Goal: Task Accomplishment & Management: Manage account settings

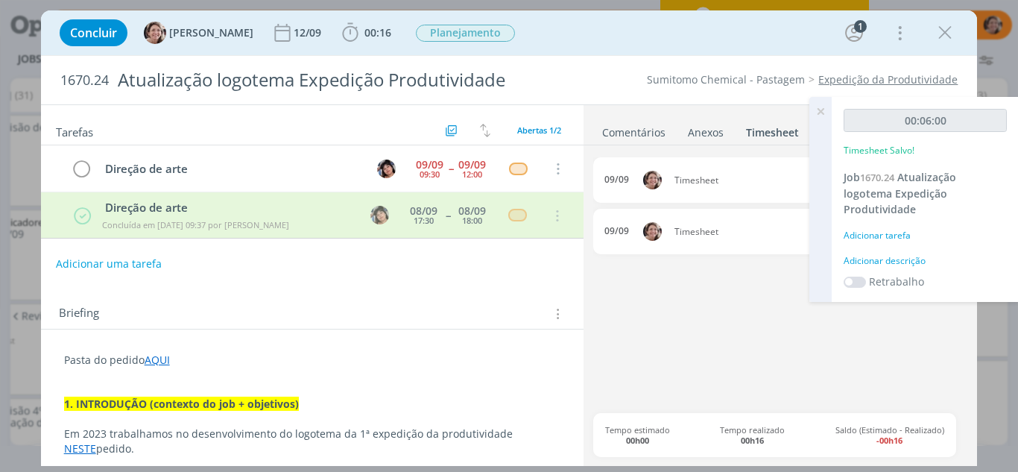
scroll to position [512, 0]
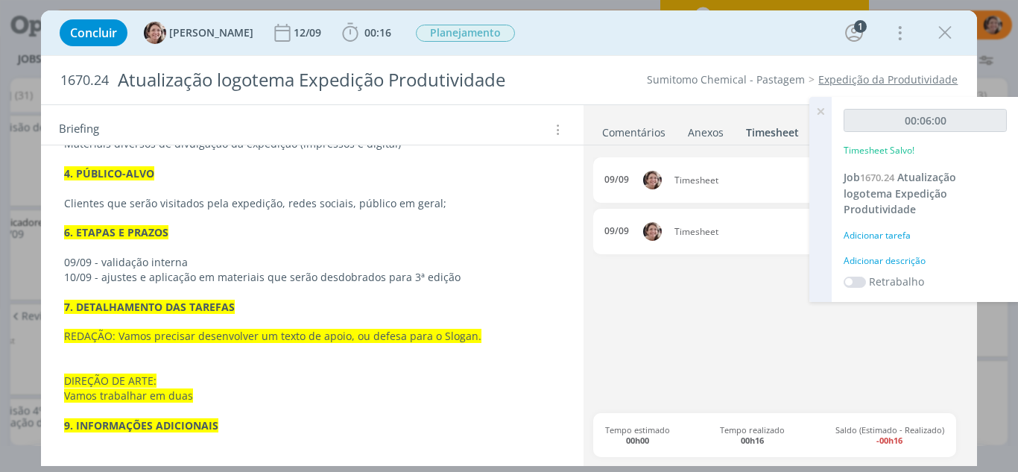
click at [825, 111] on icon at bounding box center [820, 111] width 27 height 29
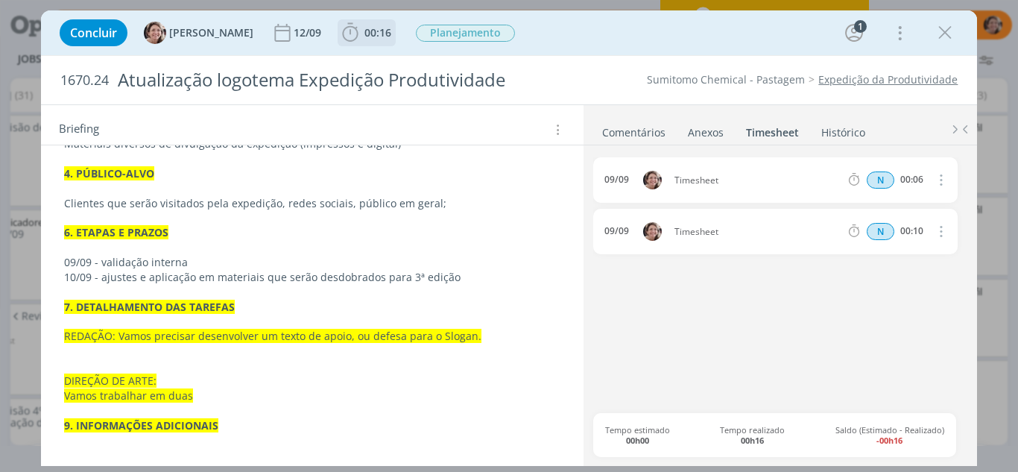
click at [339, 37] on icon "dialog" at bounding box center [350, 33] width 22 height 22
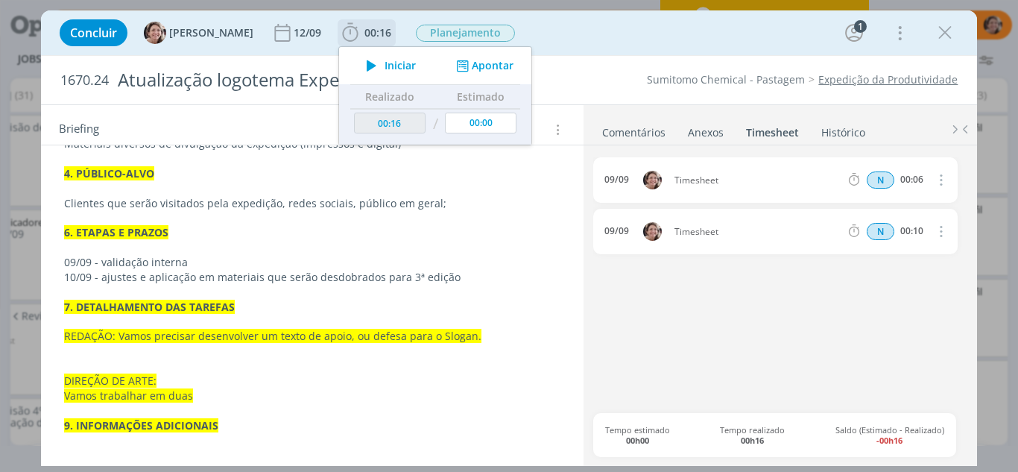
click at [363, 60] on icon "dialog" at bounding box center [371, 65] width 26 height 19
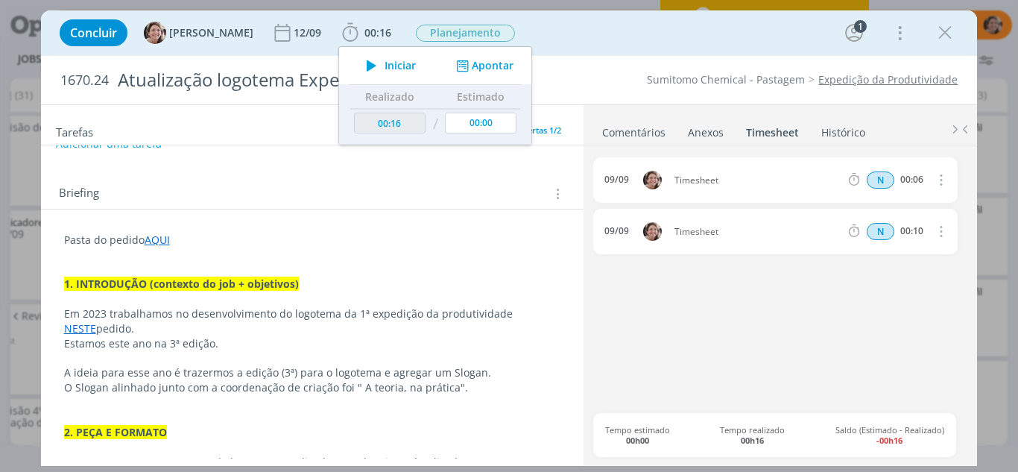
scroll to position [214, 0]
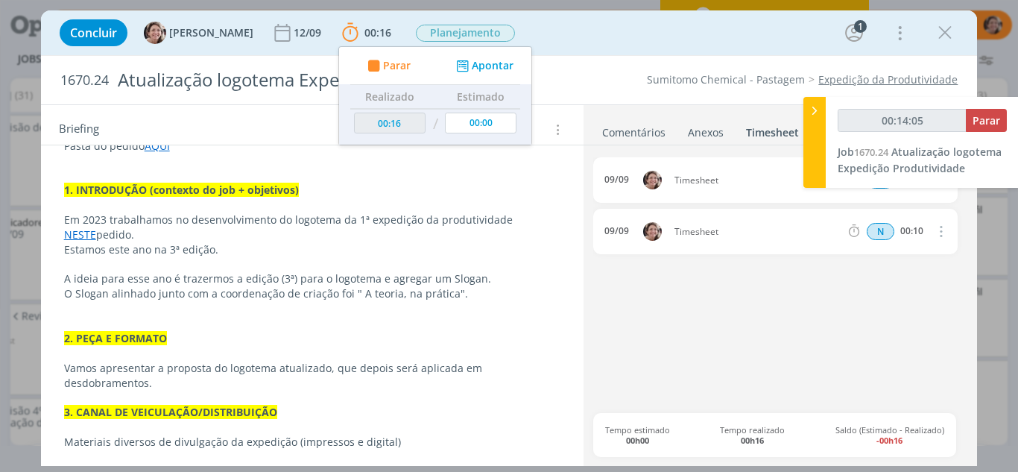
type input "00:14:06"
click at [818, 110] on icon at bounding box center [814, 111] width 15 height 16
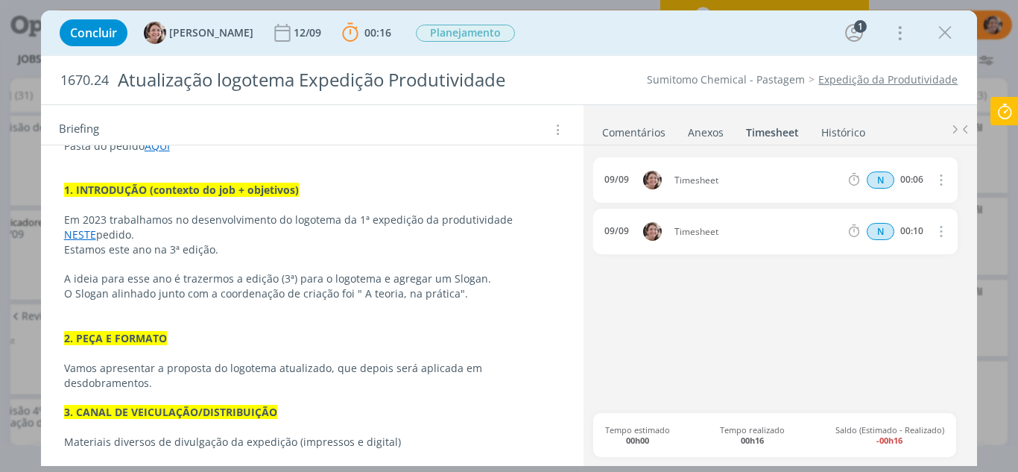
click at [488, 297] on p "O Slogan alinhado junto com a coordenação de criação foi " A teoria, na prática…" at bounding box center [312, 293] width 497 height 15
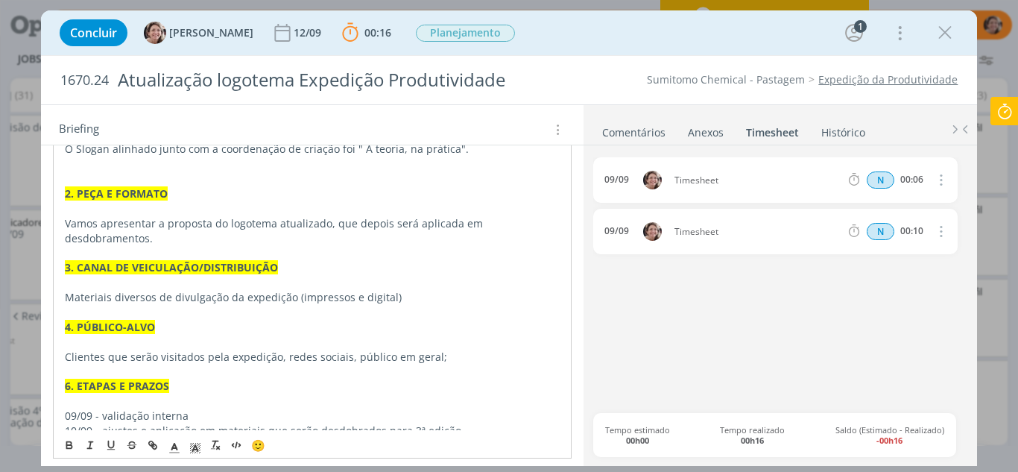
scroll to position [541, 0]
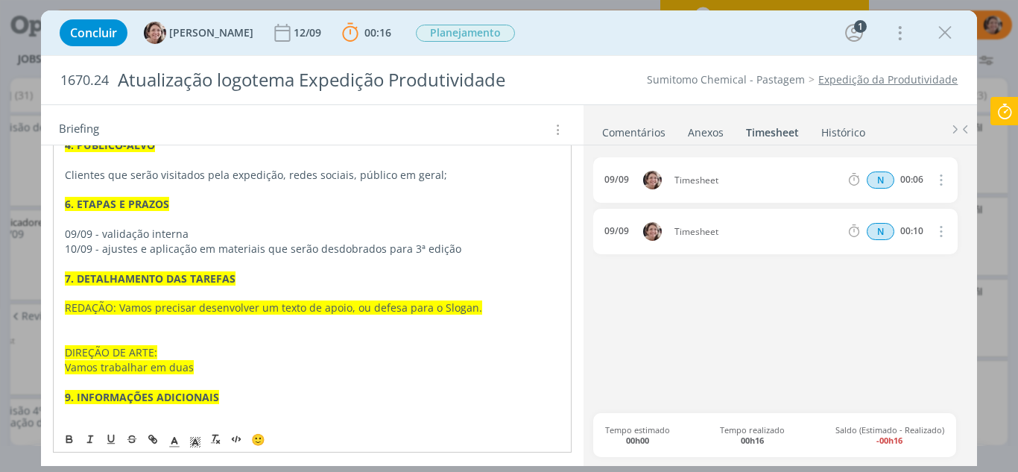
drag, startPoint x: 491, startPoint y: 356, endPoint x: 479, endPoint y: 314, distance: 43.4
click at [490, 356] on p "DIREÇÃO DE ARTE:" at bounding box center [313, 352] width 496 height 15
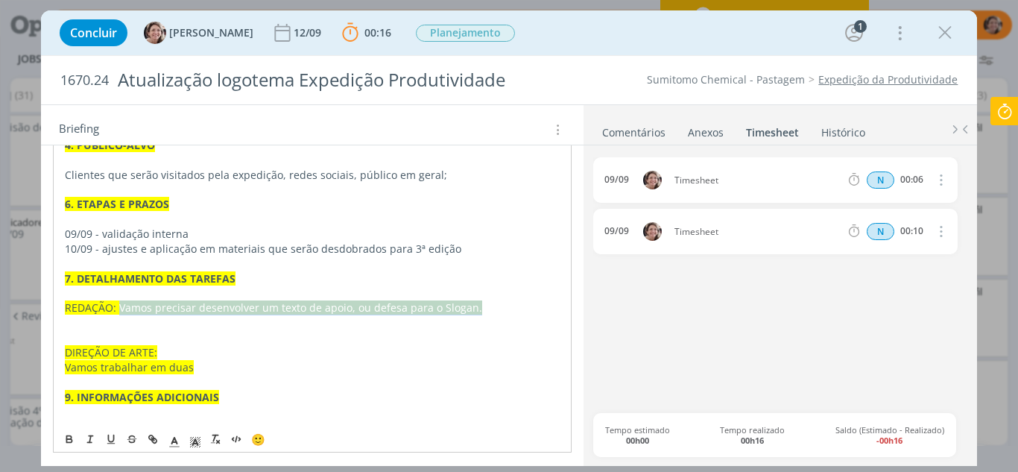
drag, startPoint x: 390, startPoint y: 304, endPoint x: 119, endPoint y: 307, distance: 270.6
click at [119, 307] on p "REDAÇÃO: Vamos precisar desenvolver um texto de apoio, ou defesa para o Slogan." at bounding box center [313, 307] width 496 height 15
click at [69, 440] on icon "dialog" at bounding box center [68, 440] width 5 height 3
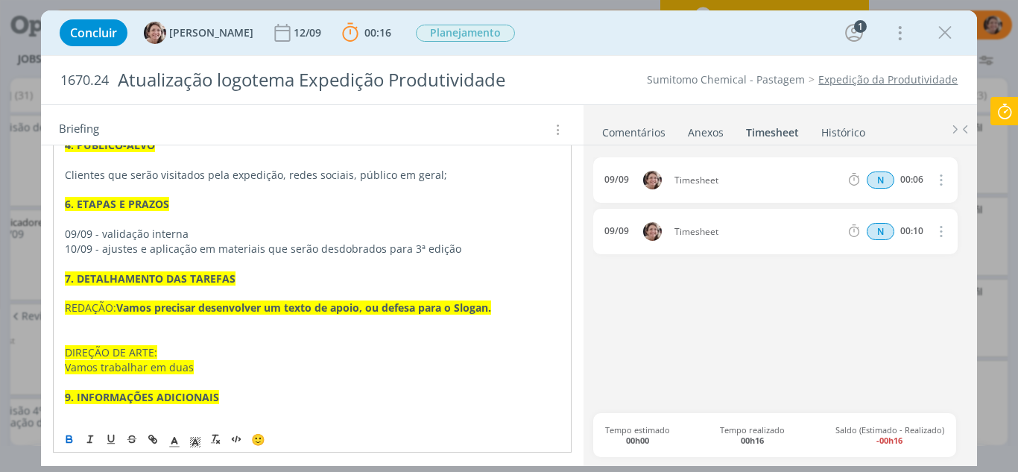
click at [69, 440] on icon "dialog" at bounding box center [68, 440] width 5 height 3
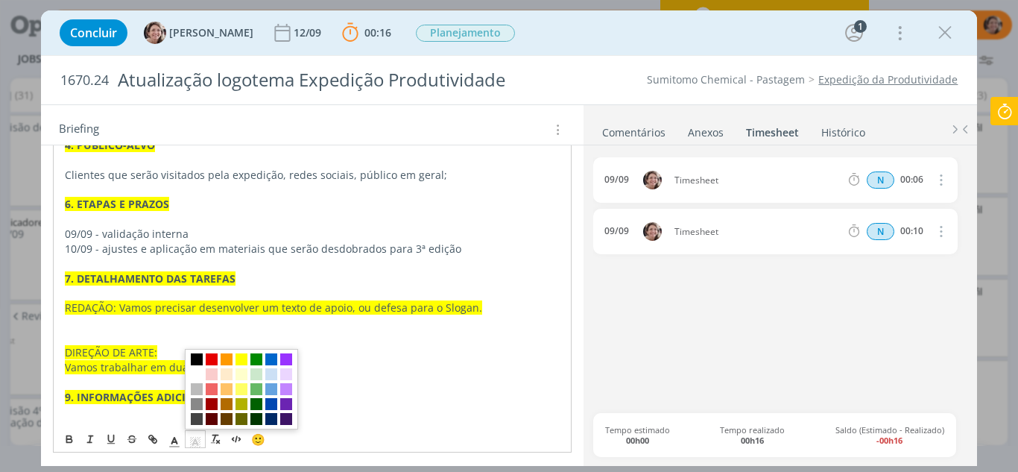
click at [195, 443] on line "dialog" at bounding box center [195, 443] width 4 height 0
click at [200, 371] on span "dialog" at bounding box center [197, 374] width 12 height 12
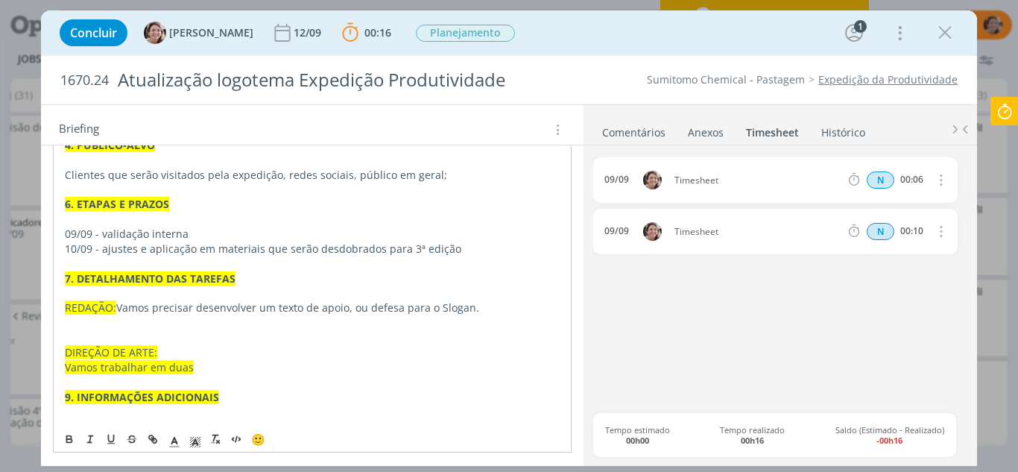
click at [218, 356] on p "DIREÇÃO DE ARTE:" at bounding box center [313, 352] width 496 height 15
click at [116, 307] on span "REDAÇÃO:" at bounding box center [90, 307] width 51 height 14
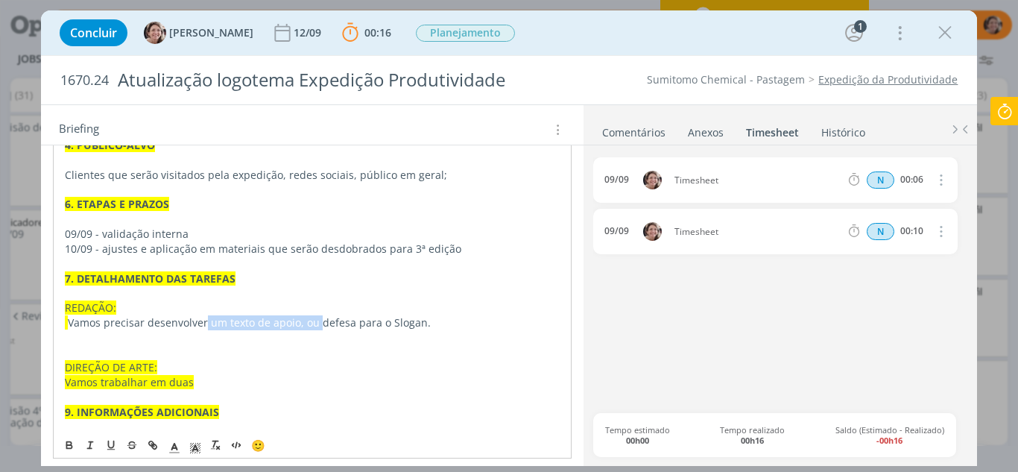
drag, startPoint x: 316, startPoint y: 321, endPoint x: 203, endPoint y: 323, distance: 112.5
click at [203, 323] on p "﻿ Vamos precisar desenvolver um texto de apoio, ou defesa para o Slogan." at bounding box center [313, 322] width 496 height 15
click at [378, 324] on p "Vamos precisar desenvolver uma defesa para o Slogan." at bounding box center [313, 322] width 496 height 15
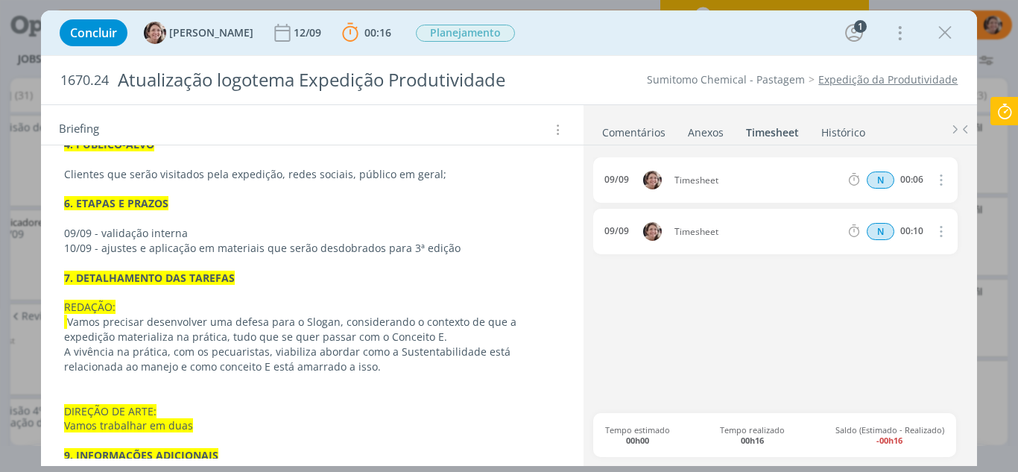
click at [151, 410] on span "DIREÇÃO DE ARTE:" at bounding box center [110, 411] width 92 height 14
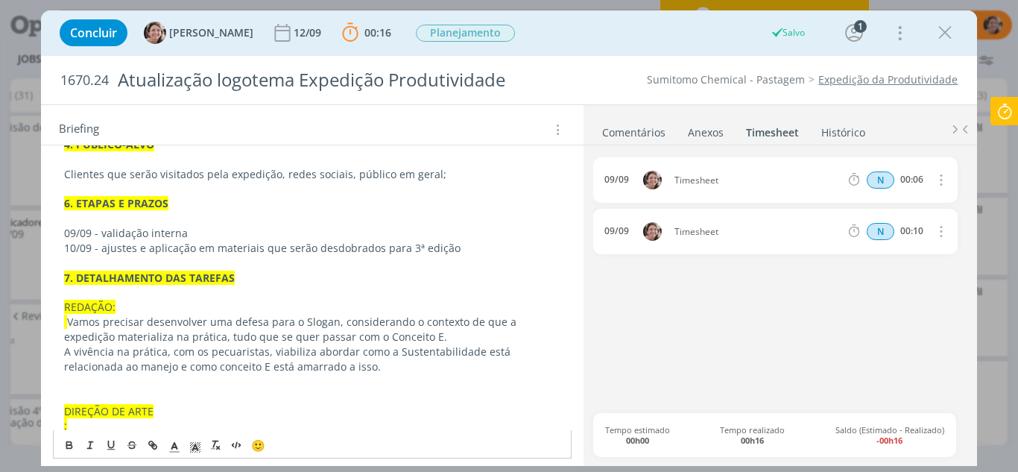
scroll to position [615, 0]
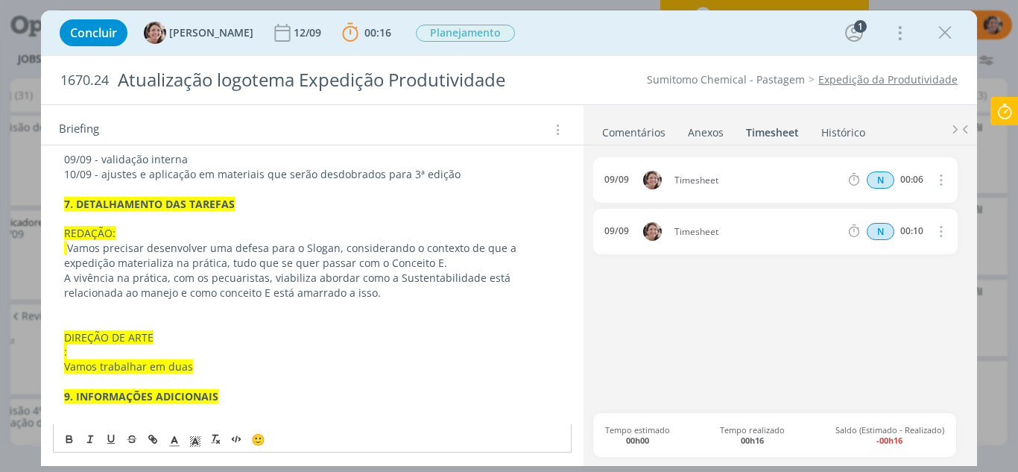
click at [63, 353] on div "Pasta do pedido AQUI 1. INTRODUÇÃO (contexto do job + objetivos) Em 2023 trabal…" at bounding box center [312, 78] width 519 height 692
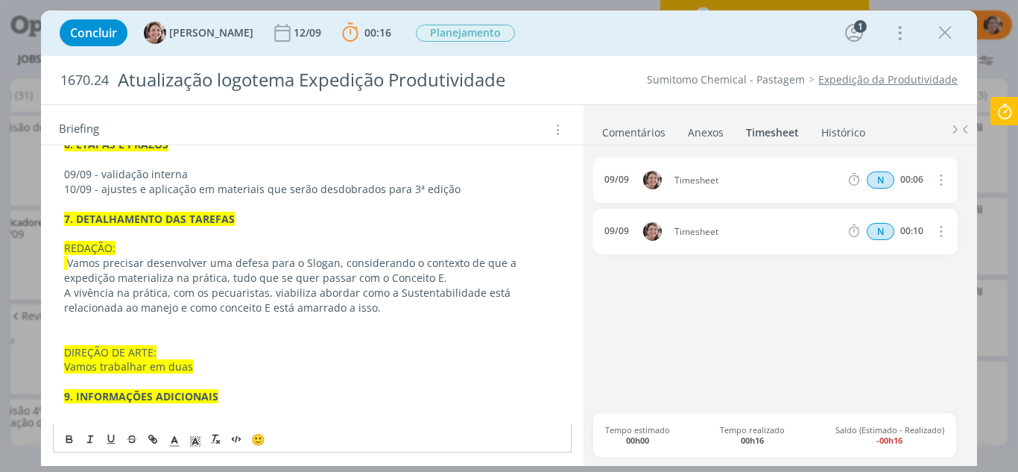
click at [184, 350] on p "DIREÇÃO DE ARTE:" at bounding box center [312, 352] width 497 height 15
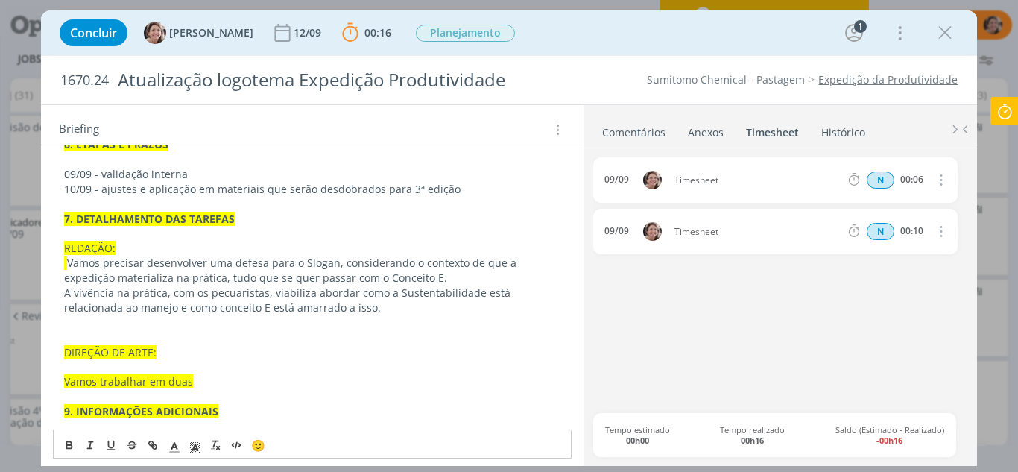
drag, startPoint x: 205, startPoint y: 384, endPoint x: 54, endPoint y: 364, distance: 151.8
click at [54, 364] on div "Pasta do pedido AQUI 1. INTRODUÇÃO (contexto do job + objetivos) Em 2023 trabal…" at bounding box center [312, 93] width 519 height 692
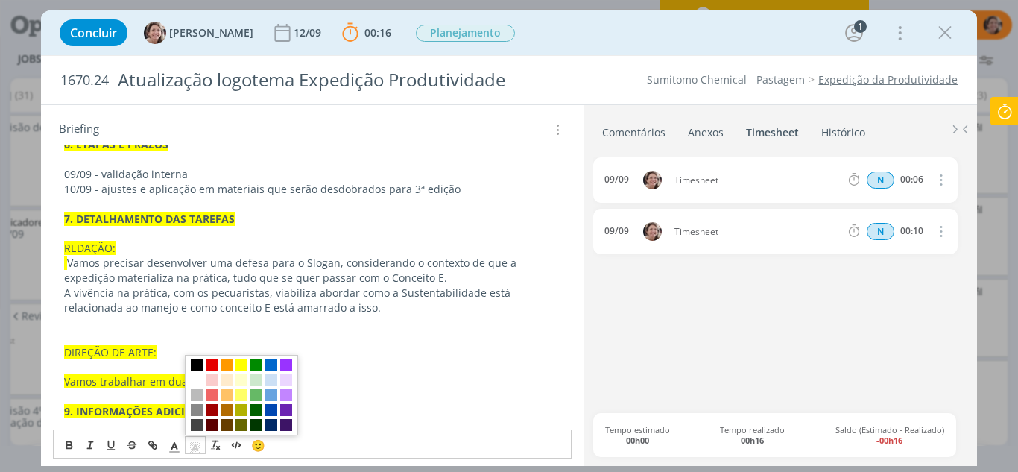
click at [194, 446] on polyline "dialog" at bounding box center [194, 447] width 5 height 6
click at [245, 385] on span "dialog" at bounding box center [242, 380] width 12 height 12
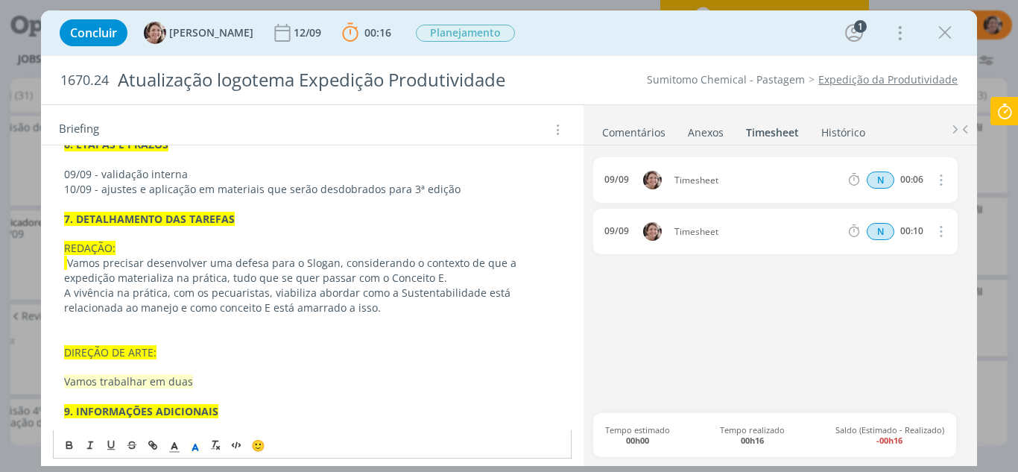
click at [215, 373] on p "﻿" at bounding box center [312, 366] width 497 height 15
click at [220, 398] on p "dialog" at bounding box center [312, 396] width 497 height 15
click at [213, 385] on p "Vamos trabalhar em duas" at bounding box center [312, 381] width 497 height 15
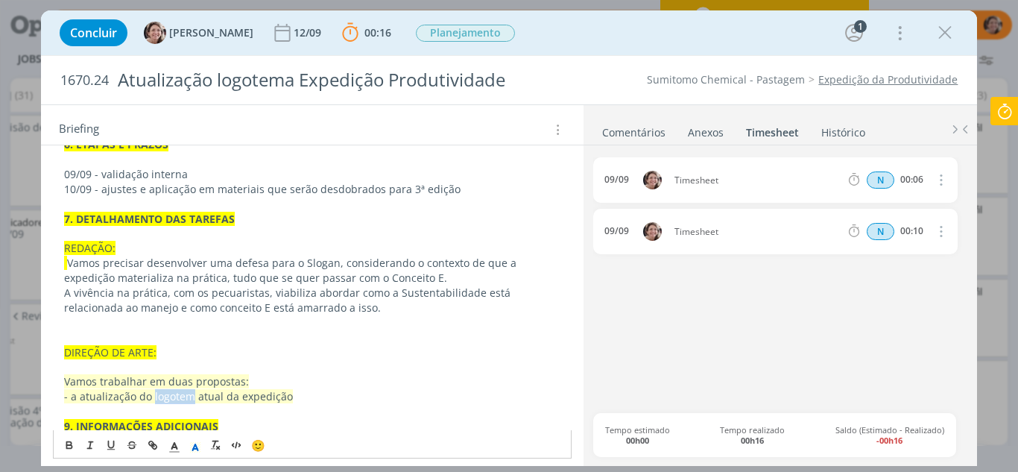
drag, startPoint x: 171, startPoint y: 403, endPoint x: 277, endPoint y: 428, distance: 108.7
click at [277, 428] on p "9. INFORMAÇÕES ADICIONAIS" at bounding box center [312, 426] width 497 height 15
click at [191, 399] on span "- a atualização do logotem atual da expedição" at bounding box center [178, 396] width 229 height 14
click at [297, 399] on p "- a atualização do logotema atual da expedição" at bounding box center [312, 396] width 497 height 15
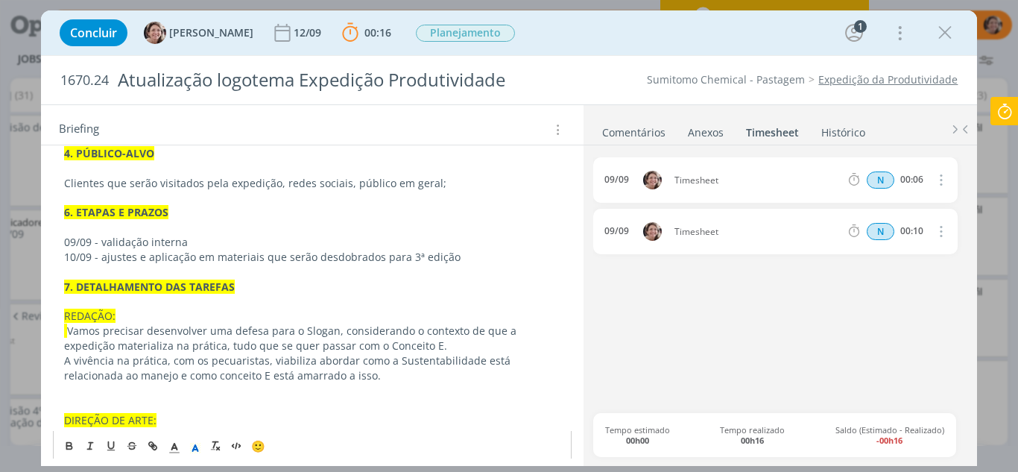
scroll to position [645, 0]
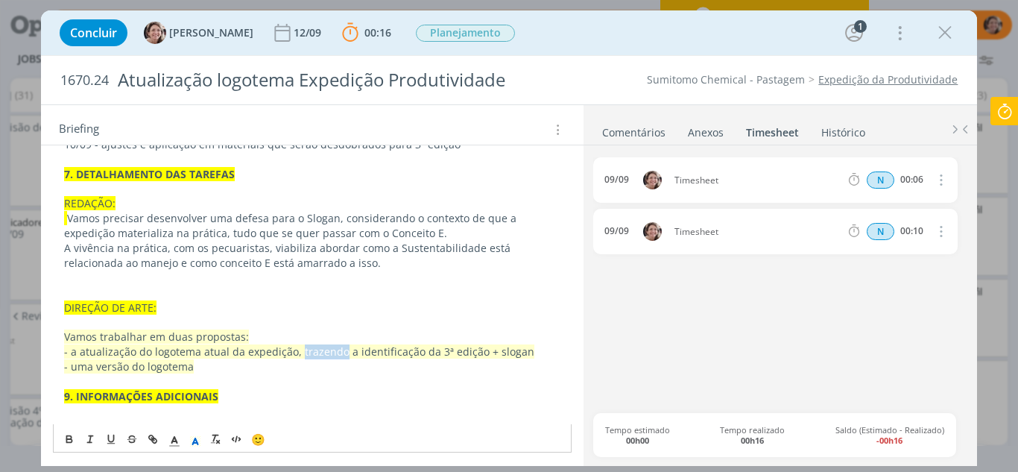
drag, startPoint x: 339, startPoint y: 354, endPoint x: 297, endPoint y: 352, distance: 41.8
click at [297, 352] on span "- a atualização do logotema atual da expedição, trazendo a identificação da 3ª …" at bounding box center [299, 351] width 470 height 14
click at [204, 362] on p "- uma versão do logotema" at bounding box center [312, 366] width 497 height 15
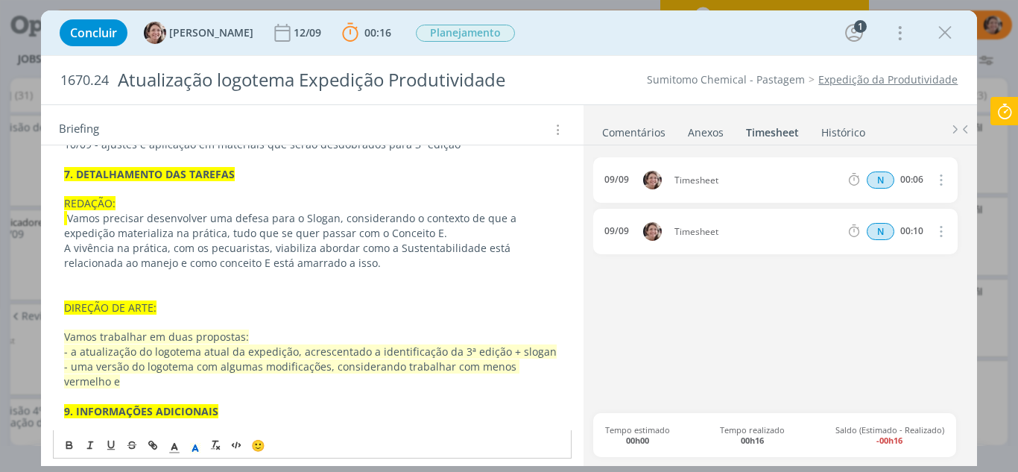
click at [324, 370] on span "- uma versão do logotema com algumas modificações, considerando trabalhar com m…" at bounding box center [291, 373] width 455 height 29
click at [74, 385] on p "- uma versão do logotema com algumas modificações, considerando trabalhar com m…" at bounding box center [312, 374] width 497 height 30
click at [127, 382] on p "- uma versão do logotema com algumas modificações, considerando trabalhar com m…" at bounding box center [312, 374] width 497 height 30
drag, startPoint x: 56, startPoint y: 335, endPoint x: 51, endPoint y: 328, distance: 8.7
click at [51, 328] on div "Pasta do pedido AQUI 1. INTRODUÇÃO (contexto do job + objetivos) Em 2023 trabal…" at bounding box center [312, 79] width 543 height 789
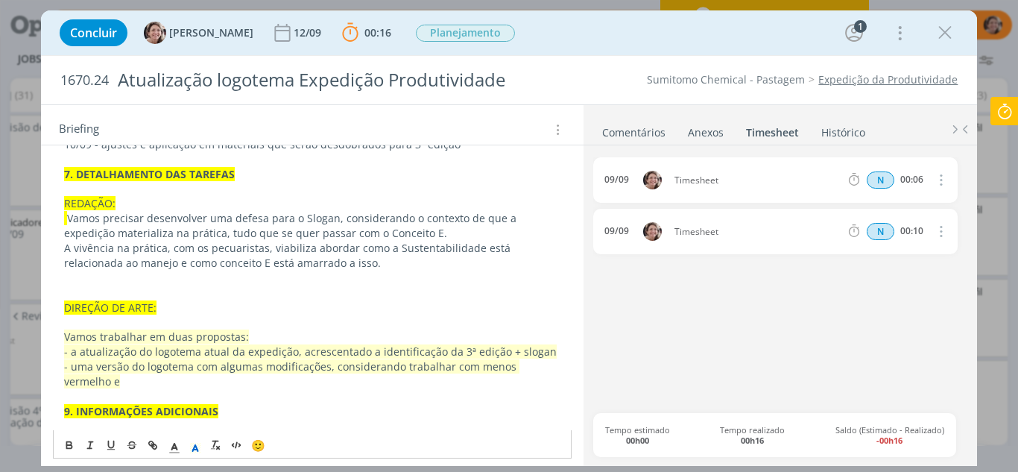
click at [202, 445] on span "dialog" at bounding box center [195, 445] width 21 height 18
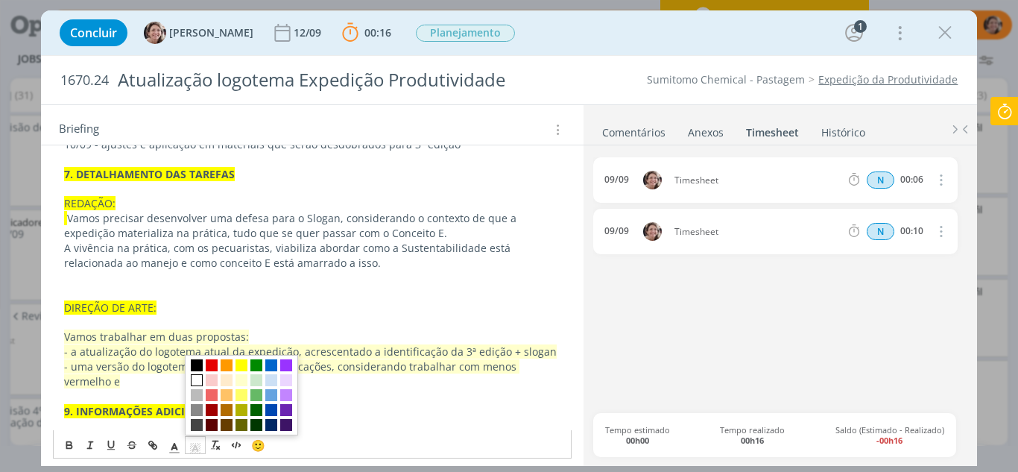
click at [193, 379] on span "dialog" at bounding box center [197, 380] width 12 height 12
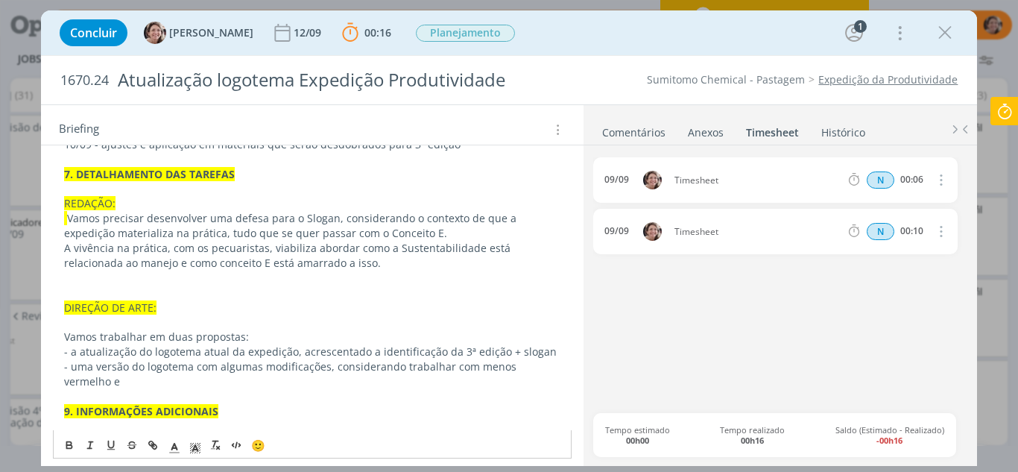
click at [157, 390] on p "dialog" at bounding box center [312, 396] width 497 height 15
click at [89, 367] on p "- uma versão do logotema com algumas modificações, considerando trabalhar com m…" at bounding box center [312, 374] width 497 height 30
click at [247, 367] on p "- um upgrade da versão do logotema com algumas modificações, considerando traba…" at bounding box center [312, 374] width 497 height 30
drag, startPoint x: 403, startPoint y: 366, endPoint x: 289, endPoint y: 361, distance: 114.1
click at [289, 361] on p "- um upgrade da versão do logotema atual com algumas modificações, considerando…" at bounding box center [312, 374] width 497 height 30
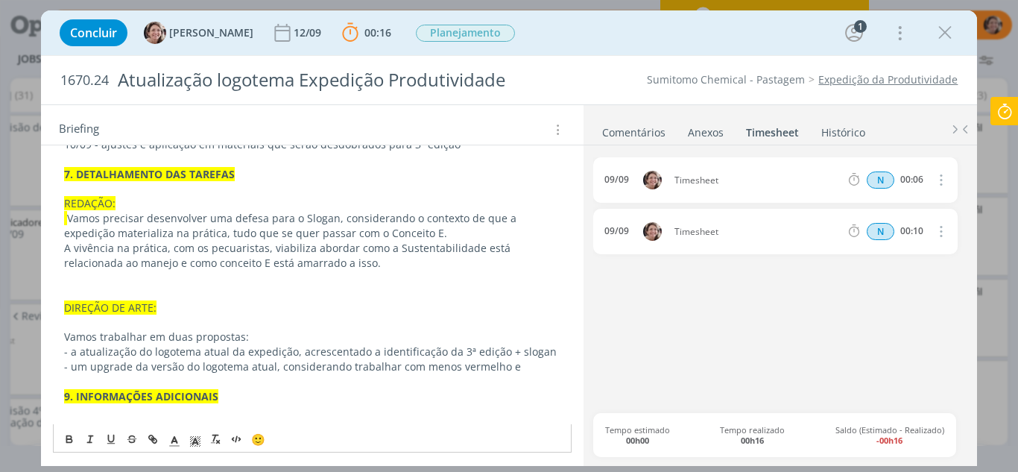
click at [530, 371] on p "- um upgrade da versão do logotema atual, considerando trabalhar com menos verm…" at bounding box center [312, 366] width 497 height 15
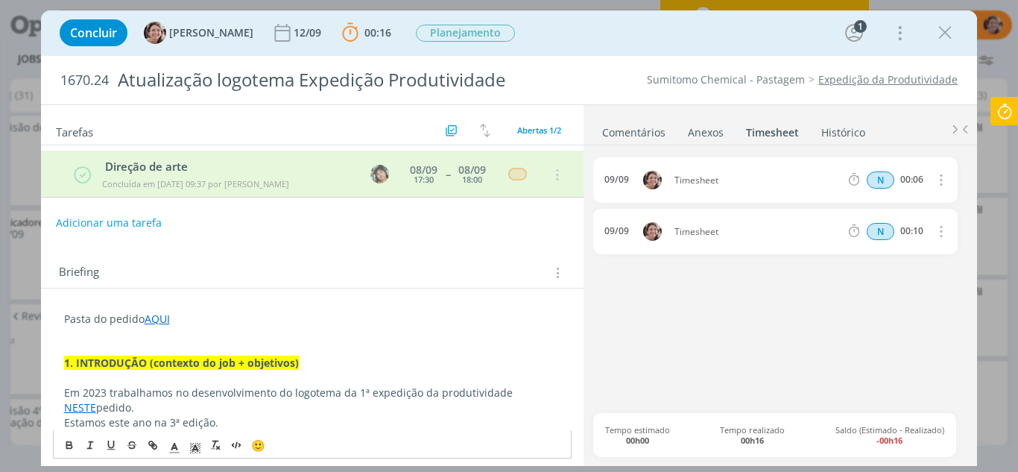
scroll to position [0, 0]
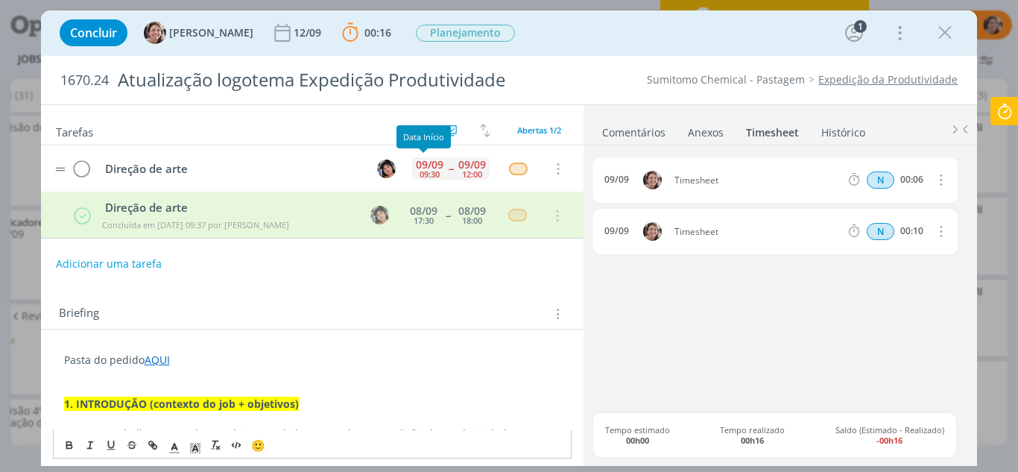
click at [423, 167] on div "09/09" at bounding box center [430, 164] width 28 height 10
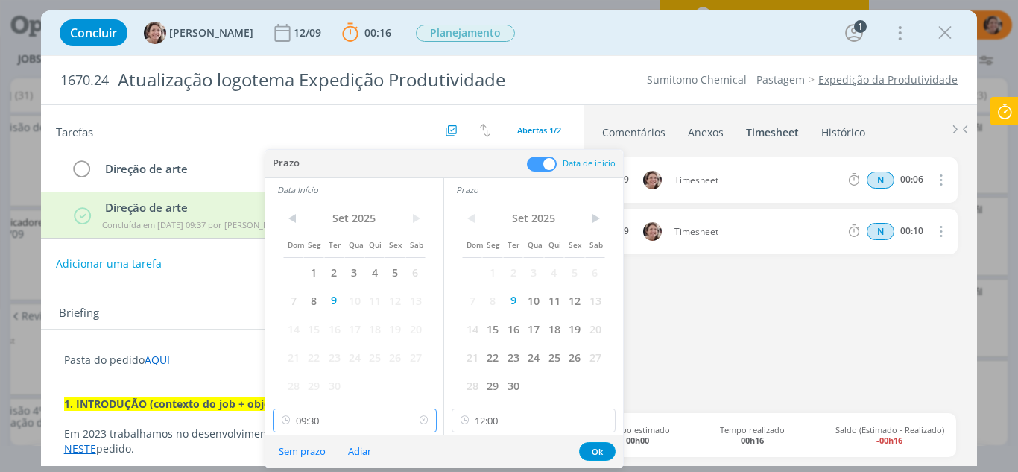
click at [350, 420] on input "09:30" at bounding box center [355, 420] width 164 height 24
click at [1007, 120] on icon at bounding box center [1004, 111] width 27 height 29
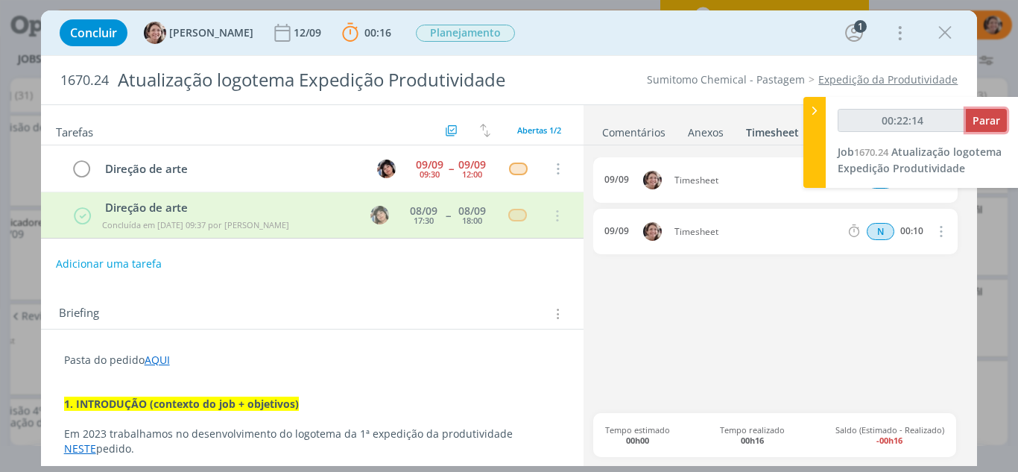
click at [985, 128] on button "Parar" at bounding box center [986, 120] width 41 height 23
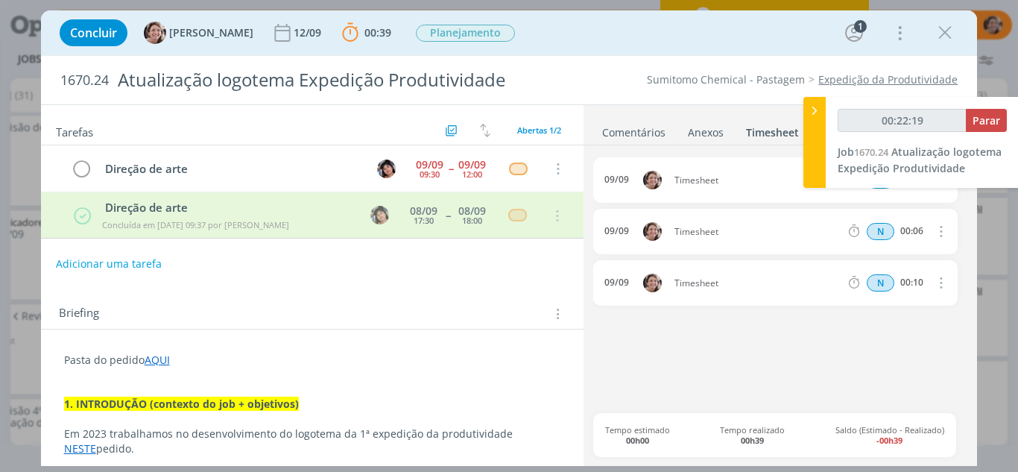
type input "00:22:20"
click at [809, 114] on icon at bounding box center [814, 111] width 15 height 16
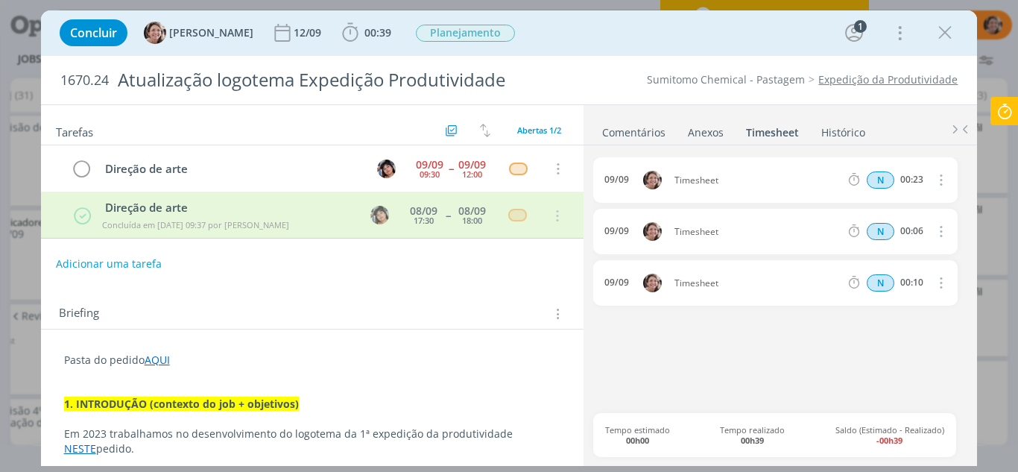
click at [941, 282] on icon "dialog" at bounding box center [940, 283] width 16 height 18
click at [873, 326] on link "Editar" at bounding box center [899, 333] width 118 height 24
click at [922, 283] on input "00:10" at bounding box center [911, 283] width 32 height 16
type input "00:16"
drag, startPoint x: 730, startPoint y: 284, endPoint x: 660, endPoint y: 283, distance: 70.8
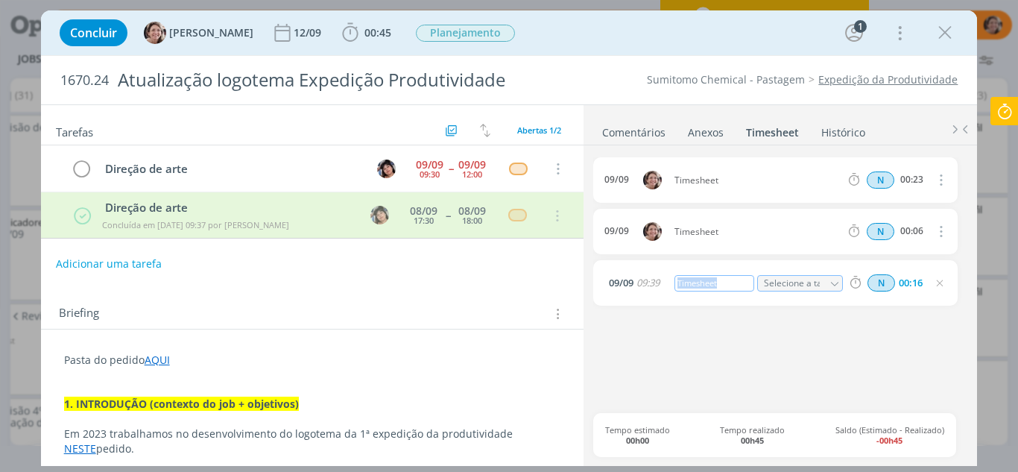
click at [660, 283] on div "09/09 09:39 Timesheet Selecione a tarefa N 00:16" at bounding box center [775, 282] width 364 height 45
drag, startPoint x: 727, startPoint y: 282, endPoint x: 621, endPoint y: 271, distance: 106.4
click at [622, 272] on div "09/09 09:39 Timesheet Selecione a tarefa N 00:16" at bounding box center [775, 282] width 364 height 45
click at [942, 286] on icon "dialog" at bounding box center [940, 283] width 12 height 12
click at [944, 233] on icon "dialog" at bounding box center [940, 231] width 16 height 18
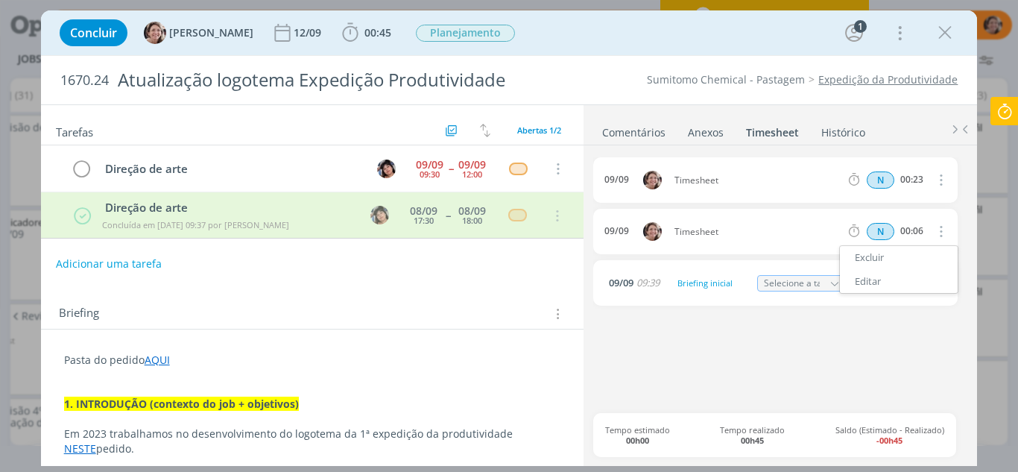
click at [896, 351] on div "09/09 Timesheet N 00:23 Excluir Editar 09/09 Timesheet N 00:06 Excluir Editar 0…" at bounding box center [780, 285] width 374 height 256
click at [941, 287] on icon "dialog" at bounding box center [940, 283] width 12 height 12
click at [939, 234] on icon "dialog" at bounding box center [940, 231] width 16 height 18
click at [894, 262] on link "Excluir" at bounding box center [899, 258] width 118 height 24
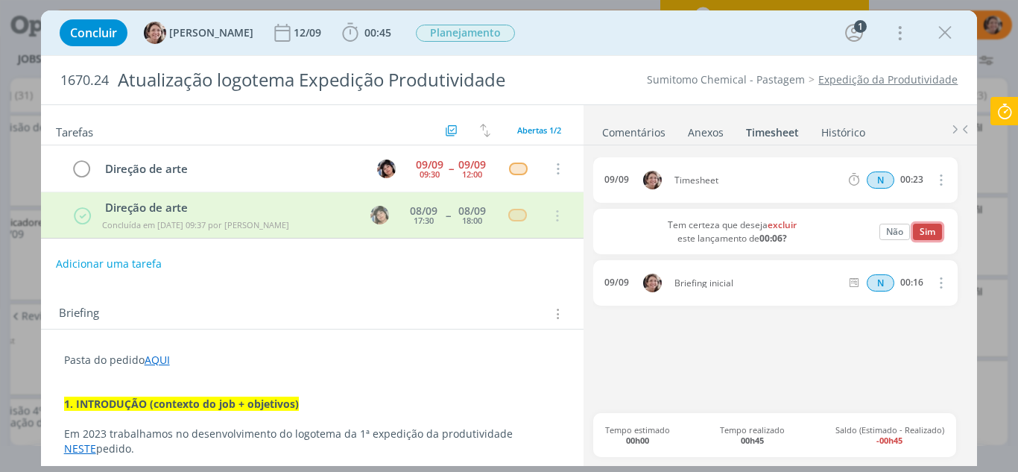
click at [937, 238] on button "Sim" at bounding box center [927, 232] width 29 height 16
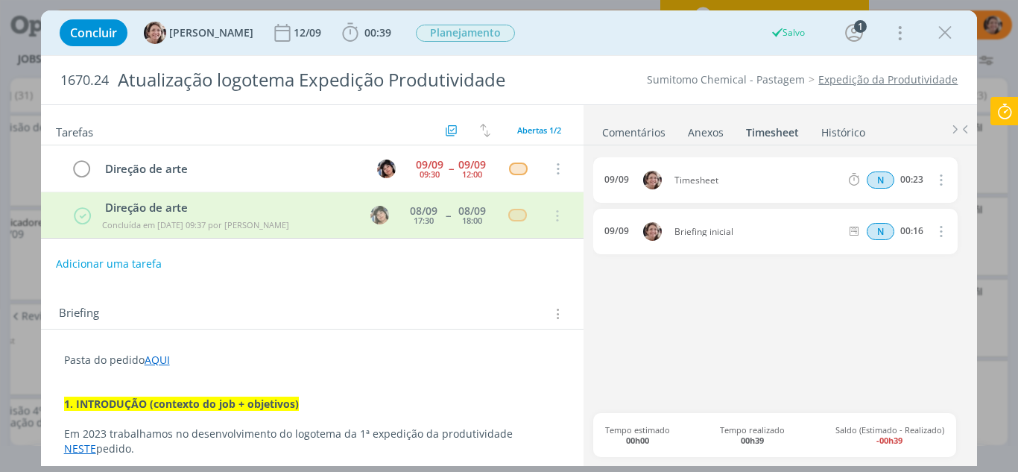
click at [942, 182] on icon "dialog" at bounding box center [940, 180] width 16 height 18
click at [894, 224] on link "Editar" at bounding box center [899, 230] width 118 height 24
drag, startPoint x: 739, startPoint y: 180, endPoint x: 654, endPoint y: 162, distance: 86.1
click at [654, 162] on div "09/09 13:38 Timesheet Selecione a tarefa N 00:23" at bounding box center [775, 179] width 364 height 45
click at [940, 183] on icon "dialog" at bounding box center [940, 180] width 12 height 12
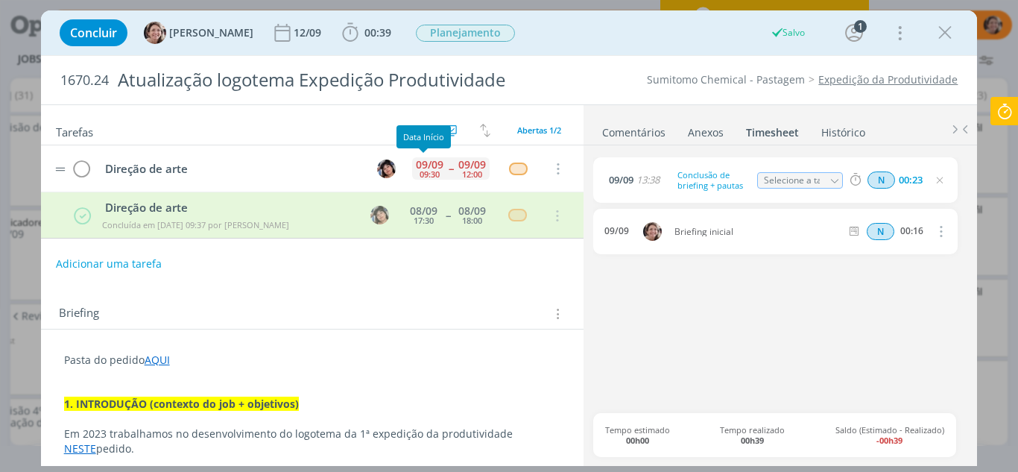
click at [435, 167] on div "09/09" at bounding box center [430, 164] width 28 height 10
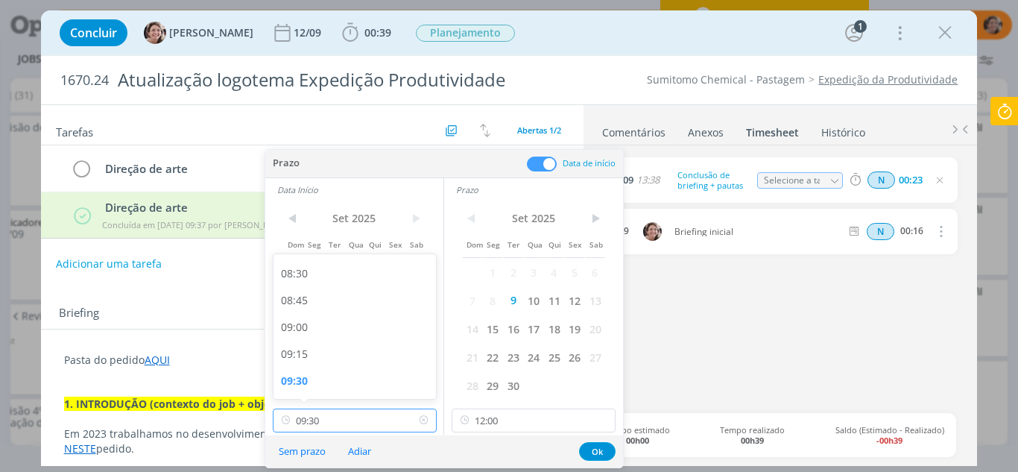
drag, startPoint x: 358, startPoint y: 417, endPoint x: 278, endPoint y: 420, distance: 79.8
click at [278, 420] on div "09:30" at bounding box center [355, 420] width 164 height 24
click at [530, 422] on input "12:00" at bounding box center [534, 420] width 164 height 24
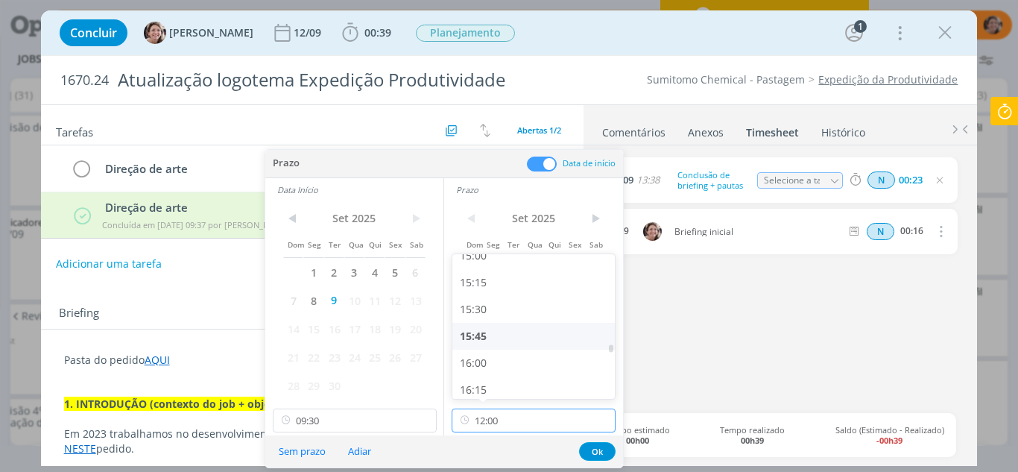
scroll to position [1696, 0]
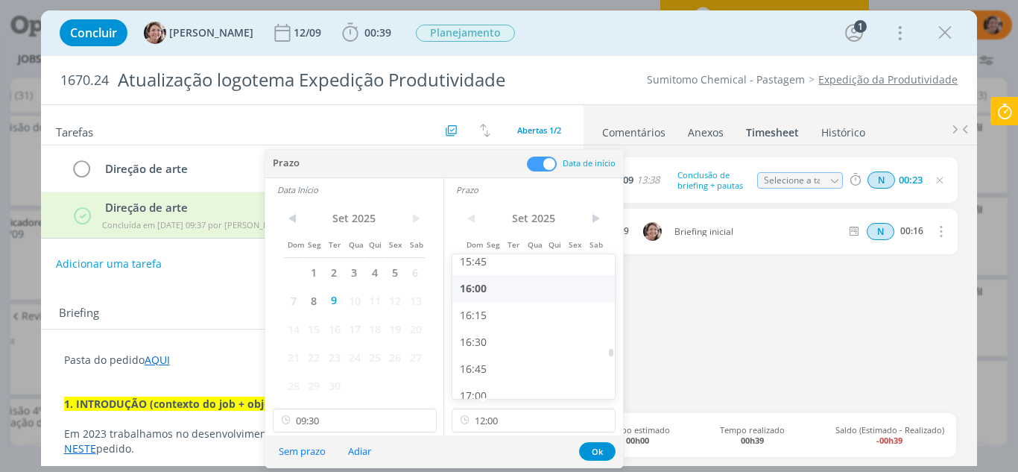
click at [505, 286] on div "16:00" at bounding box center [535, 288] width 167 height 27
type input "16:00"
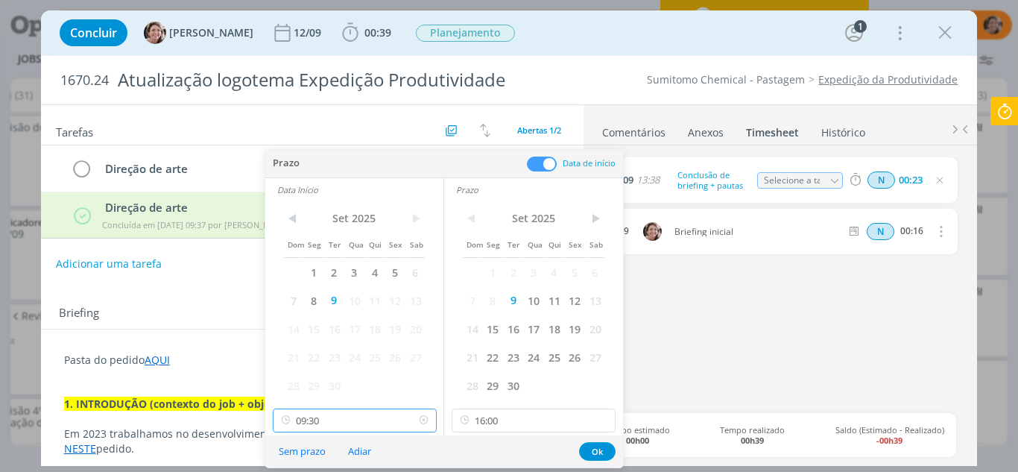
scroll to position [906, 0]
click at [366, 423] on input "09:30" at bounding box center [355, 420] width 164 height 24
click at [323, 385] on div "13:00" at bounding box center [357, 383] width 167 height 27
type input "13:00"
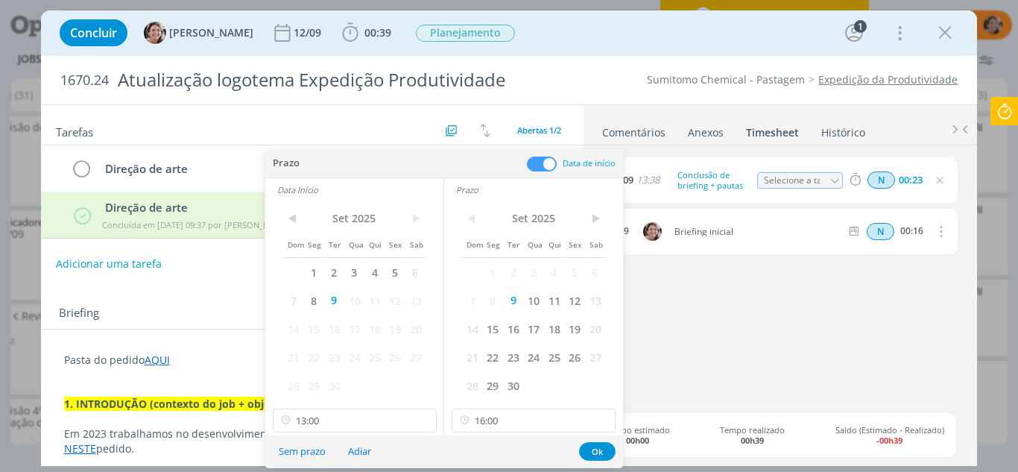
scroll to position [1282, 0]
click at [592, 449] on button "Ok" at bounding box center [597, 451] width 37 height 19
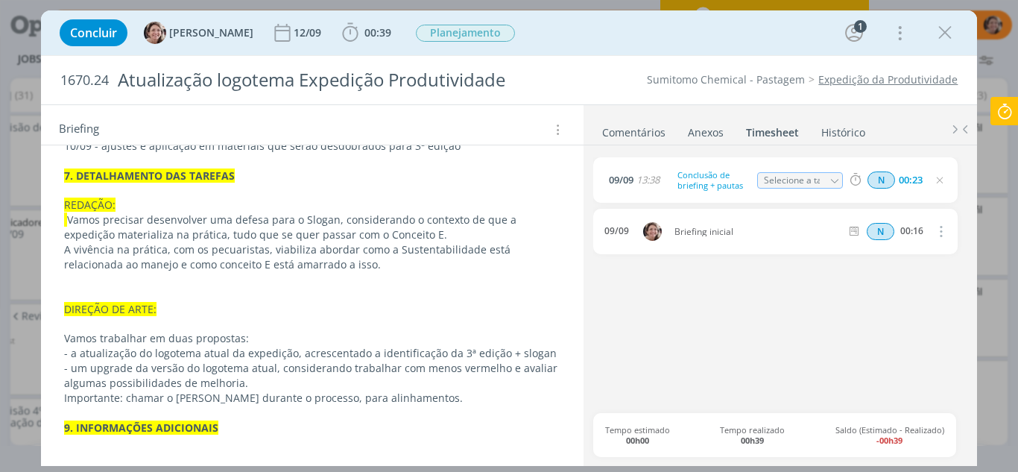
scroll to position [645, 0]
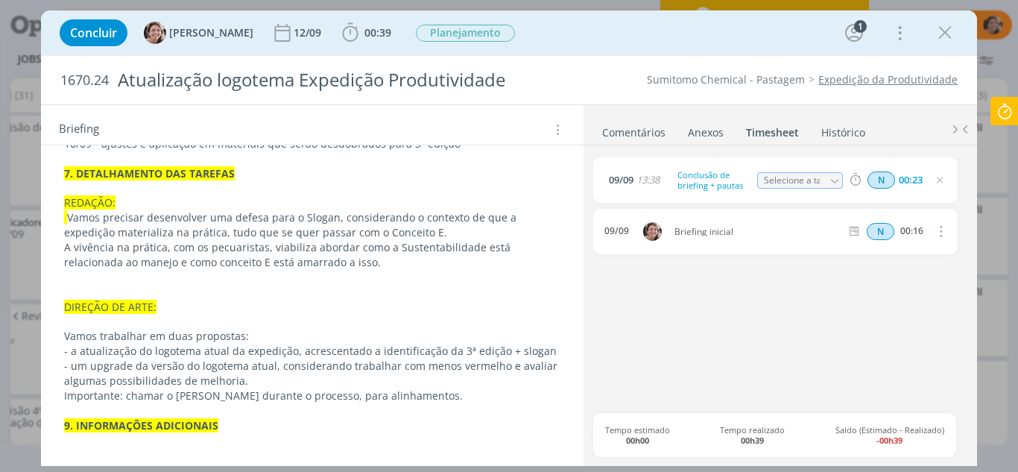
click at [127, 368] on p "- um upgrade da versão do logotema atual, considerando trabalhar com menos verm…" at bounding box center [312, 373] width 497 height 30
click at [414, 453] on div "🙂" at bounding box center [313, 466] width 518 height 28
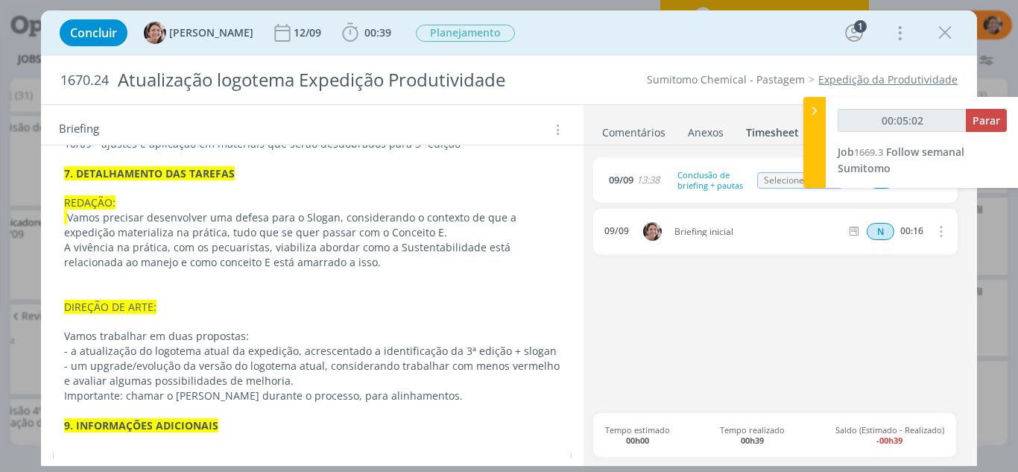
type input "00:06:02"
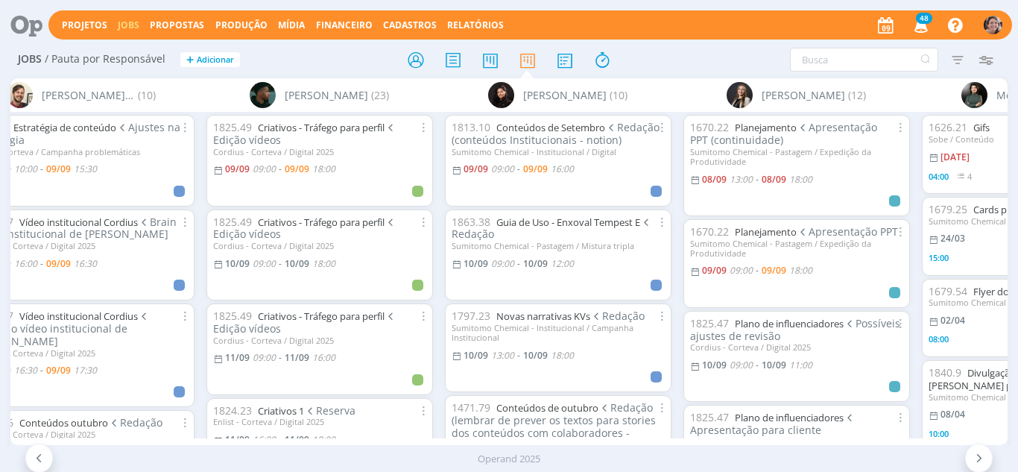
scroll to position [0, 1904]
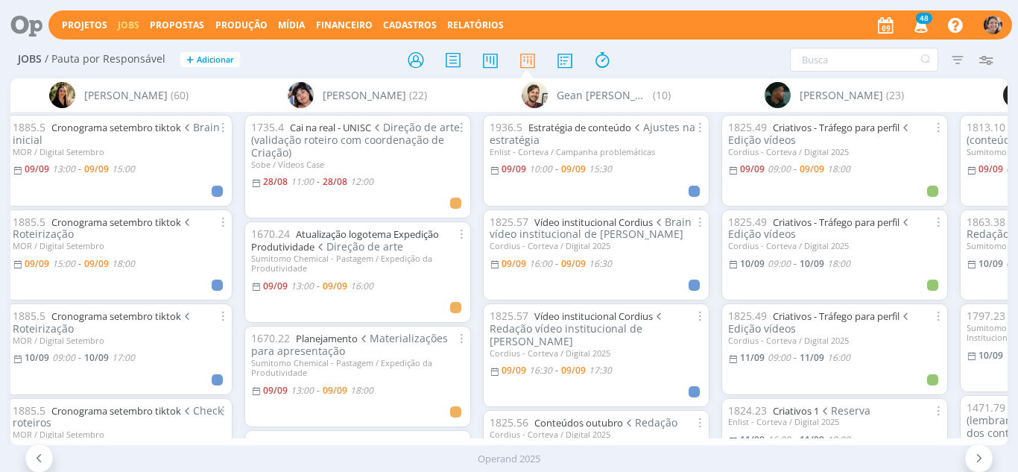
scroll to position [522, 0]
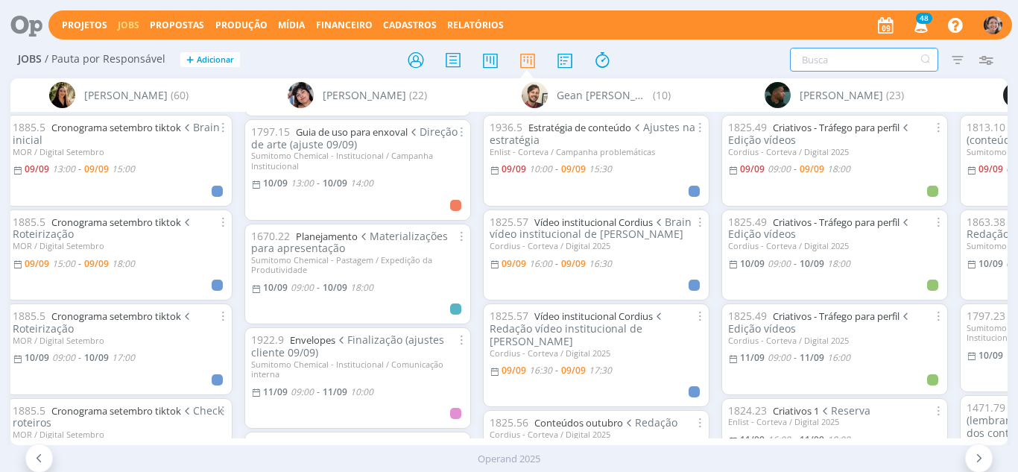
click at [853, 69] on input "text" at bounding box center [864, 60] width 148 height 24
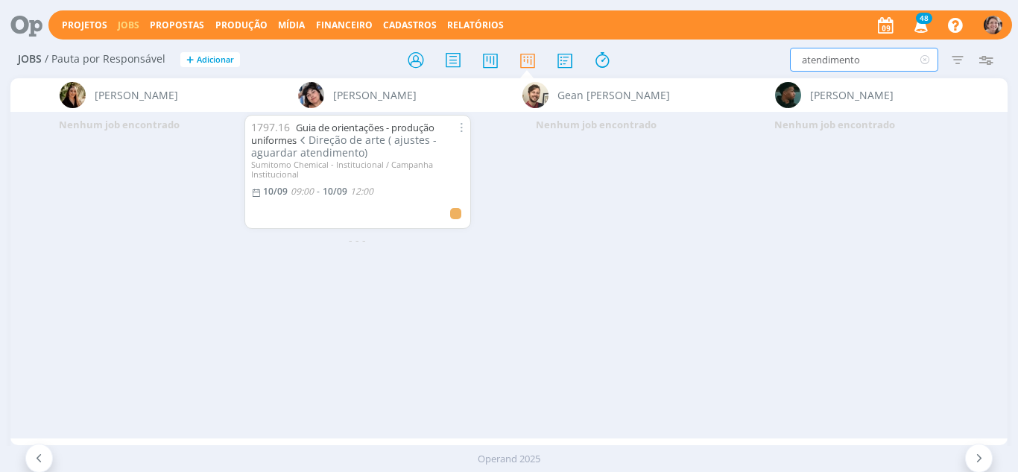
scroll to position [0, 0]
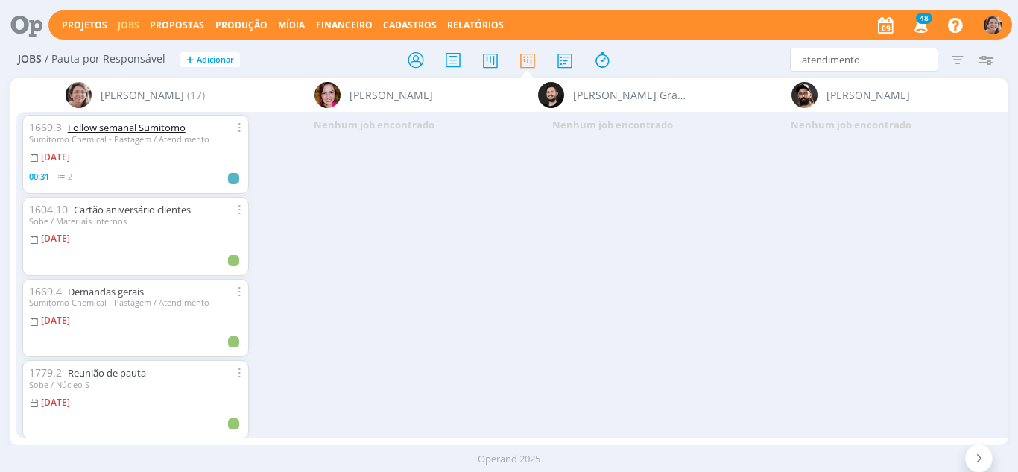
click at [137, 129] on link "Follow semanal Sumitomo" at bounding box center [127, 127] width 118 height 13
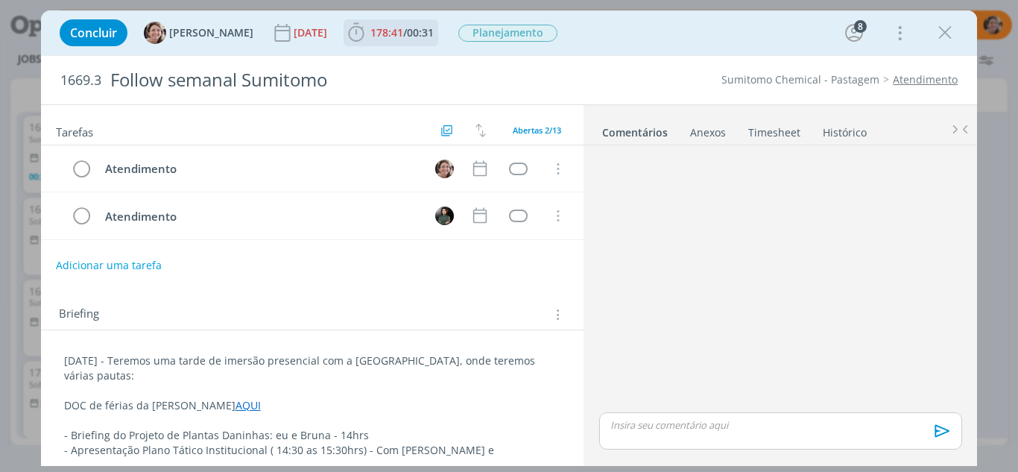
click at [348, 39] on icon "dialog" at bounding box center [356, 32] width 16 height 19
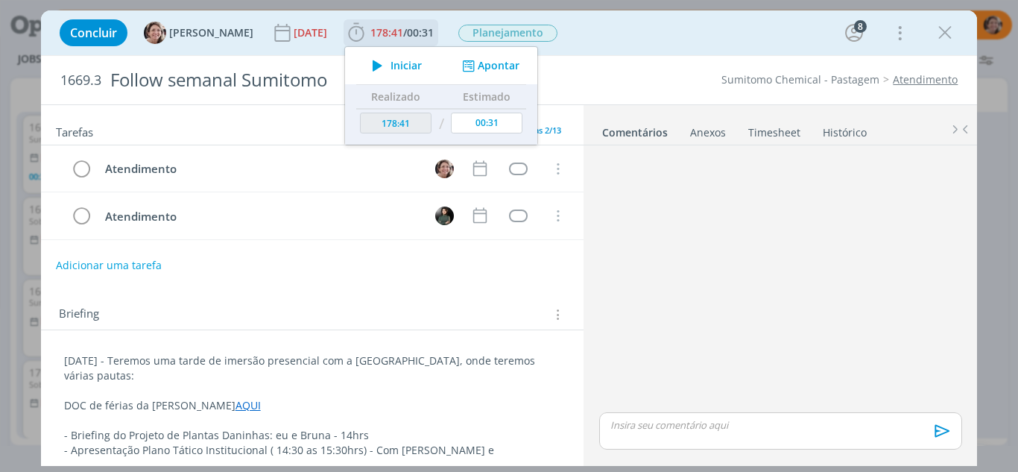
click at [397, 62] on span "Iniciar" at bounding box center [406, 65] width 31 height 10
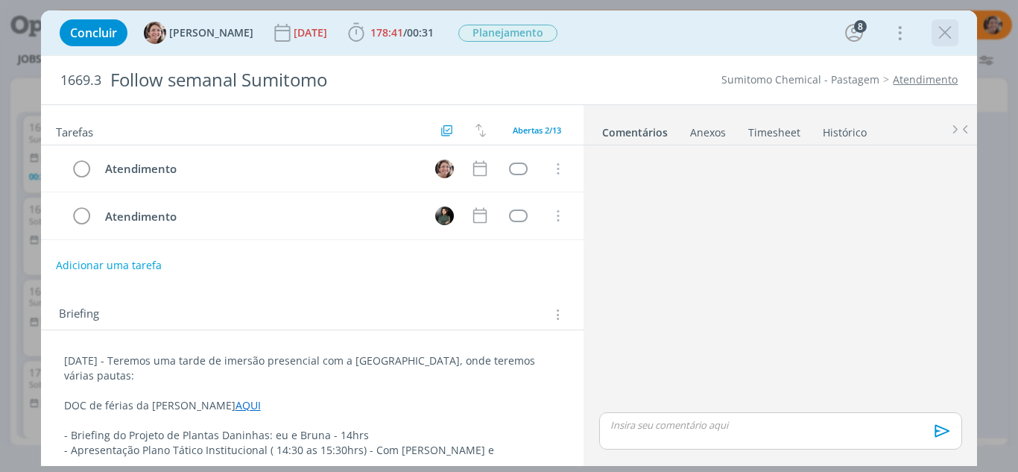
click at [942, 32] on icon "dialog" at bounding box center [945, 33] width 22 height 22
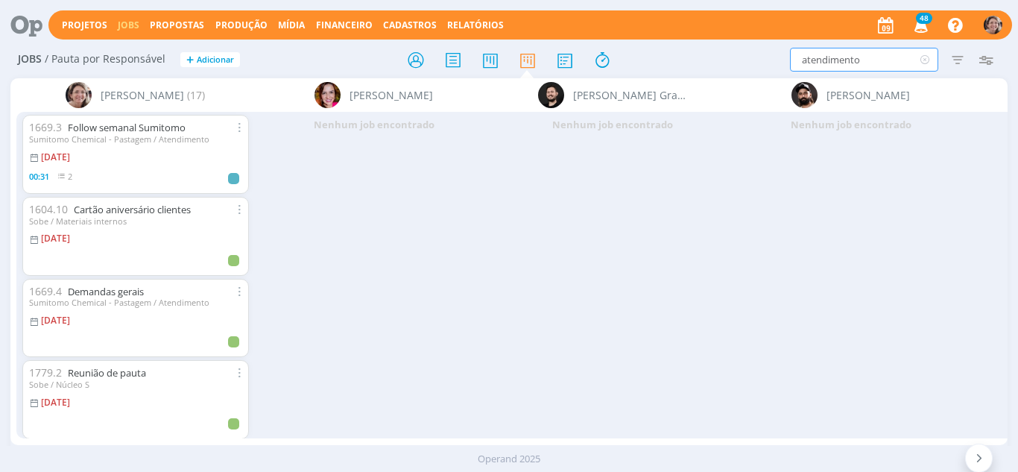
drag, startPoint x: 694, startPoint y: 35, endPoint x: 585, endPoint y: 5, distance: 112.8
click at [585, 5] on div "Projetos Jobs Propostas Produção Mídia Financeiro Cadastros Relatórios 48 Notif…" at bounding box center [509, 236] width 1018 height 472
type input "PPT"
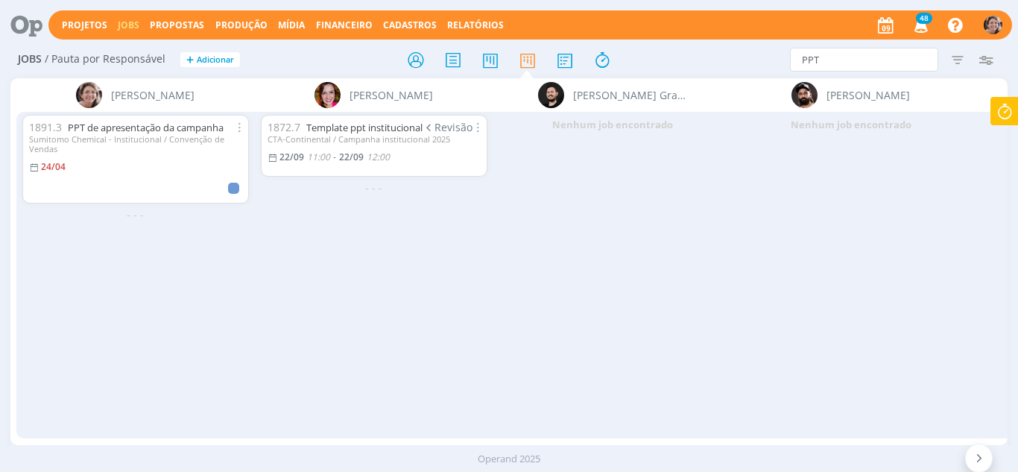
click at [108, 138] on div "Sumitomo Chemical - Institucional / Convenção de Vendas" at bounding box center [135, 143] width 213 height 19
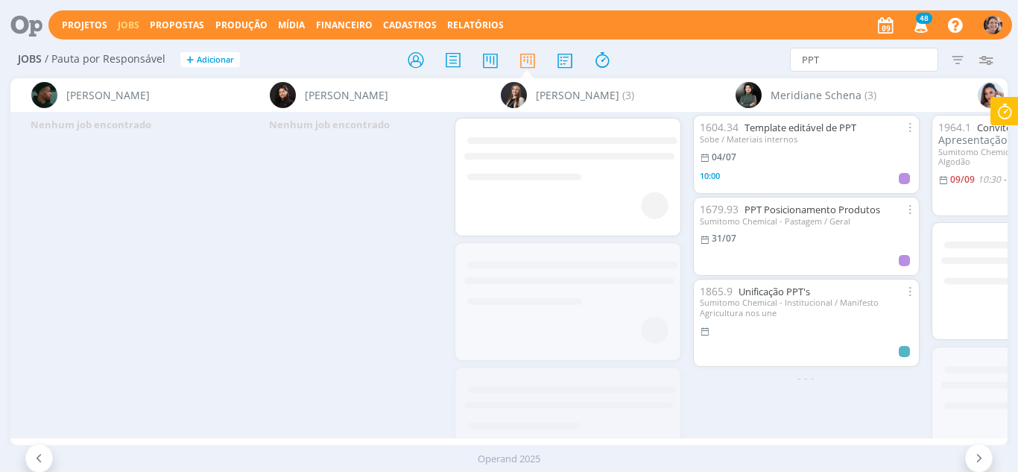
scroll to position [0, 2236]
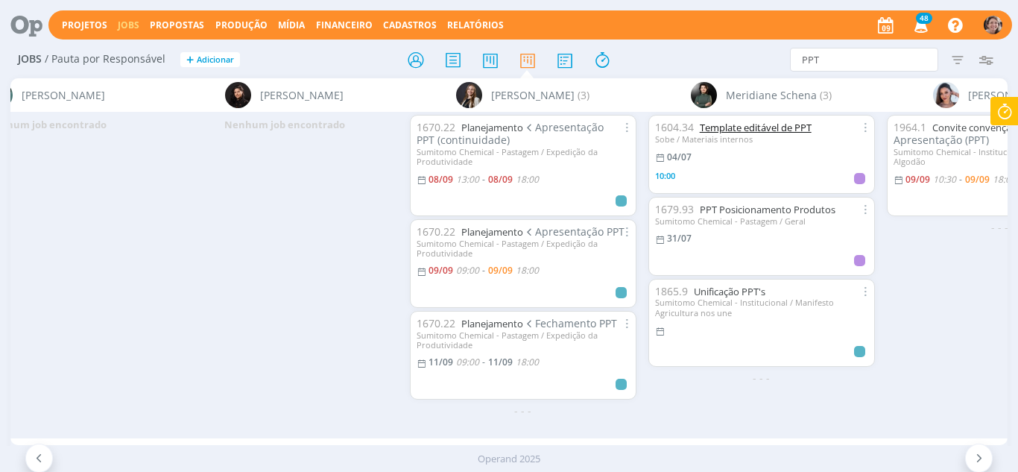
click at [765, 126] on link "Template editável de PPT" at bounding box center [756, 127] width 112 height 13
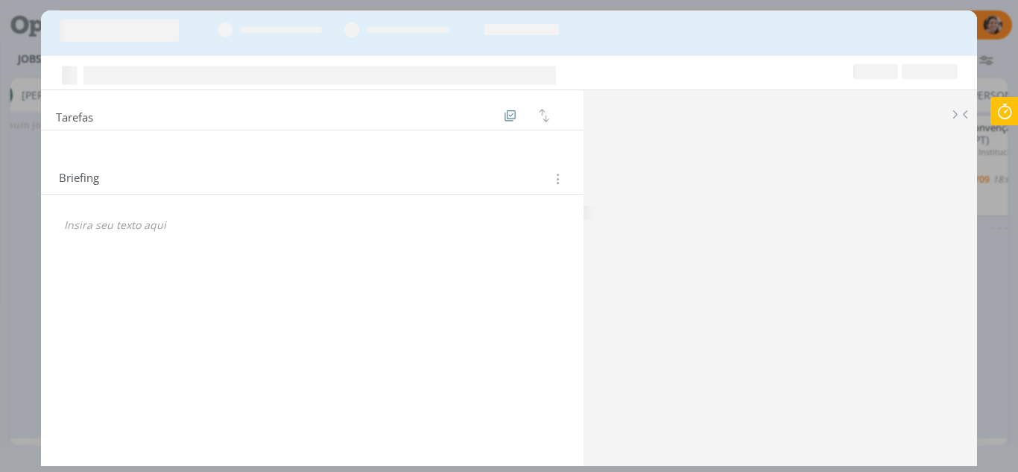
click at [818, 181] on icon "dialog" at bounding box center [781, 284] width 394 height 364
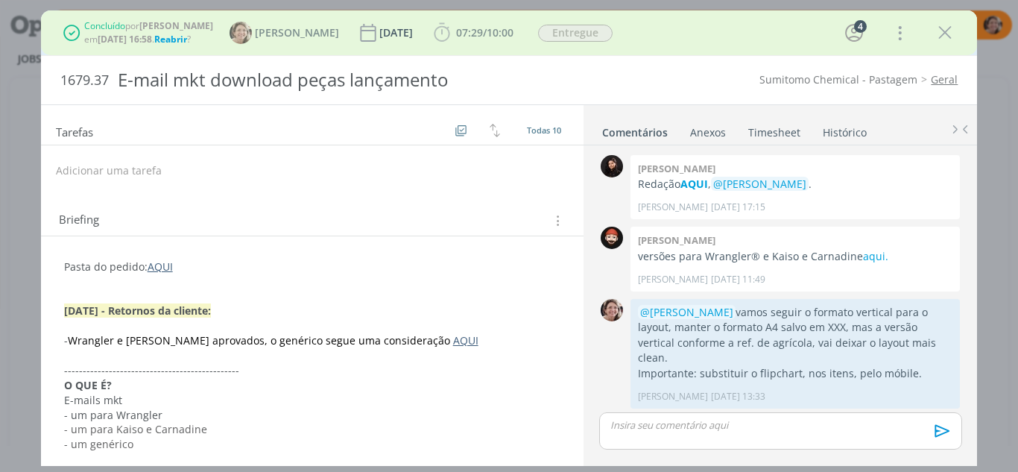
scroll to position [666, 0]
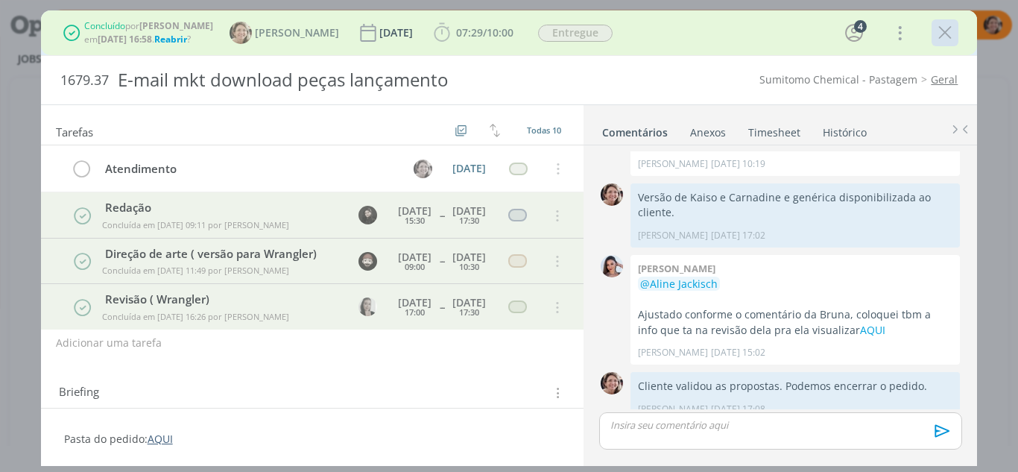
click at [941, 32] on icon "dialog" at bounding box center [945, 33] width 22 height 22
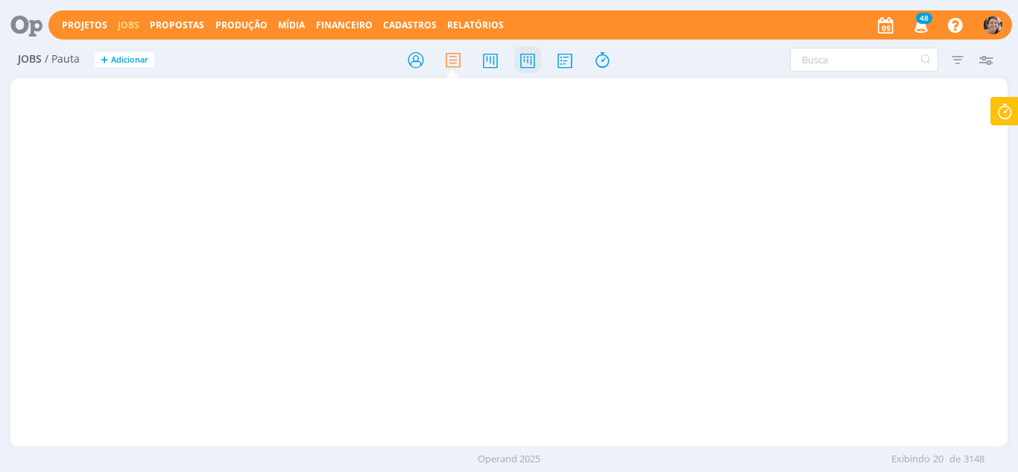
click at [527, 66] on icon at bounding box center [527, 59] width 27 height 29
click at [809, 64] on input "text" at bounding box center [864, 60] width 148 height 24
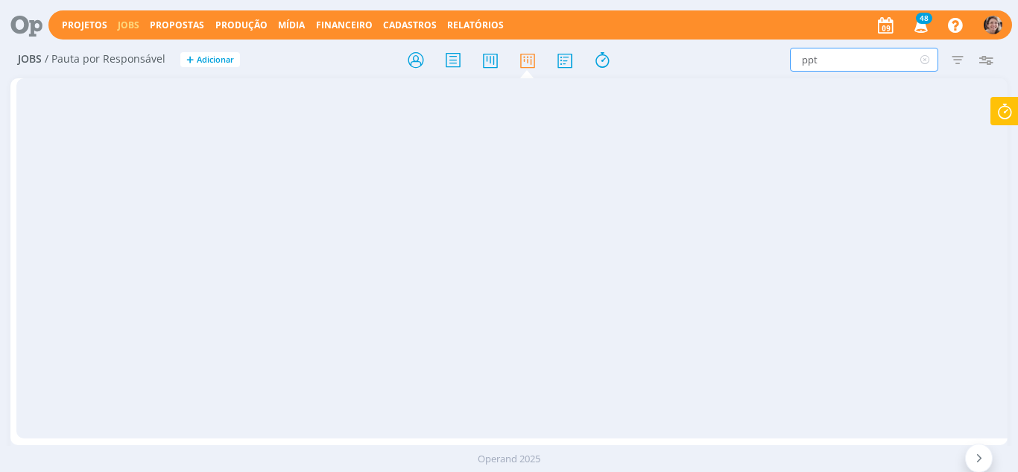
type input "ppt"
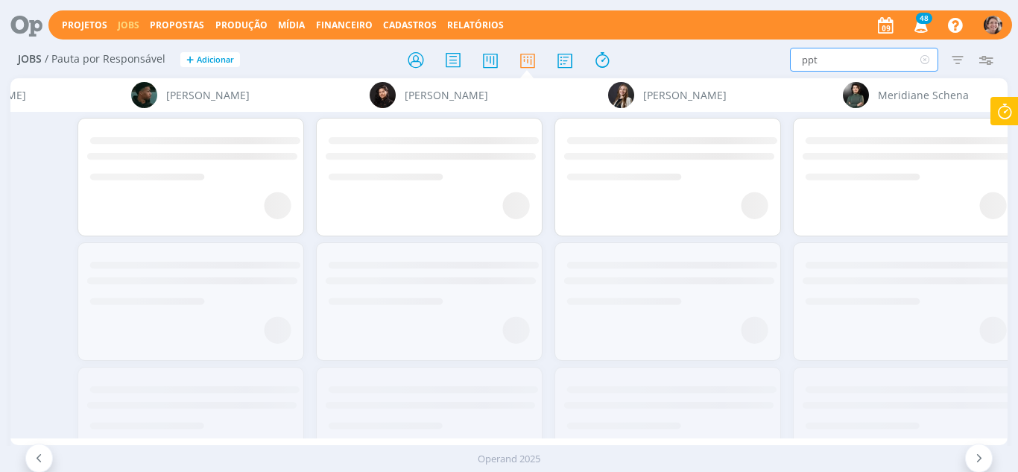
scroll to position [0, 2339]
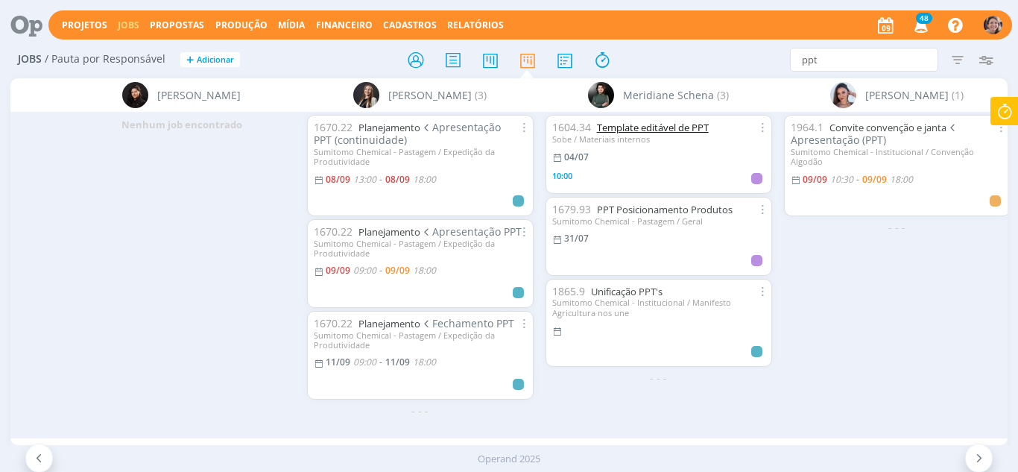
click at [647, 126] on link "Template editável de PPT" at bounding box center [653, 127] width 112 height 13
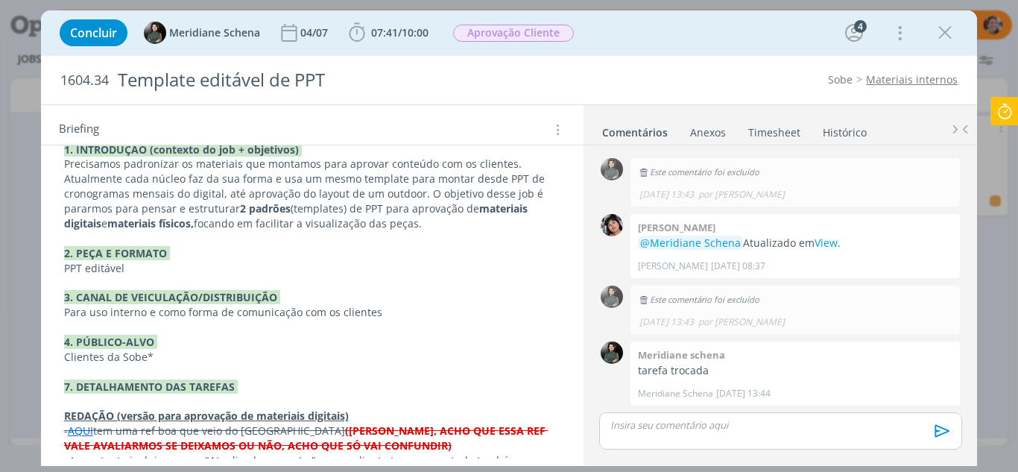
scroll to position [149, 0]
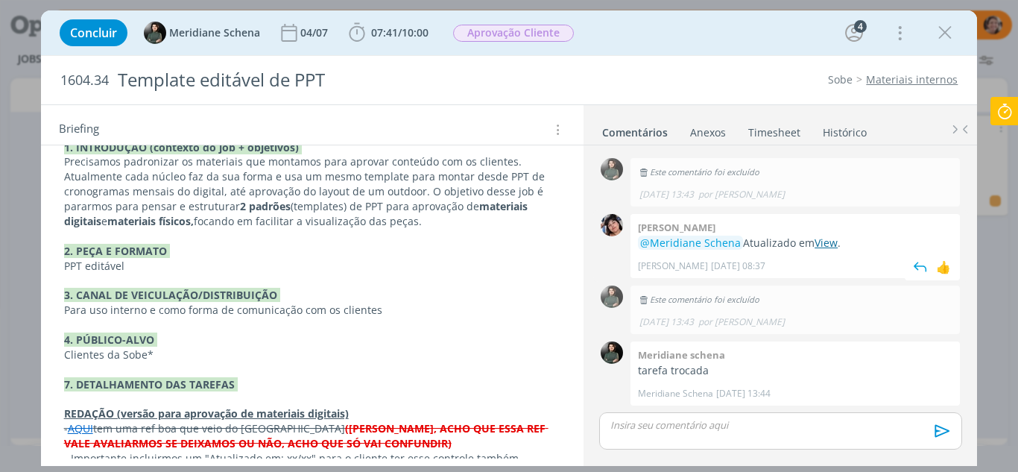
click at [827, 244] on link "View" at bounding box center [826, 243] width 23 height 14
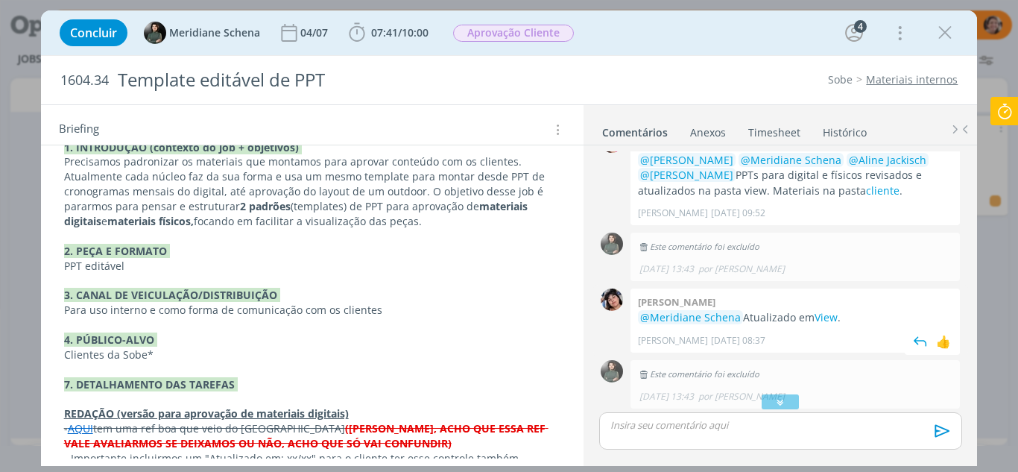
scroll to position [628, 0]
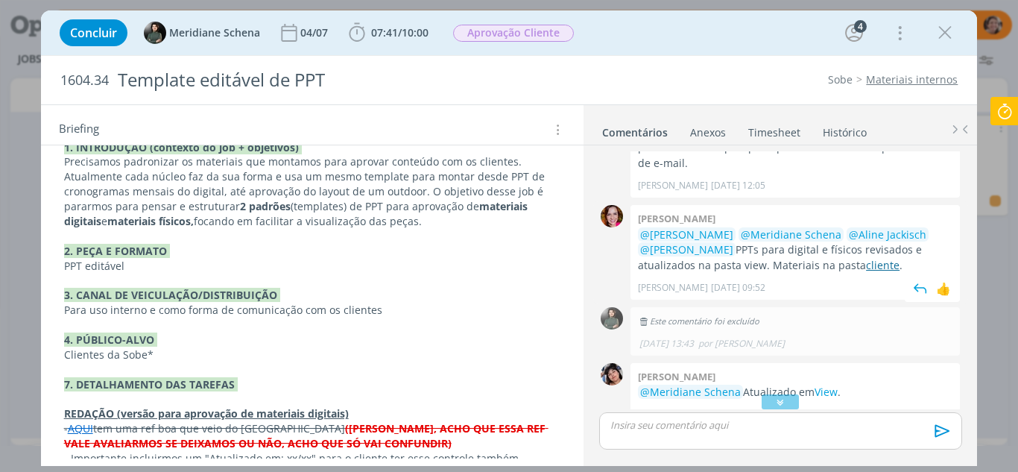
click at [866, 262] on link "cliente" at bounding box center [883, 265] width 34 height 14
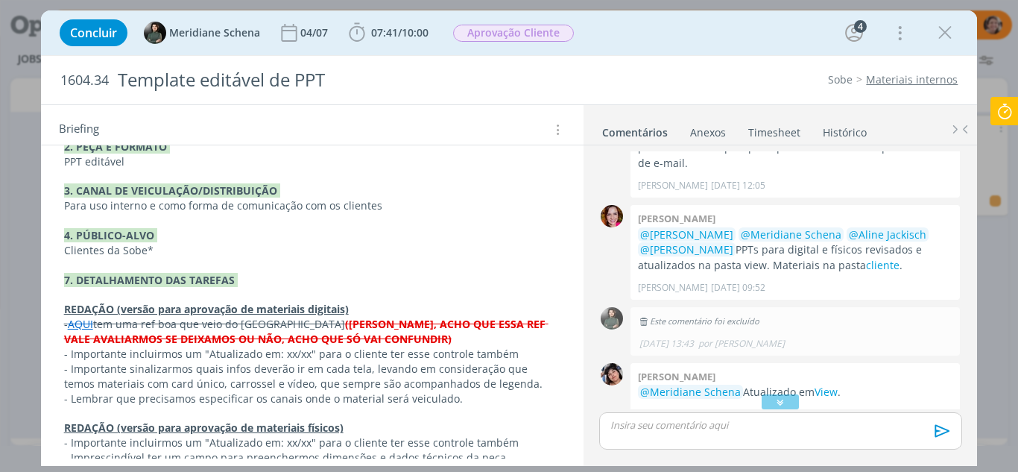
scroll to position [373, 0]
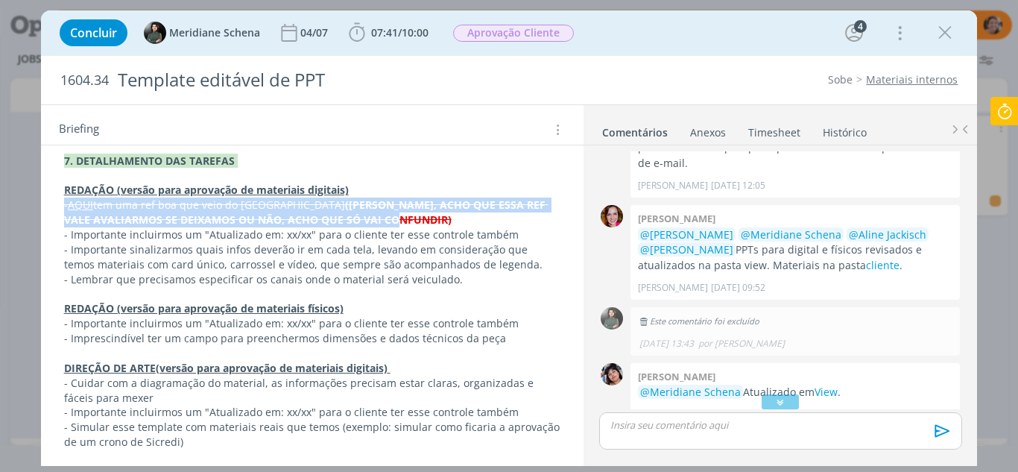
drag, startPoint x: 351, startPoint y: 220, endPoint x: 47, endPoint y: 201, distance: 304.6
click at [47, 201] on div "Pasta do pedido AQUI 1. INTRODUÇÃO (contexto do job + objetivos) Precisamos pad…" at bounding box center [312, 273] width 543 height 819
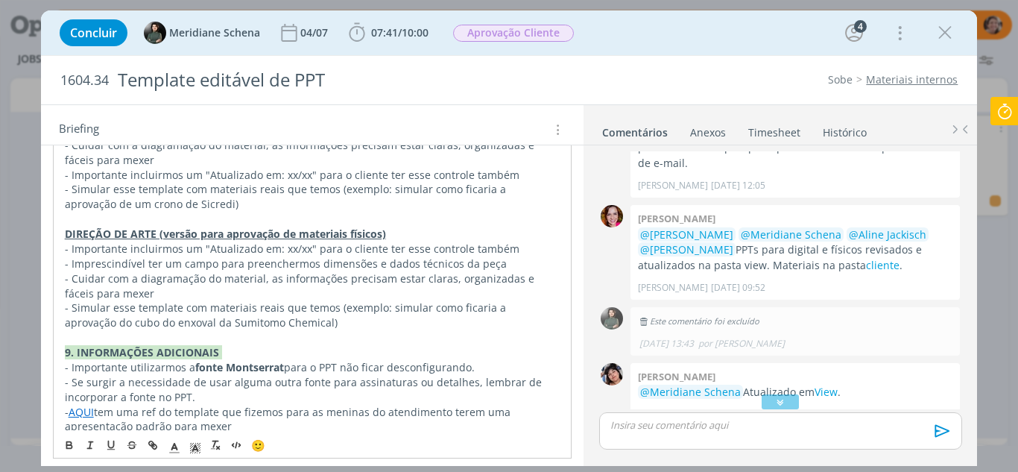
scroll to position [611, 0]
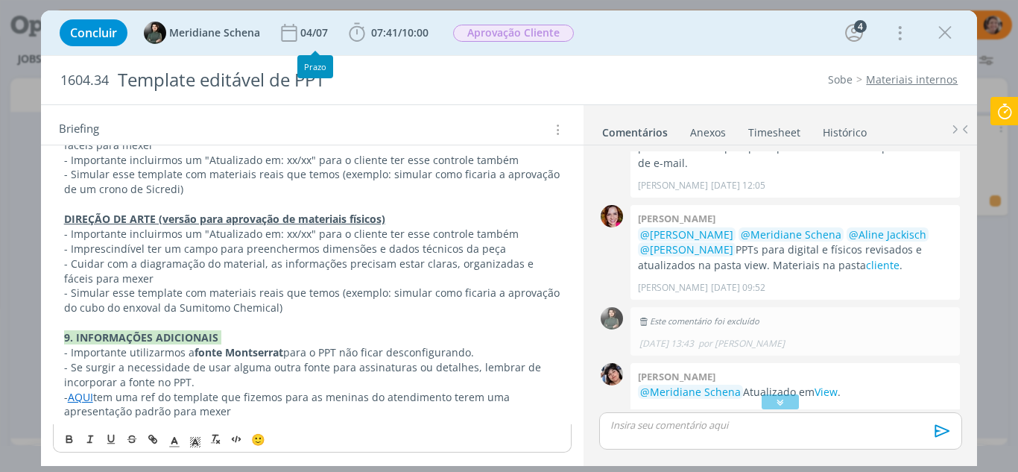
click at [1015, 121] on icon at bounding box center [1004, 111] width 27 height 29
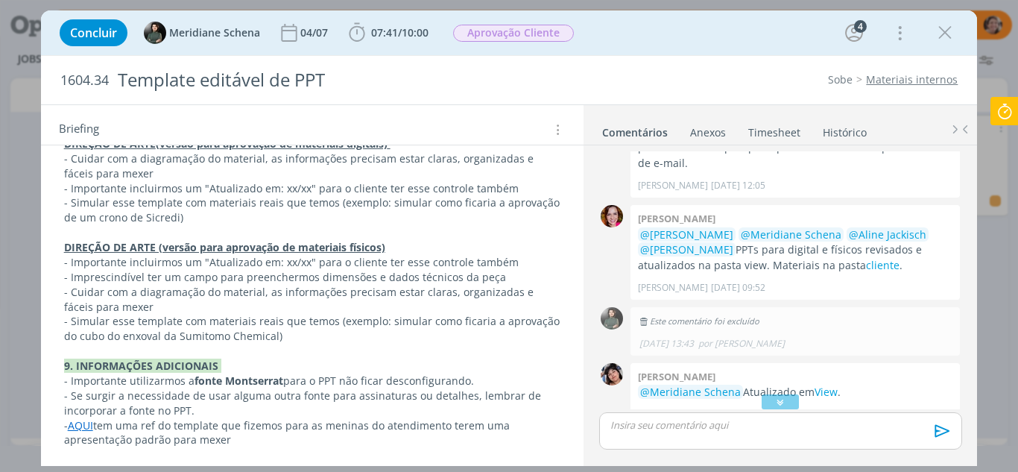
scroll to position [582, 0]
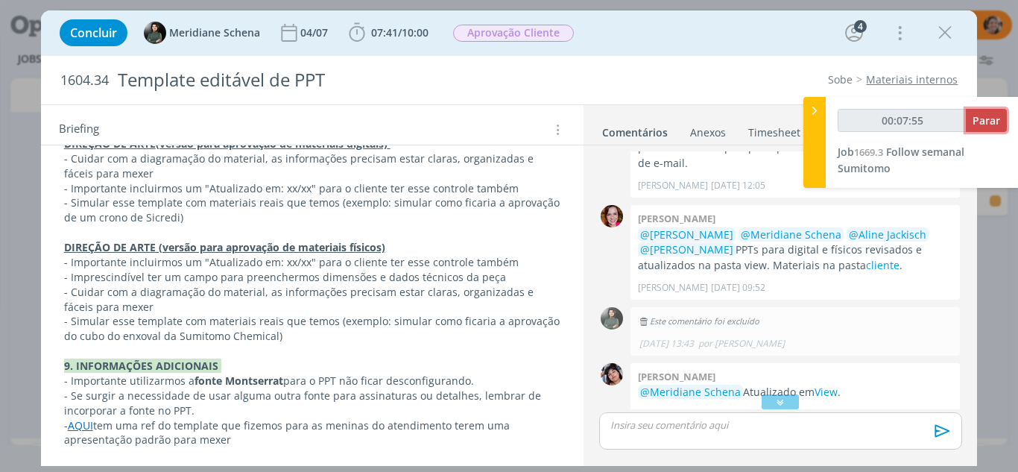
click at [979, 113] on span "Parar" at bounding box center [987, 120] width 28 height 14
click at [823, 113] on div at bounding box center [814, 142] width 22 height 91
click at [350, 37] on icon "dialog" at bounding box center [357, 32] width 16 height 19
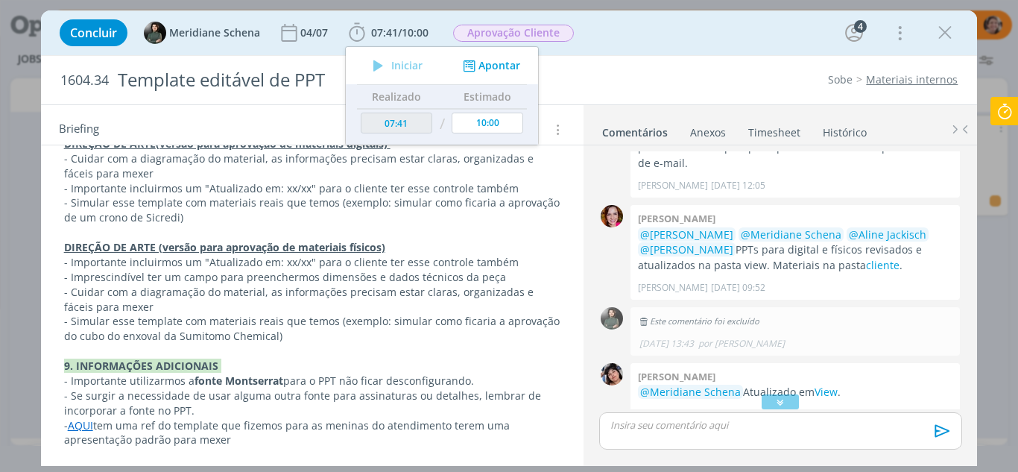
click at [1010, 119] on icon at bounding box center [1004, 111] width 27 height 29
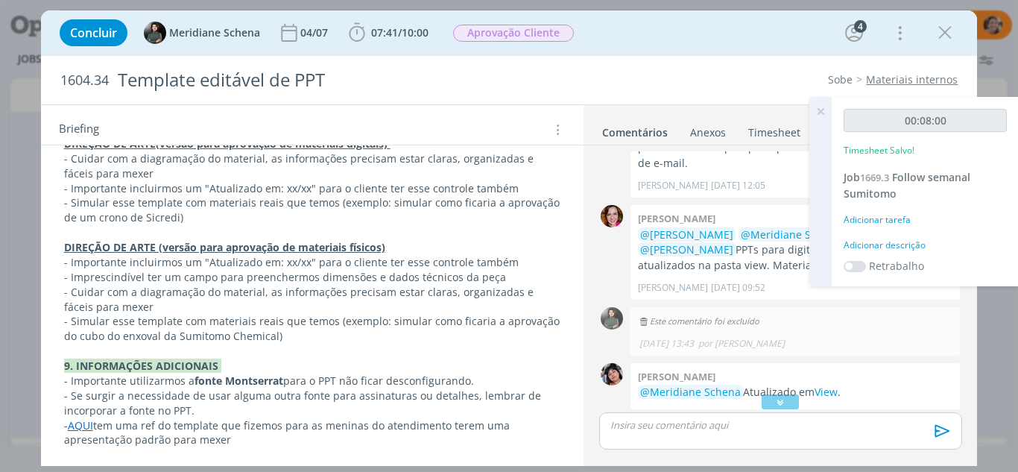
click at [820, 113] on icon at bounding box center [820, 111] width 27 height 29
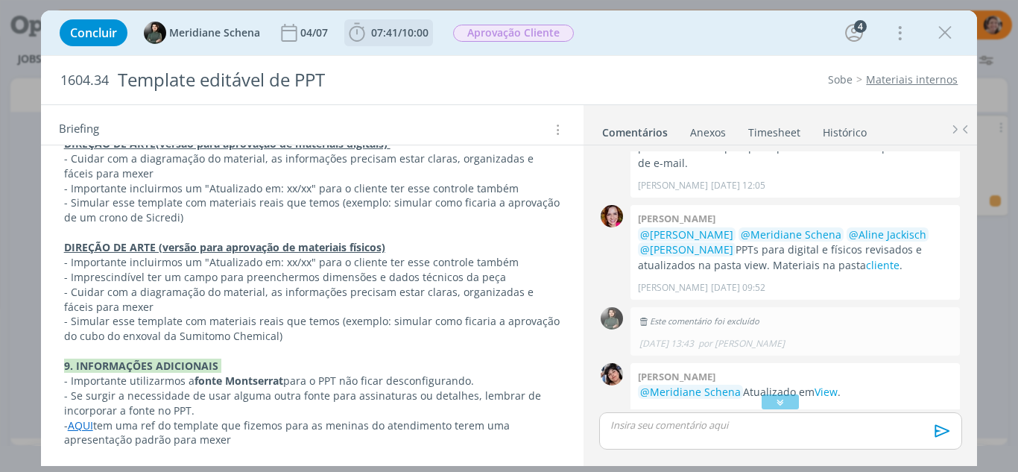
click at [358, 35] on icon "dialog" at bounding box center [357, 33] width 22 height 22
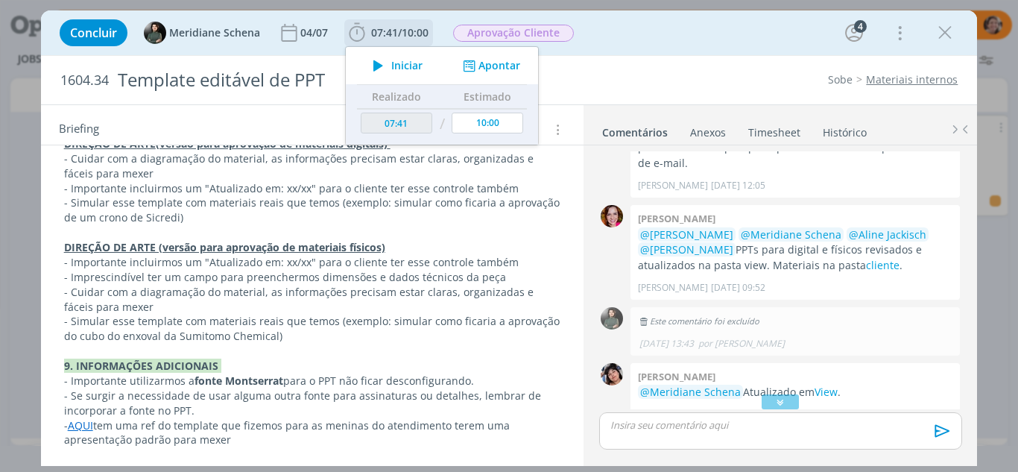
click at [395, 67] on span "Iniciar" at bounding box center [406, 65] width 31 height 10
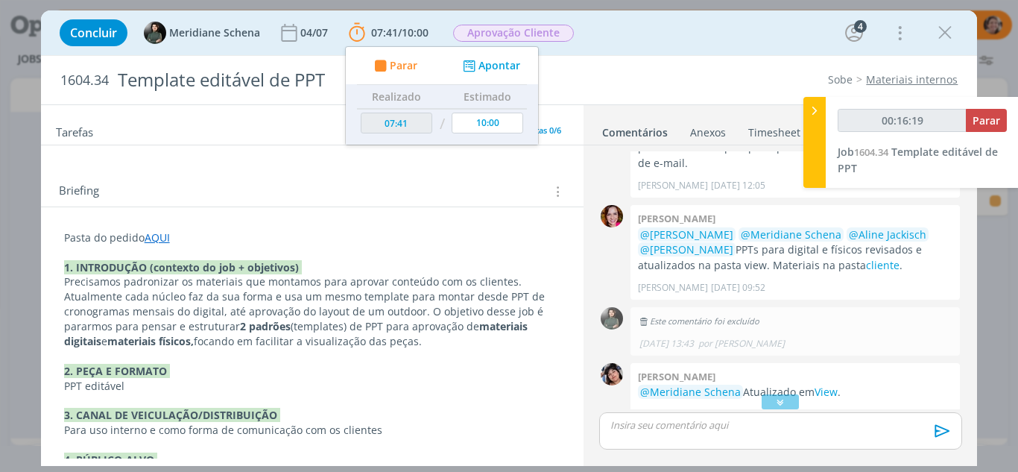
scroll to position [0, 0]
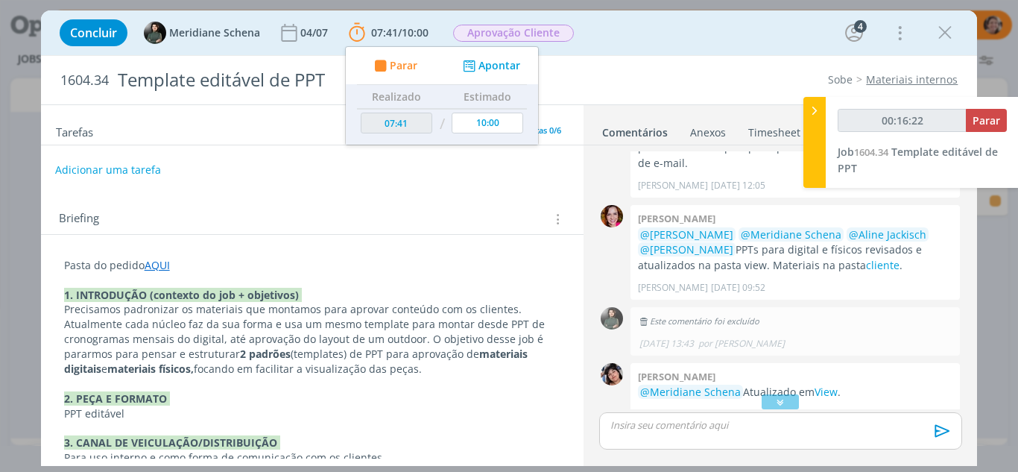
click at [95, 174] on button "Adicionar uma tarefa" at bounding box center [108, 169] width 106 height 25
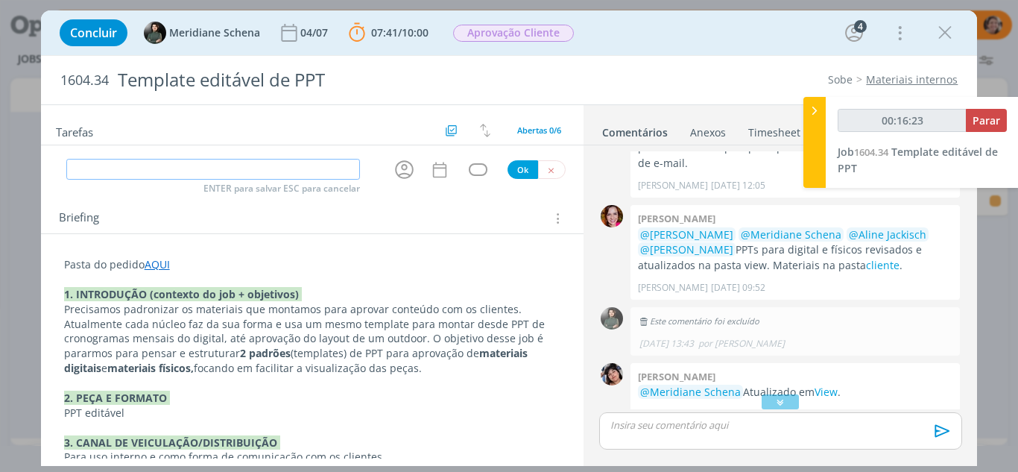
type input "00:16:24"
type input "A"
type input "00:16:25"
type input "Avalia"
type input "00:16:26"
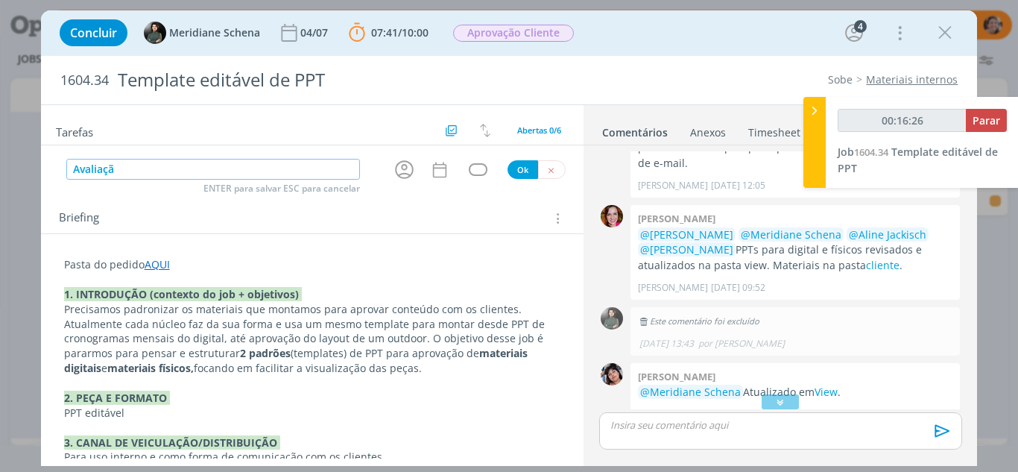
type input "Avaliação"
type input "00:16:27"
type input "Avaliação ("
type input "00:16:28"
type input "Avaliação (co"
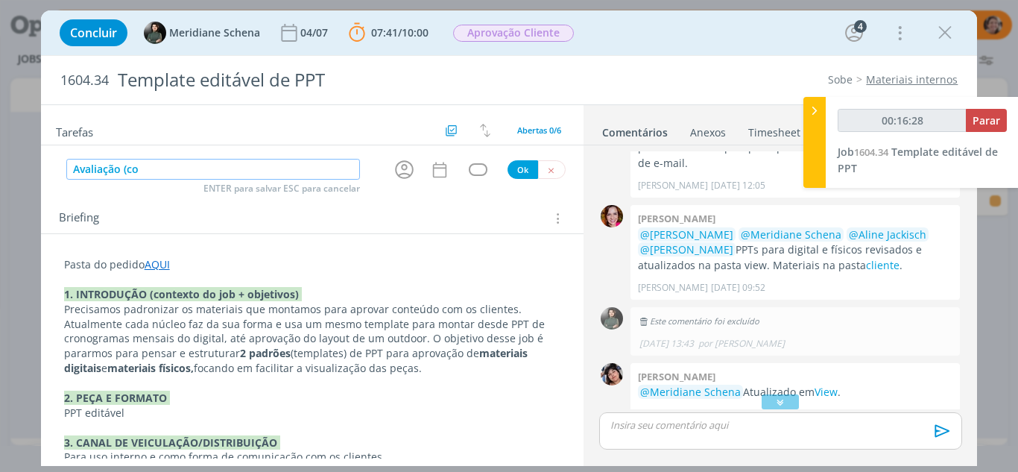
type input "00:16:29"
type input "Avaliação (c"
type input "00:16:31"
type input "Avaliação (co"
type input "00:16:32"
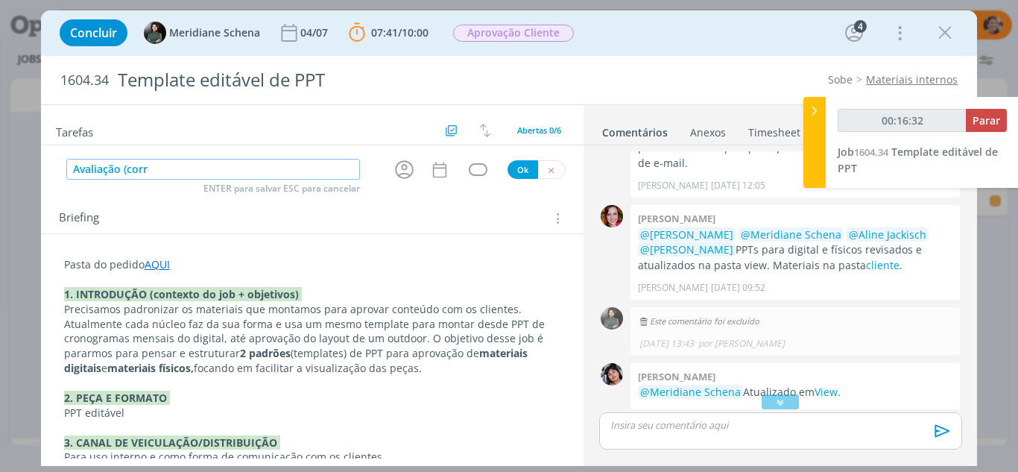
type input "Avaliação (cor"
type input "00:16:33"
type input "Avaliação (coor"
type input "00:16:34"
type input "Avaliação (coordena"
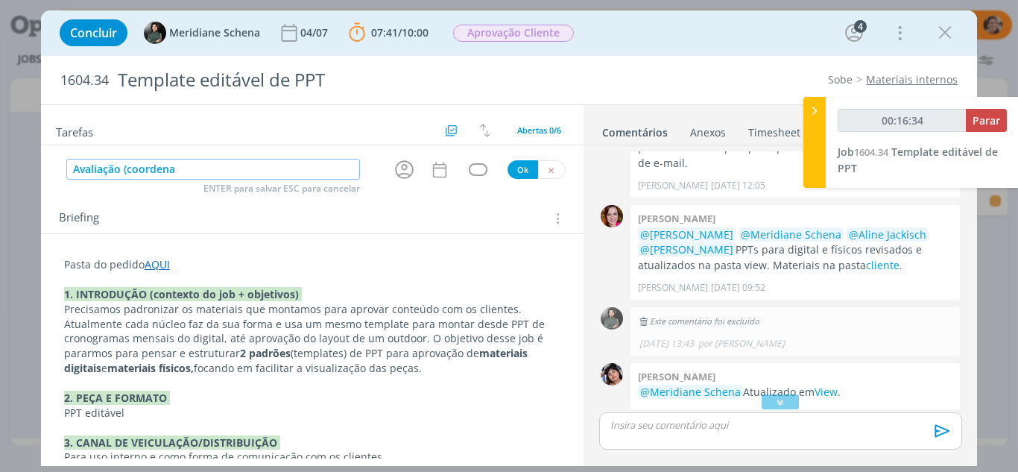
type input "00:16:35"
type input "Avaliação (coordenação de c"
type input "00:16:36"
type input "Avaliação (coordenação de criaçã"
type input "00:16:37"
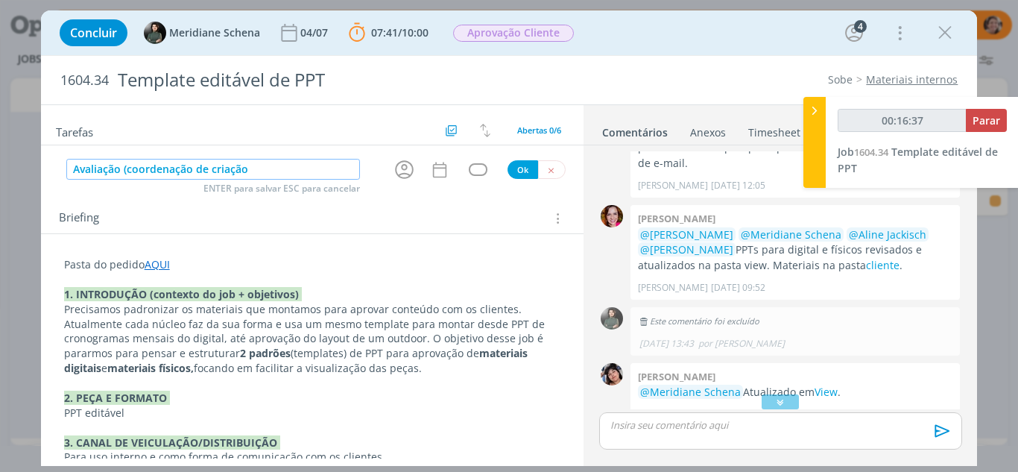
type input "Avaliação (coordenação de criação)"
type input "00:16:39"
click at [400, 178] on icon "dialog" at bounding box center [404, 169] width 19 height 19
type input "Avaliação (coordenação de criação)"
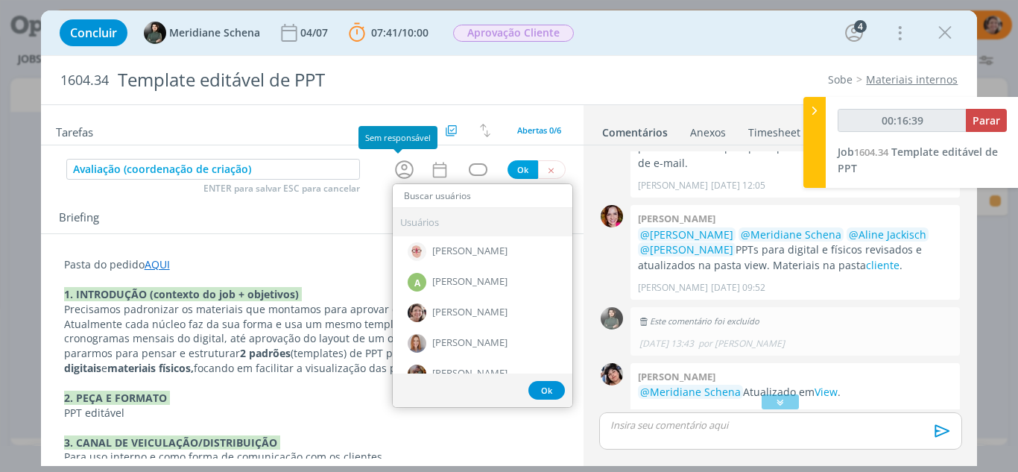
type input "00:16:40"
type input "ale"
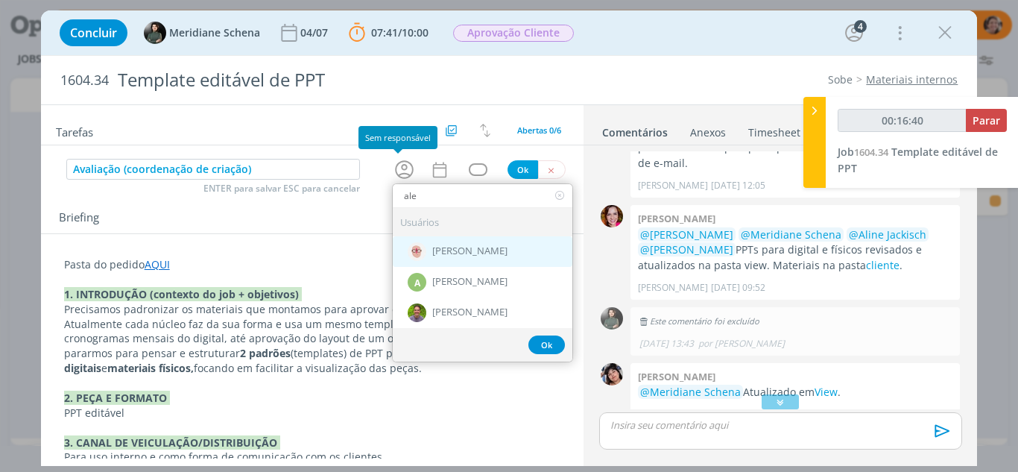
type input "00:16:42"
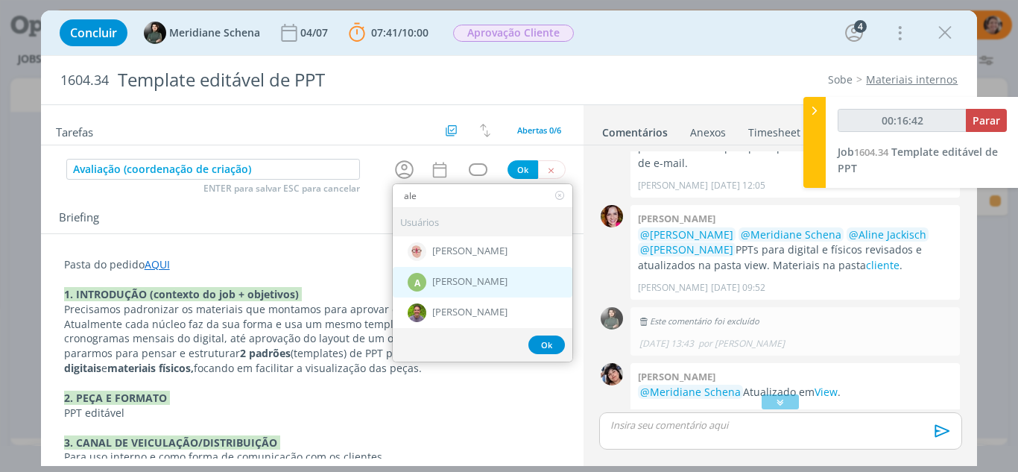
type input "ale"
click at [454, 288] on span "[PERSON_NAME]" at bounding box center [469, 283] width 75 height 12
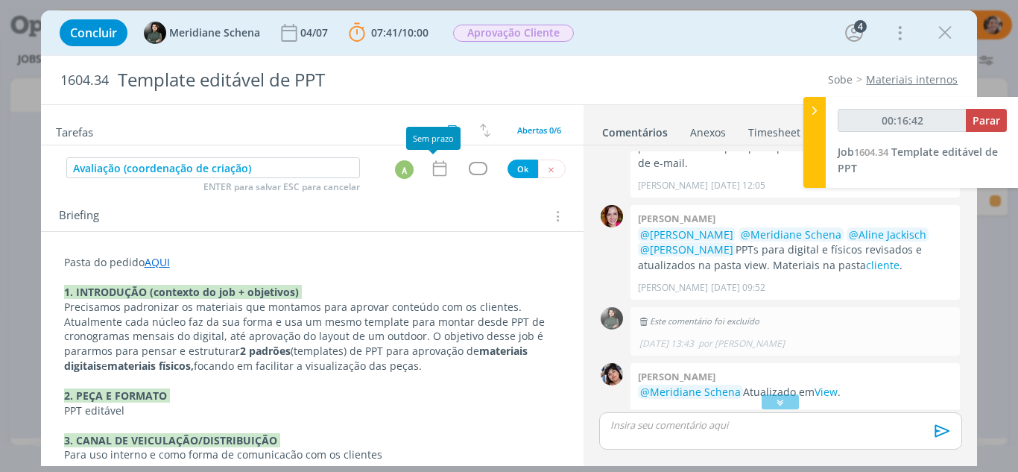
click at [433, 168] on icon "dialog" at bounding box center [439, 168] width 19 height 19
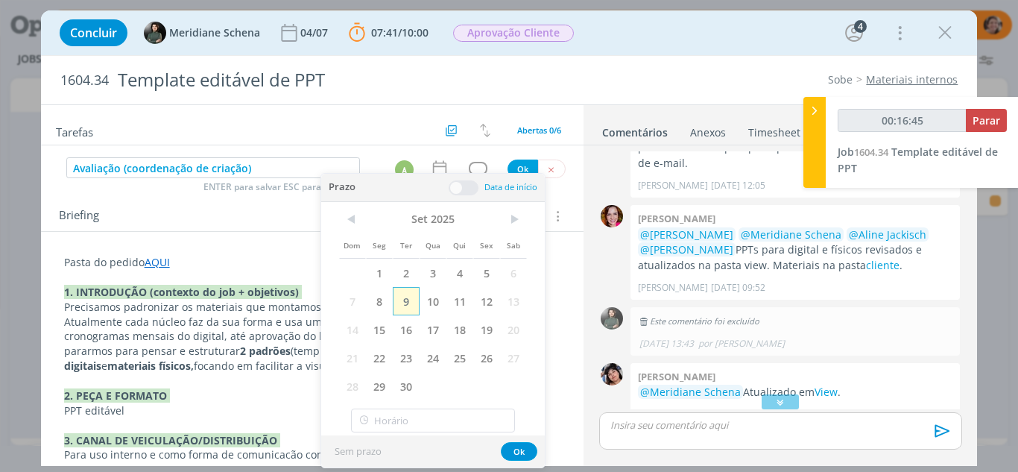
click at [402, 302] on span "9" at bounding box center [406, 301] width 27 height 28
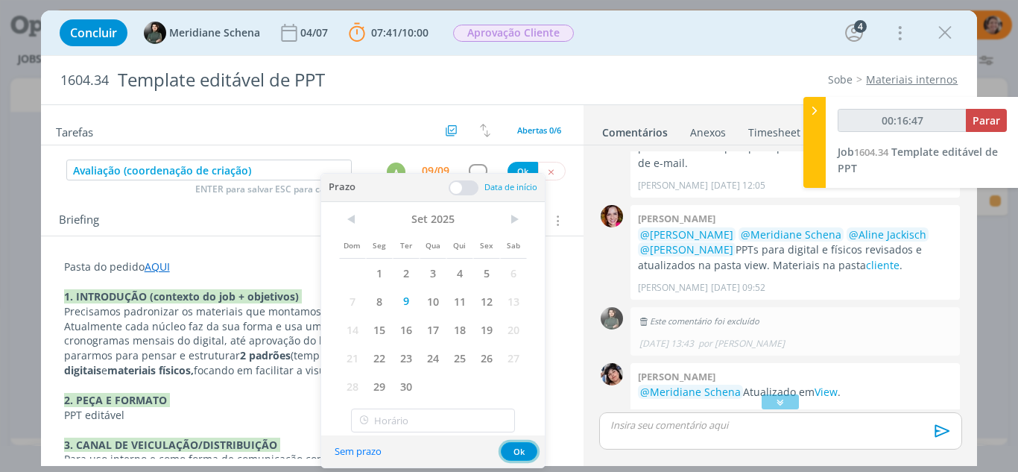
click at [516, 453] on button "Ok" at bounding box center [519, 451] width 37 height 19
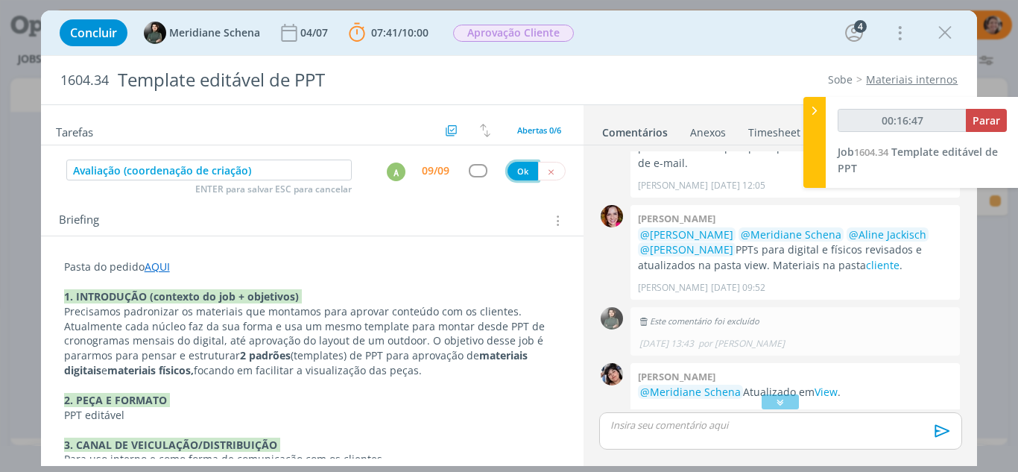
drag, startPoint x: 514, startPoint y: 170, endPoint x: 672, endPoint y: 145, distance: 159.2
click at [514, 169] on button "Ok" at bounding box center [523, 171] width 31 height 19
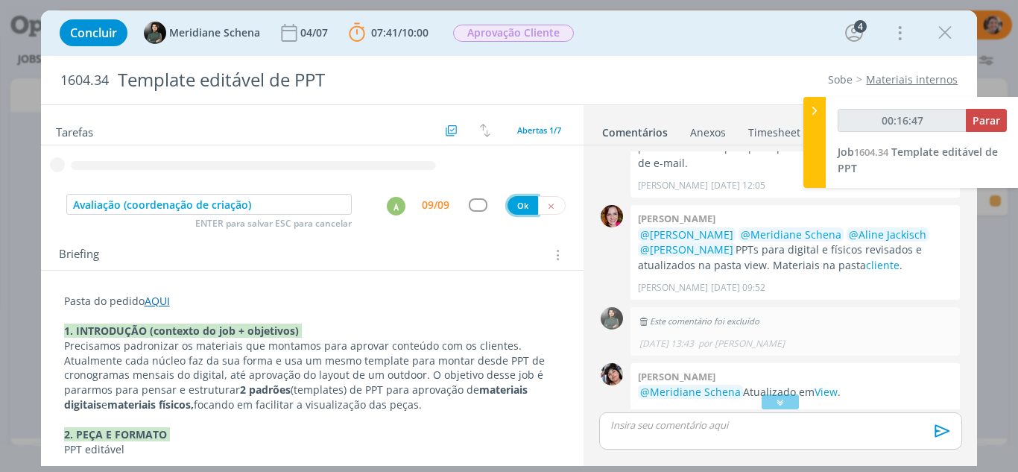
type input "00:16:49"
click at [983, 117] on span "Parar" at bounding box center [987, 120] width 28 height 14
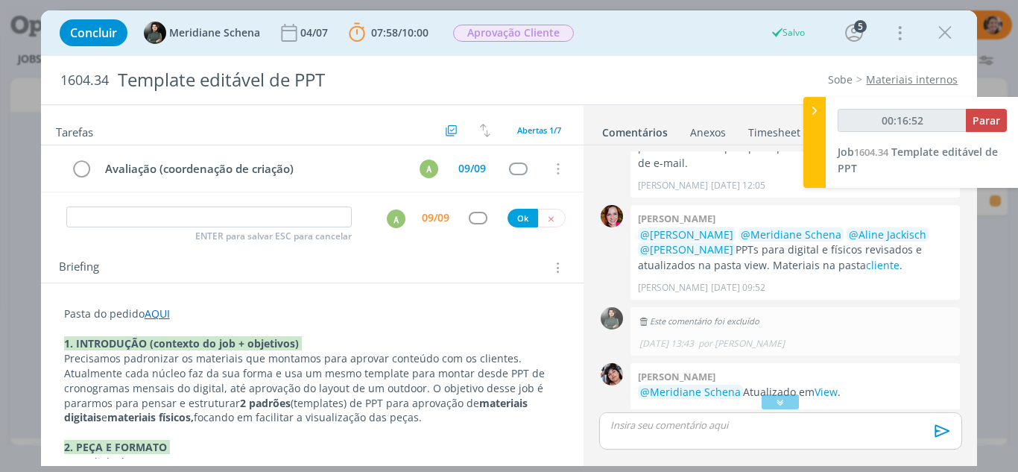
type input "00:17:00"
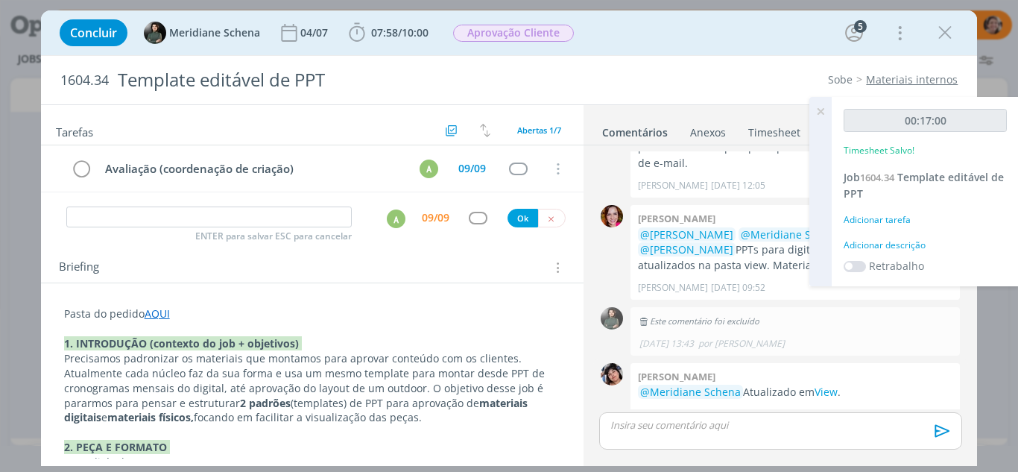
scroll to position [703, 0]
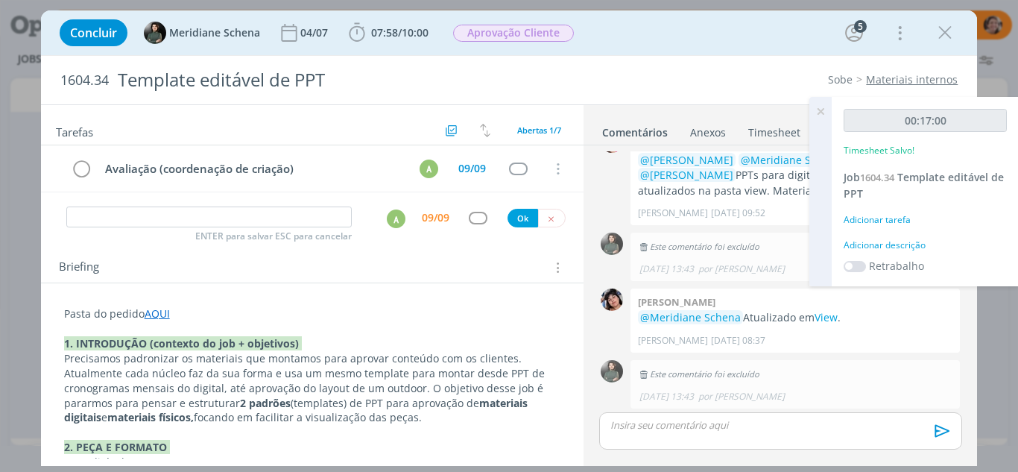
click at [377, 129] on h2 "Tarefas" at bounding box center [249, 130] width 386 height 19
click at [825, 107] on icon at bounding box center [820, 111] width 27 height 29
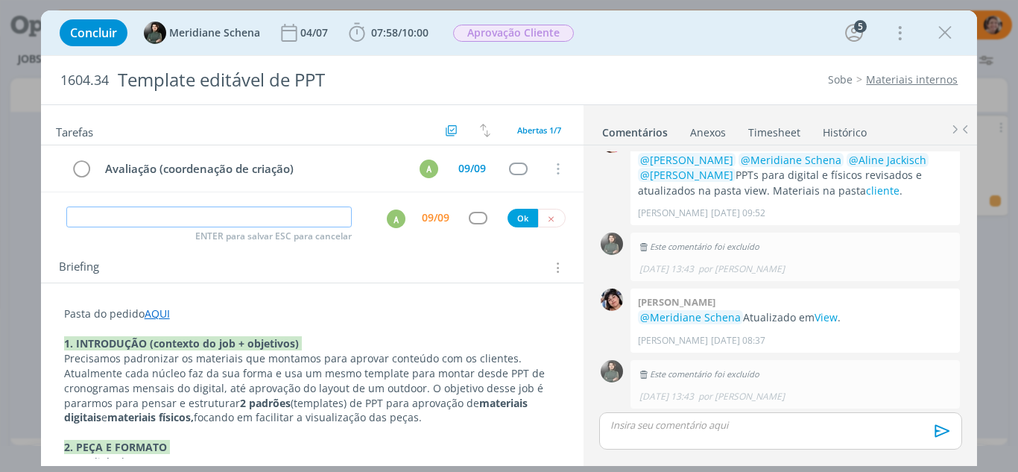
click at [141, 209] on input "dialog" at bounding box center [209, 216] width 286 height 21
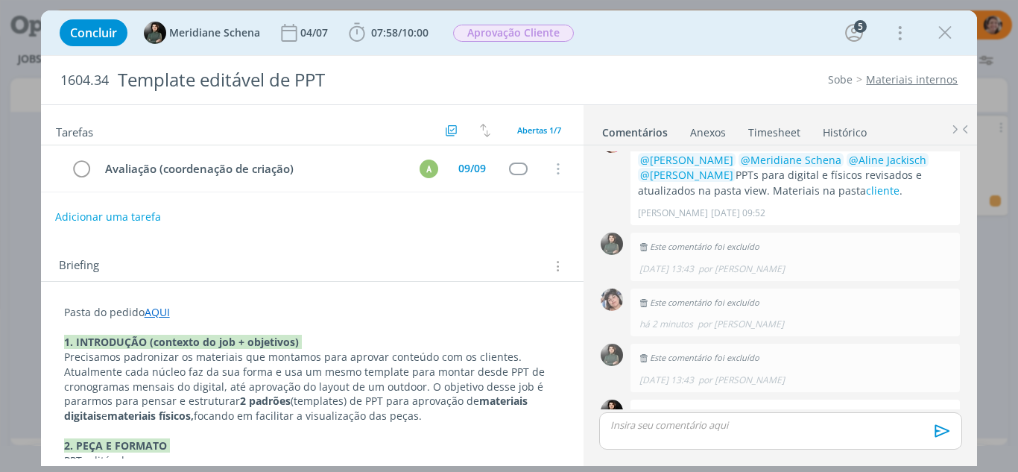
scroll to position [761, 0]
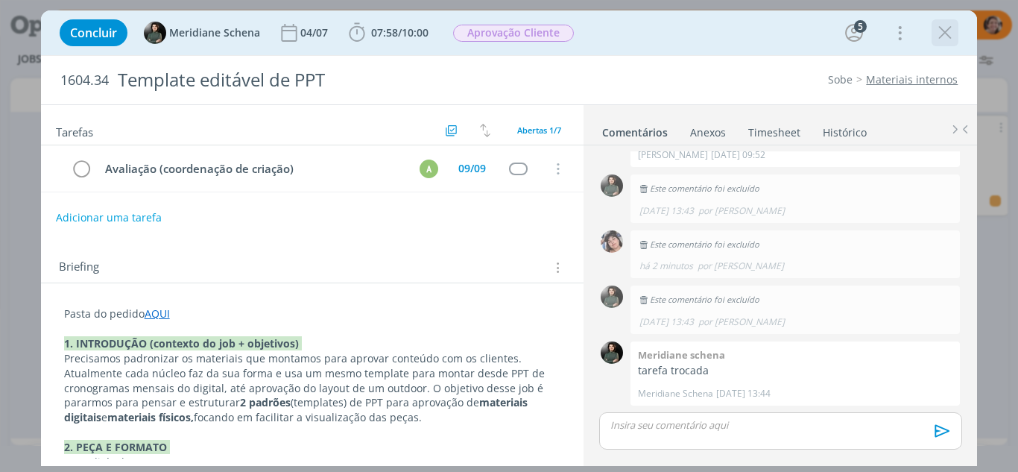
click at [948, 31] on icon "dialog" at bounding box center [945, 33] width 22 height 22
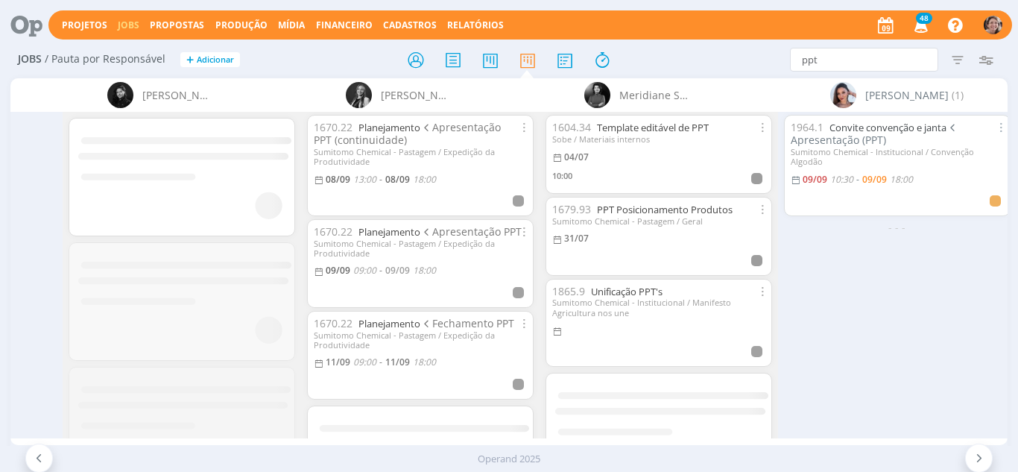
click at [980, 455] on icon at bounding box center [979, 458] width 15 height 14
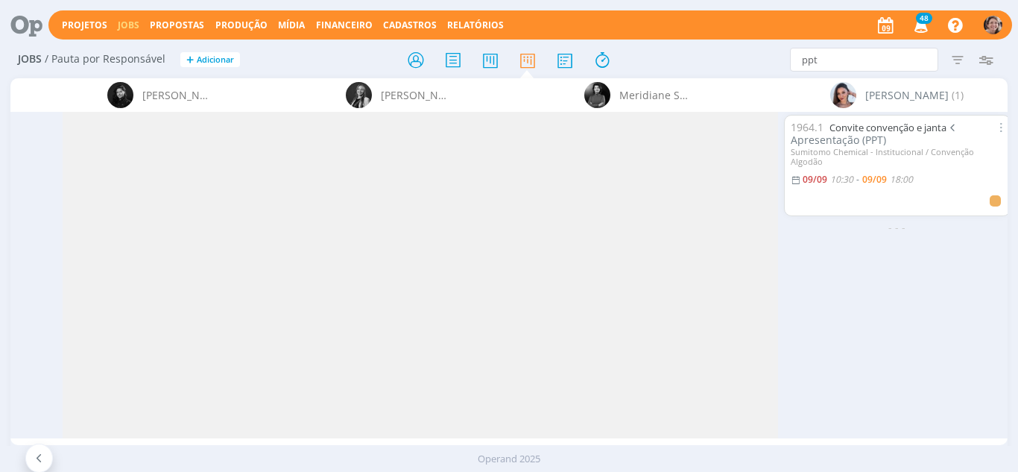
scroll to position [0, 3307]
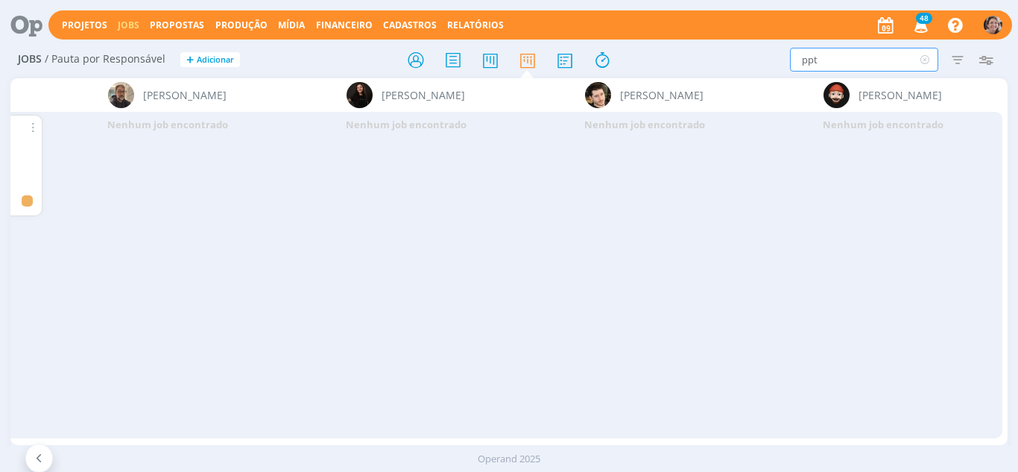
drag, startPoint x: 838, startPoint y: 58, endPoint x: 759, endPoint y: 50, distance: 79.4
click at [759, 50] on div "ppt Filtrar Filtrar Limpar ppt Tipo Jobs e Tarefas Data Personalizado a Situaçã…" at bounding box center [841, 60] width 317 height 24
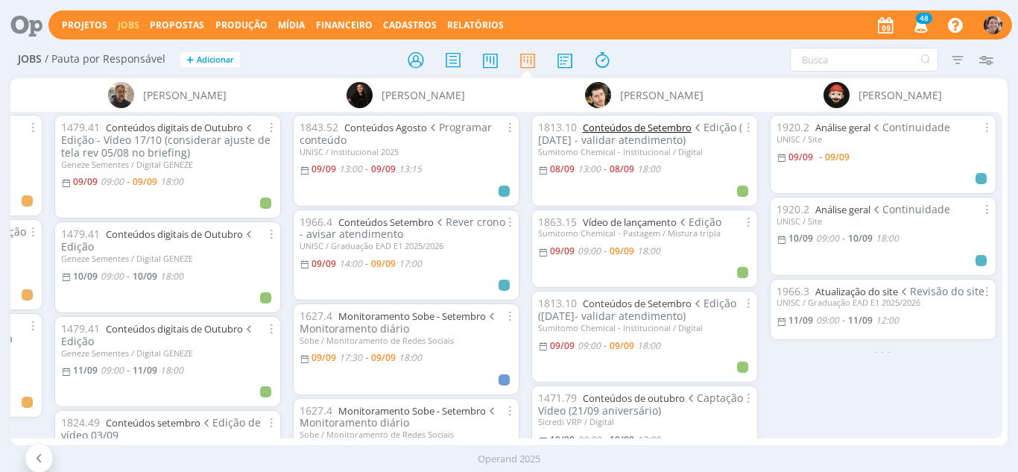
click at [649, 123] on link "Conteúdos de Setembro" at bounding box center [637, 127] width 109 height 13
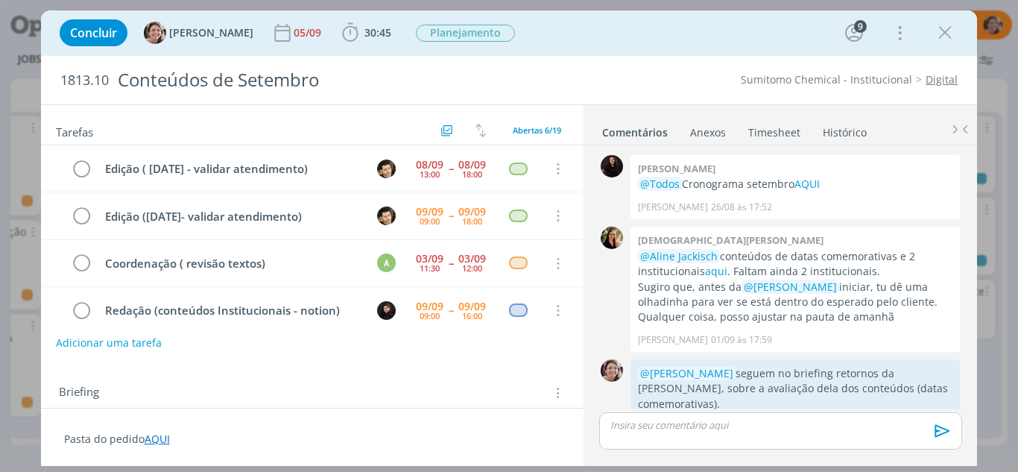
scroll to position [800, 0]
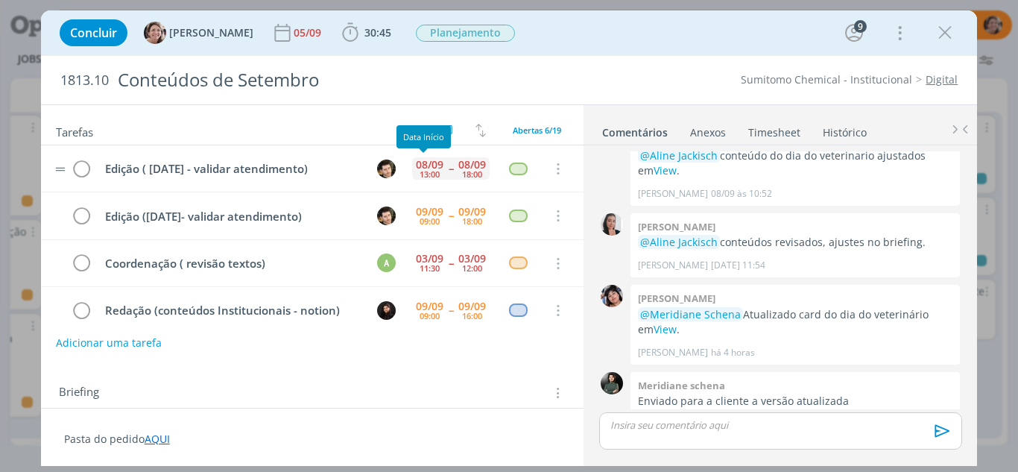
click at [418, 168] on div "08/09" at bounding box center [430, 164] width 28 height 10
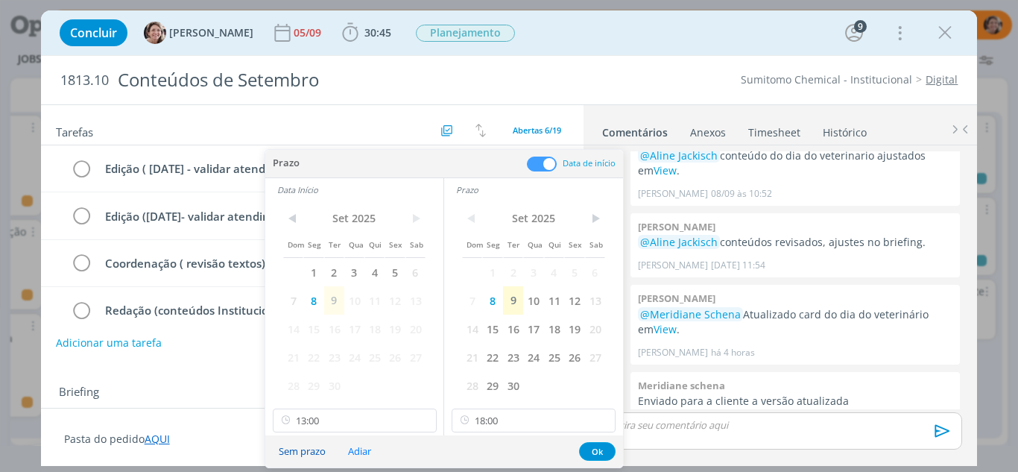
click at [296, 453] on button "Sem prazo" at bounding box center [302, 451] width 66 height 20
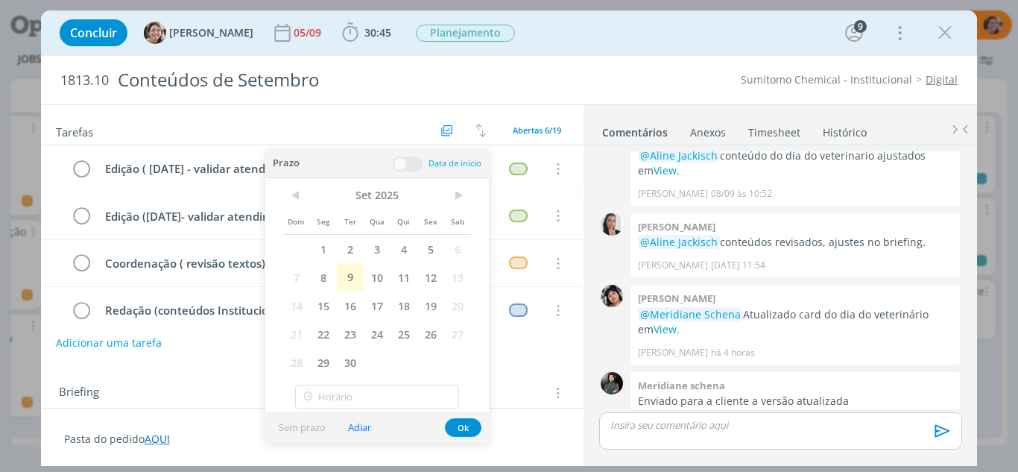
click at [535, 441] on p "Pasta do pedido AQUI" at bounding box center [312, 439] width 497 height 15
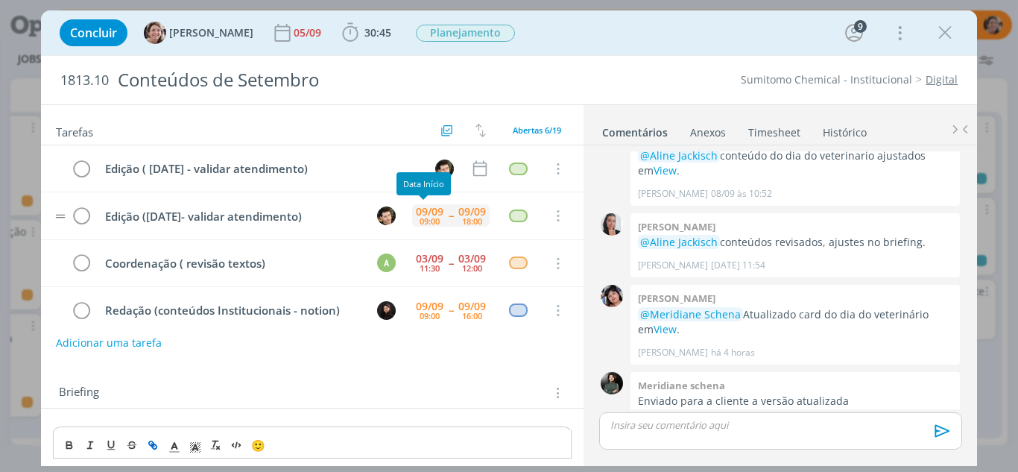
click at [418, 206] on div "09/09" at bounding box center [430, 211] width 28 height 10
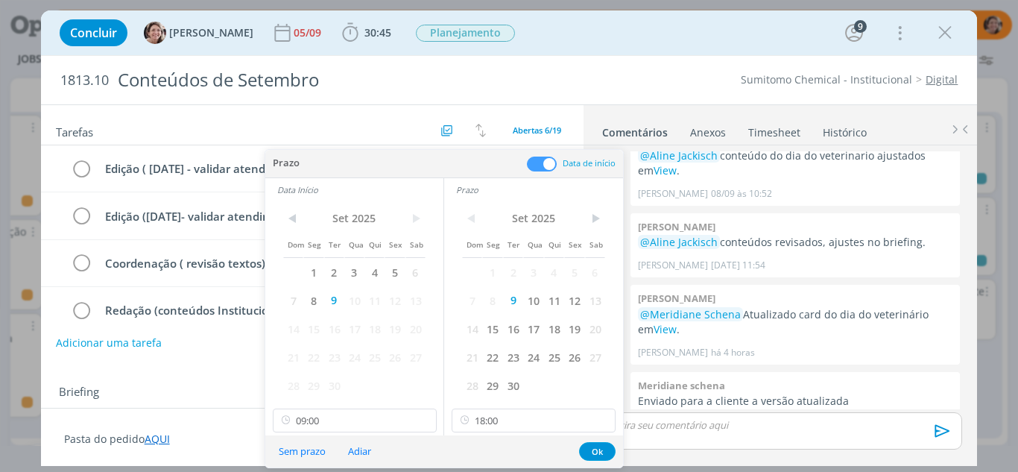
click at [306, 446] on button "Sem prazo" at bounding box center [302, 451] width 66 height 20
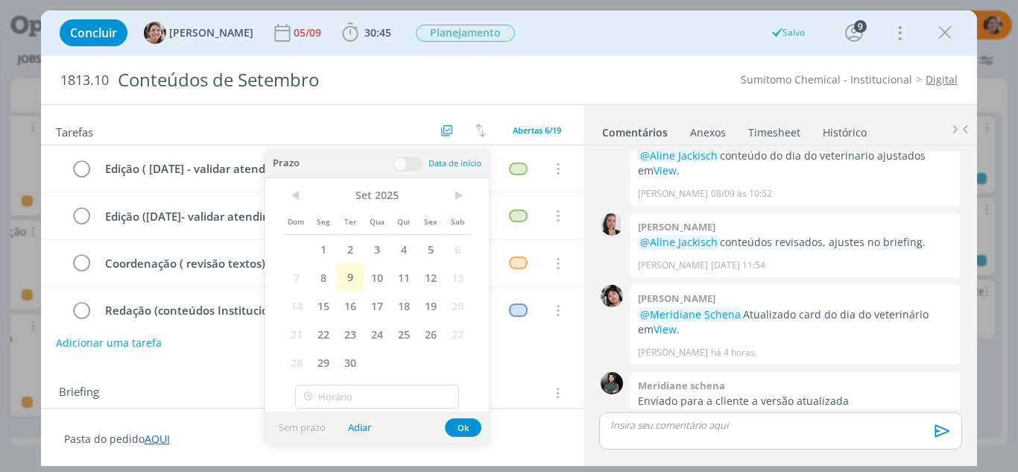
type input "09:00"
click at [942, 31] on icon "dialog" at bounding box center [945, 33] width 22 height 22
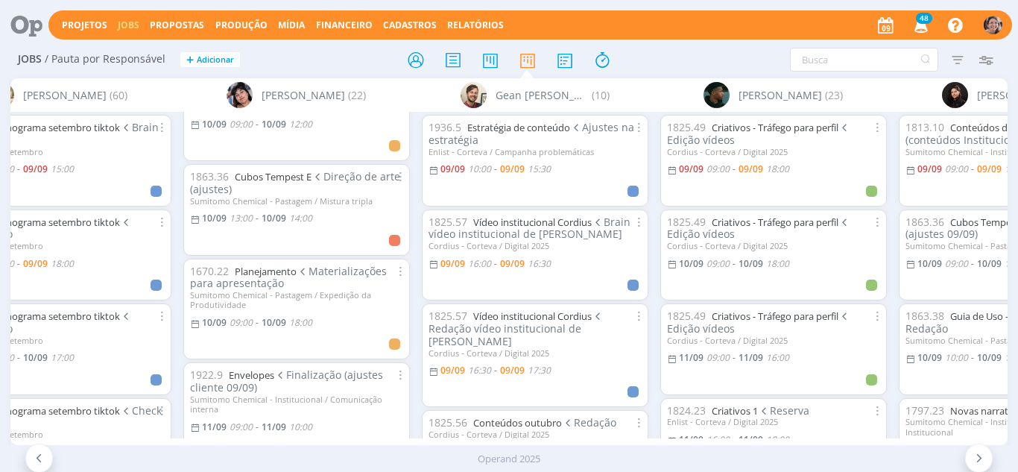
scroll to position [447, 0]
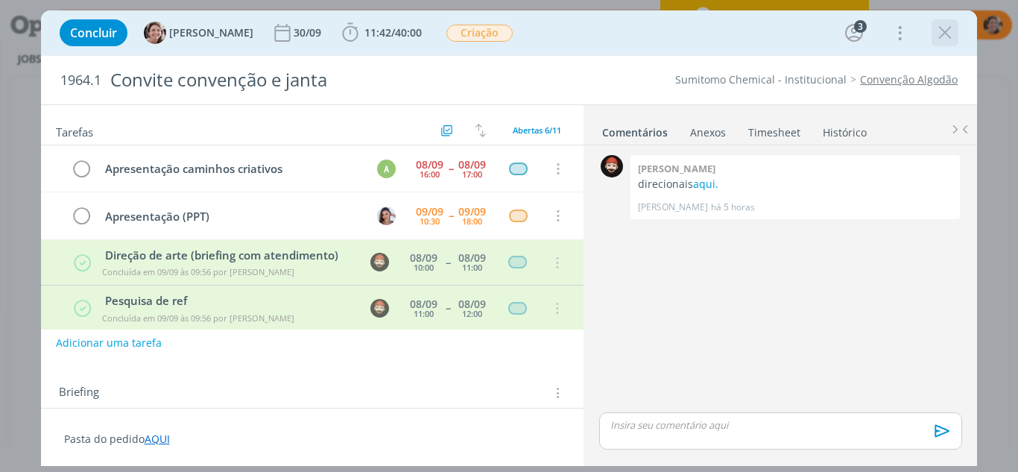
click at [944, 24] on icon "dialog" at bounding box center [945, 33] width 22 height 22
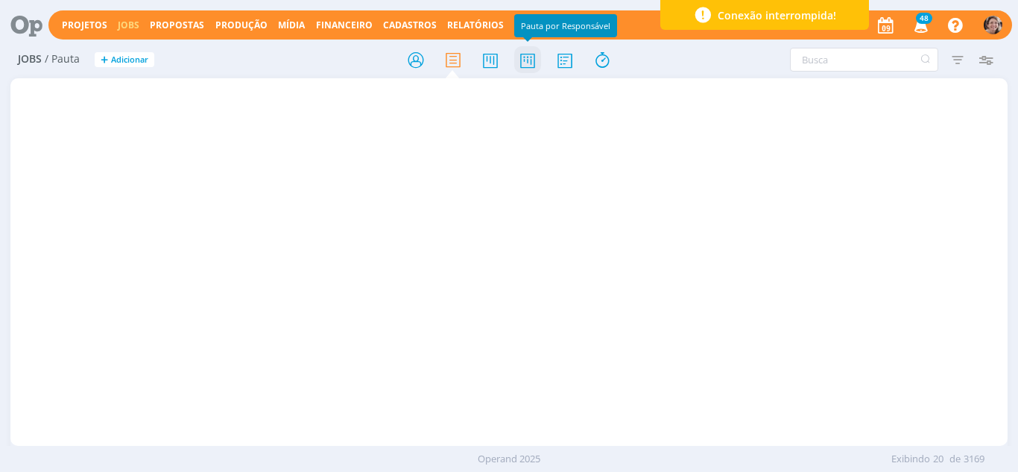
click at [526, 67] on icon at bounding box center [527, 59] width 27 height 29
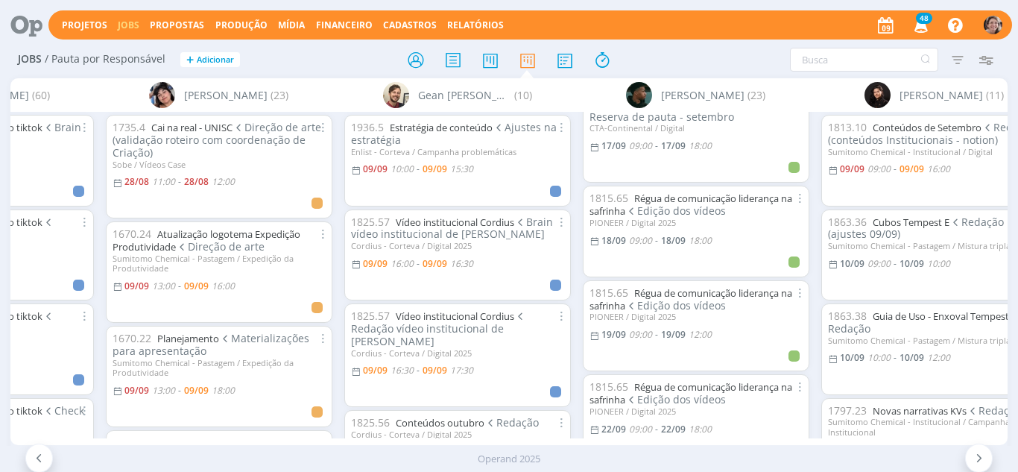
scroll to position [745, 0]
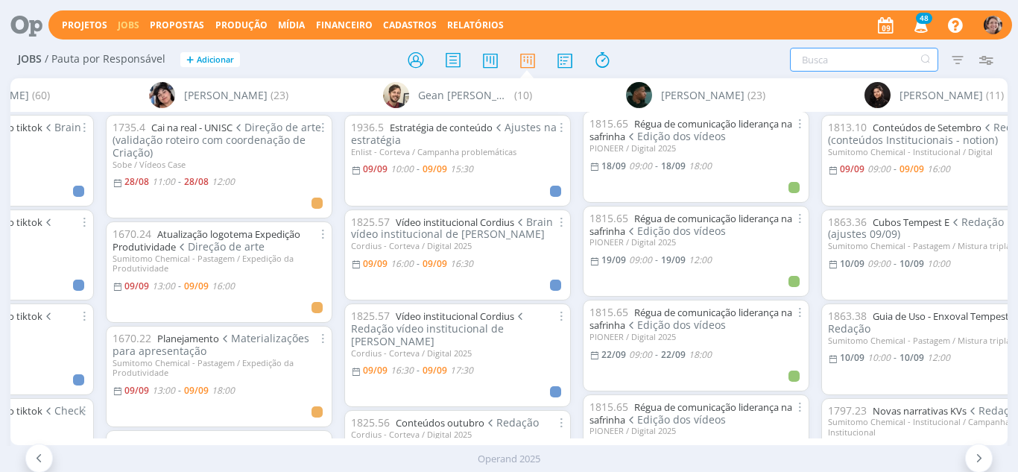
click at [802, 68] on input "text" at bounding box center [864, 60] width 148 height 24
type input "algodão"
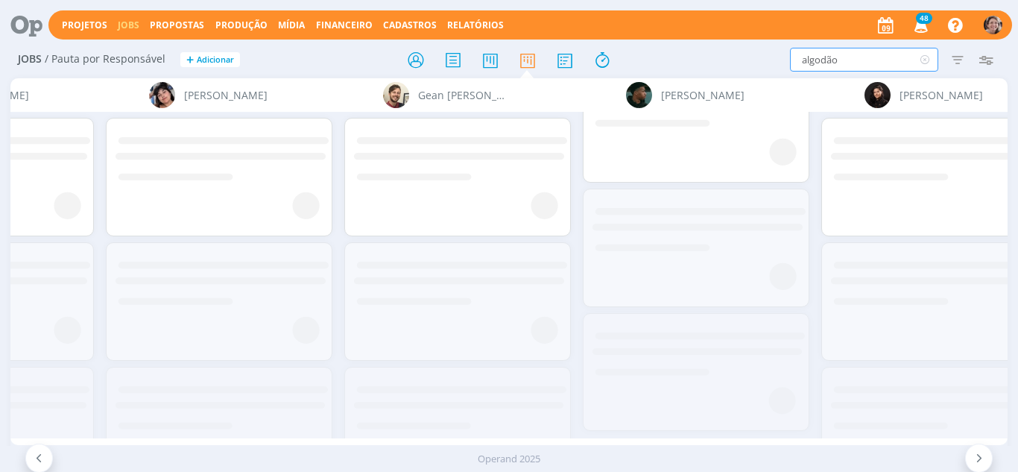
scroll to position [0, 0]
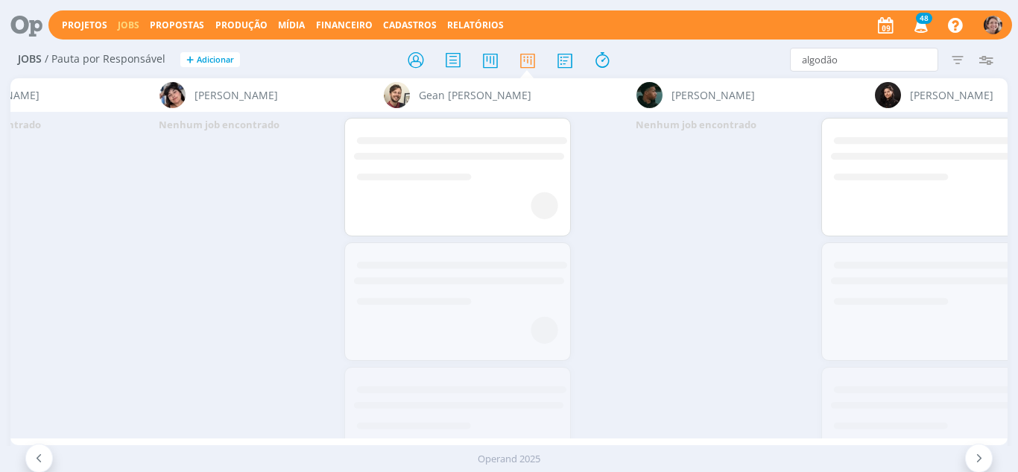
click at [37, 462] on icon at bounding box center [39, 458] width 15 height 14
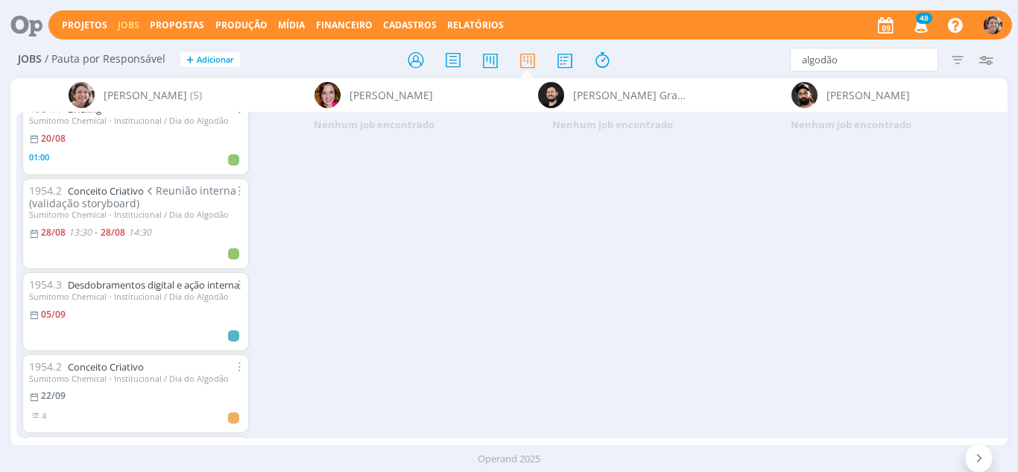
scroll to position [75, 0]
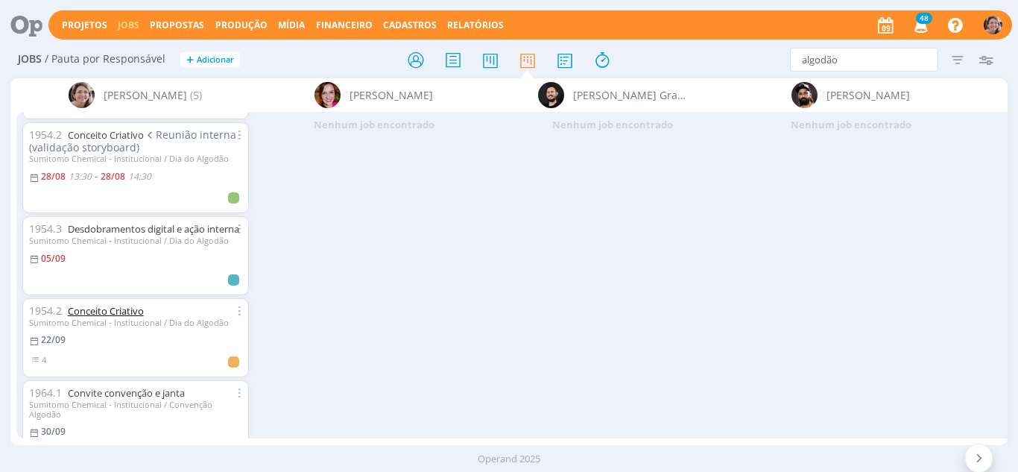
click at [123, 317] on link "Conceito Criativo" at bounding box center [106, 310] width 76 height 13
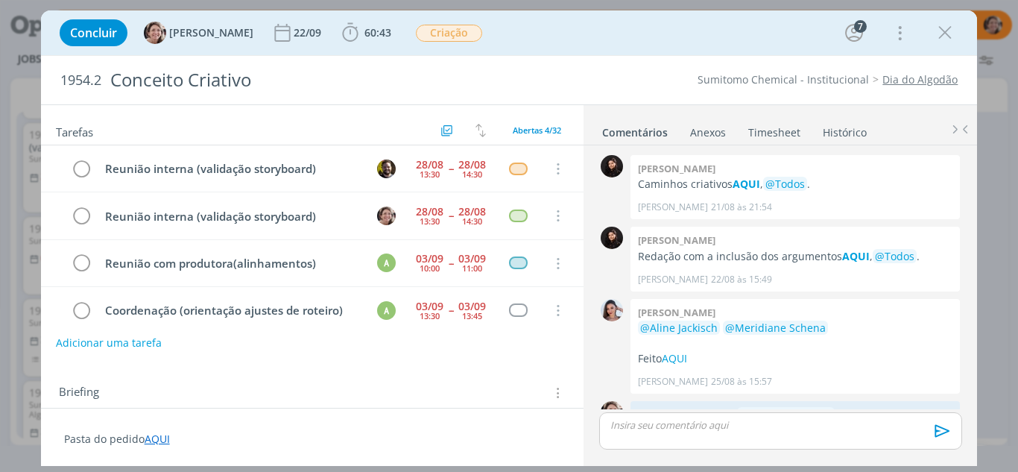
scroll to position [626, 0]
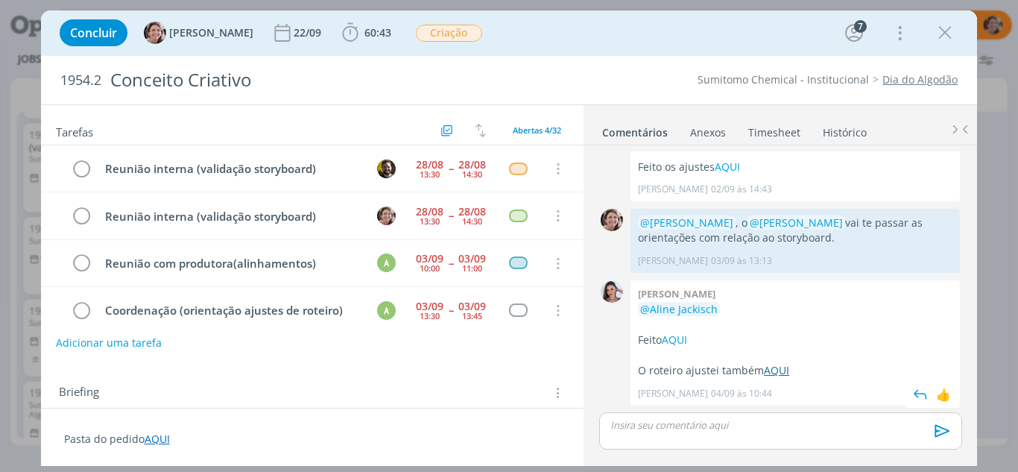
click at [779, 373] on link "AQUI" at bounding box center [776, 370] width 25 height 14
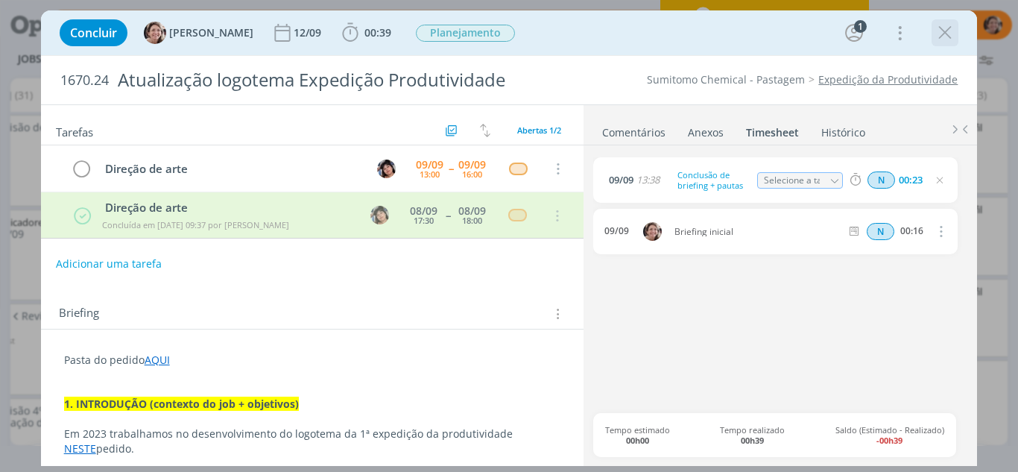
click at [944, 27] on icon "dialog" at bounding box center [945, 33] width 22 height 22
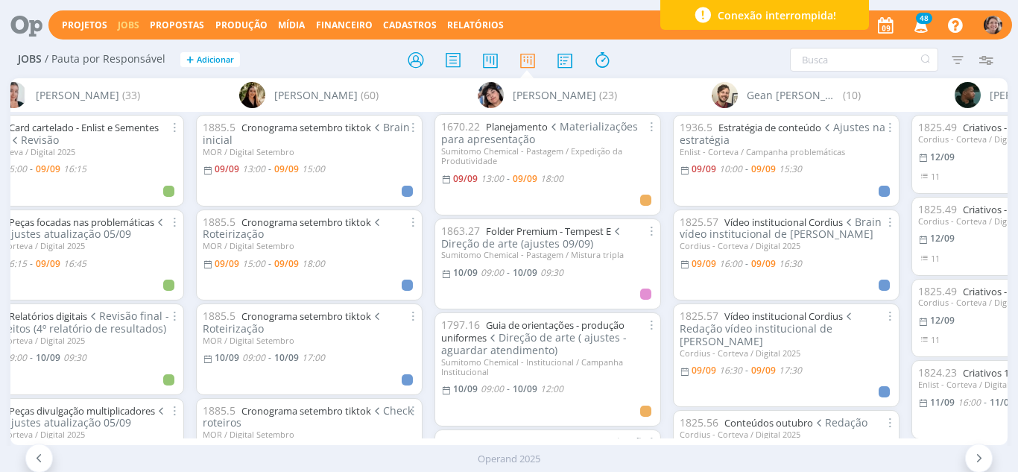
scroll to position [0, 1232]
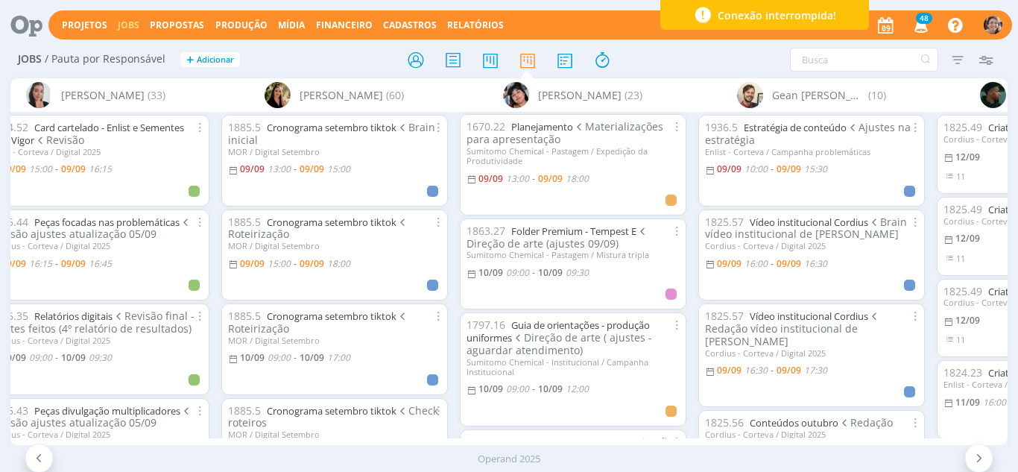
click at [741, 23] on div "Conexão interrompida!" at bounding box center [764, 15] width 209 height 30
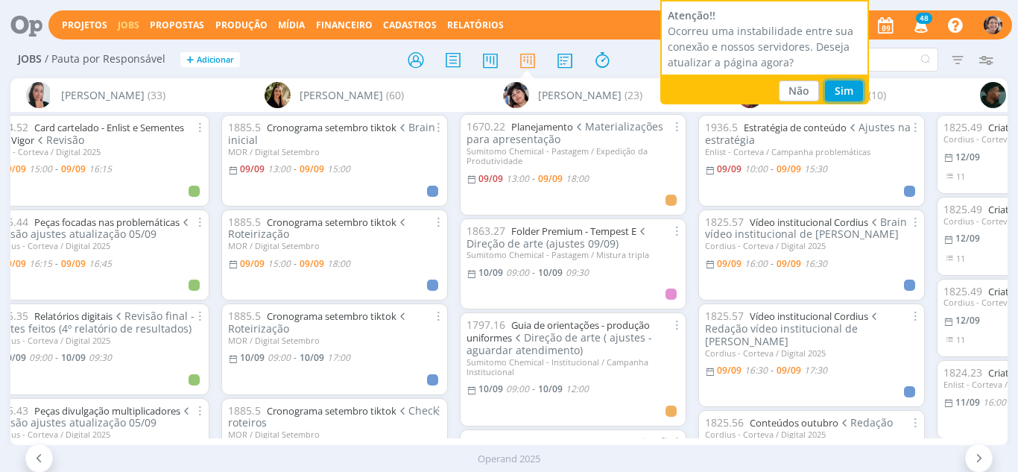
click at [841, 90] on button "Sim" at bounding box center [844, 90] width 38 height 21
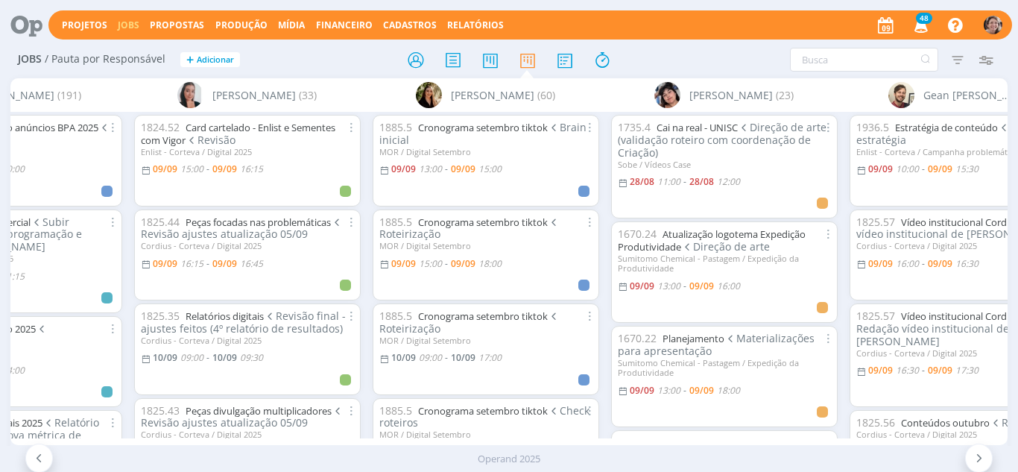
scroll to position [75, 0]
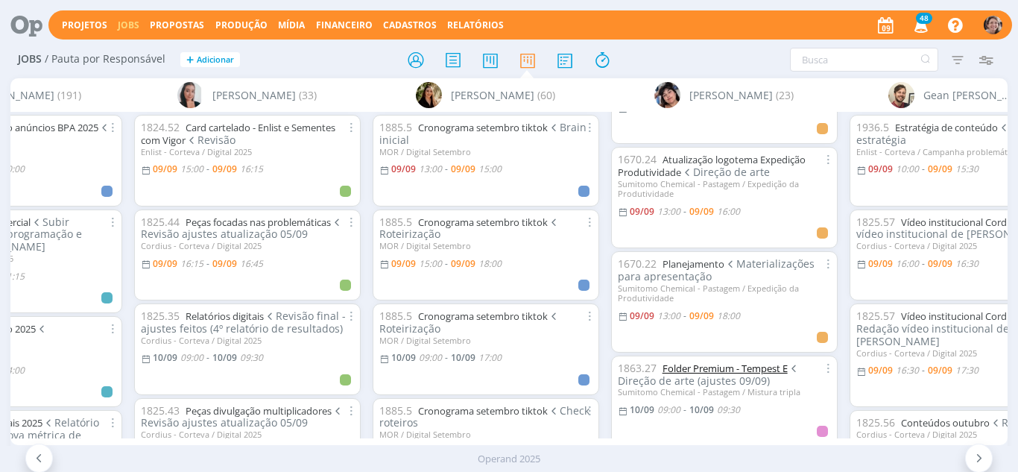
click at [755, 367] on link "Folder Premium - Tempest E" at bounding box center [725, 367] width 125 height 13
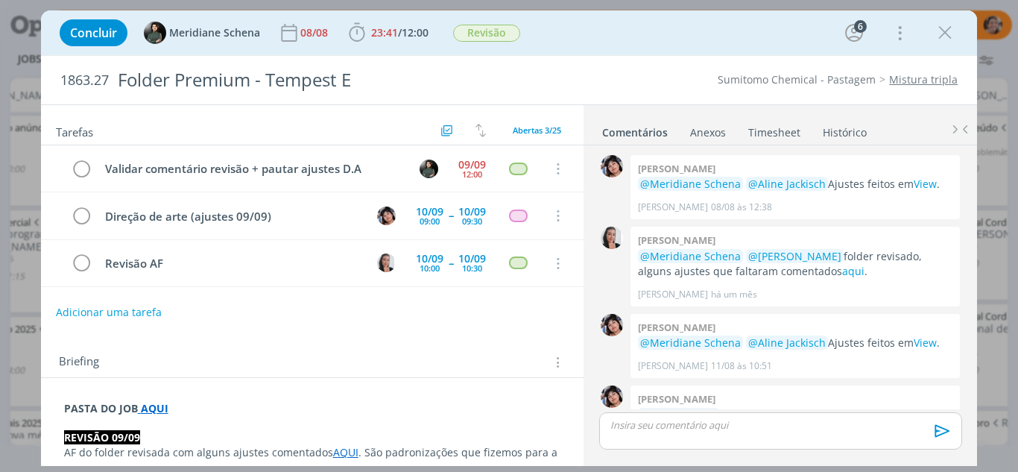
scroll to position [1755, 0]
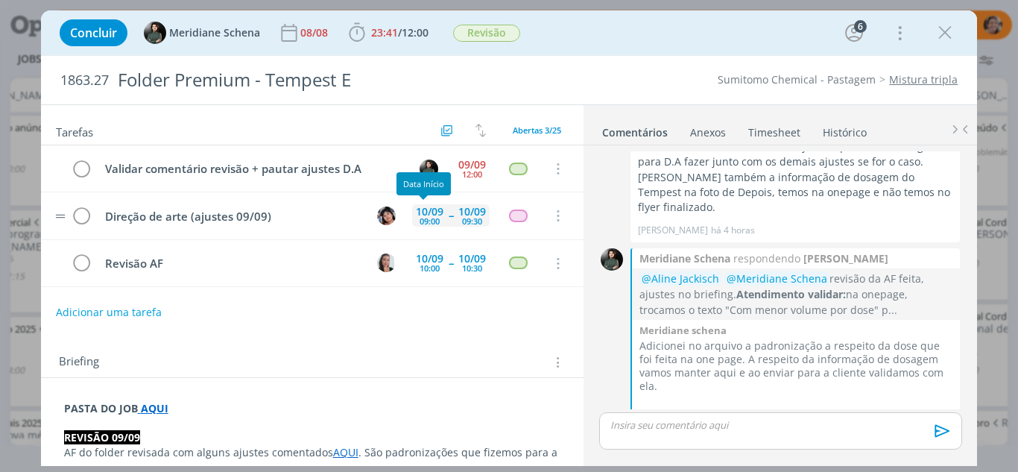
click at [426, 206] on div "10/09" at bounding box center [430, 211] width 28 height 10
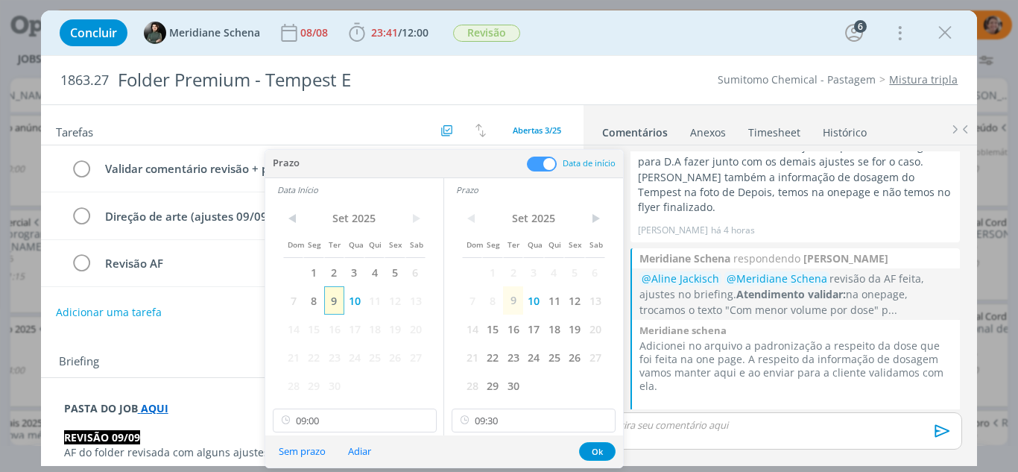
click at [333, 301] on span "9" at bounding box center [334, 300] width 20 height 28
click at [513, 297] on span "9" at bounding box center [513, 300] width 20 height 28
click at [360, 408] on input "09:00" at bounding box center [355, 420] width 164 height 24
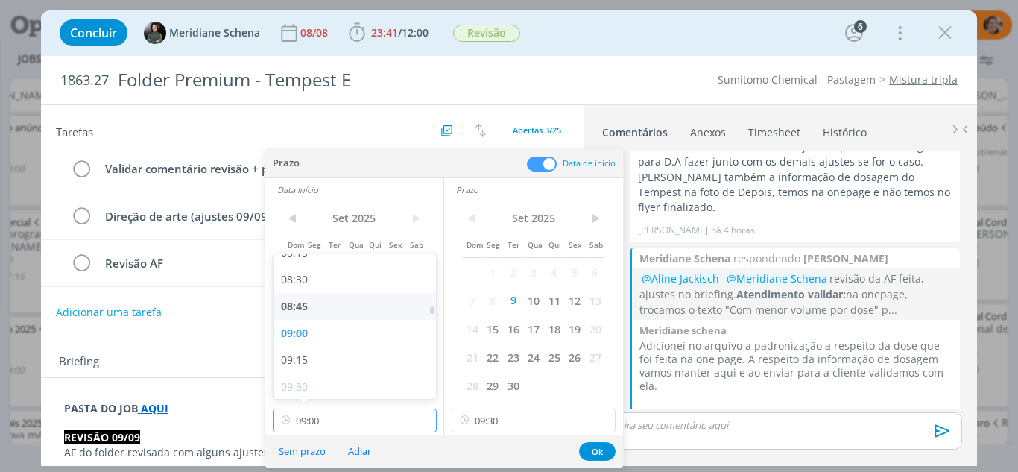
scroll to position [927, 0]
click at [512, 423] on input "09:30" at bounding box center [534, 420] width 164 height 24
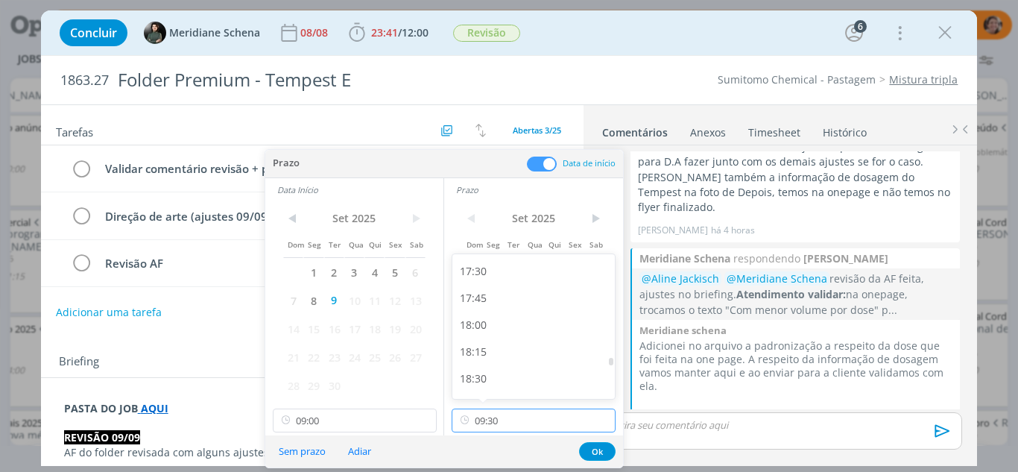
scroll to position [1875, 0]
click at [498, 322] on div "18:00" at bounding box center [535, 324] width 167 height 27
type input "18:00"
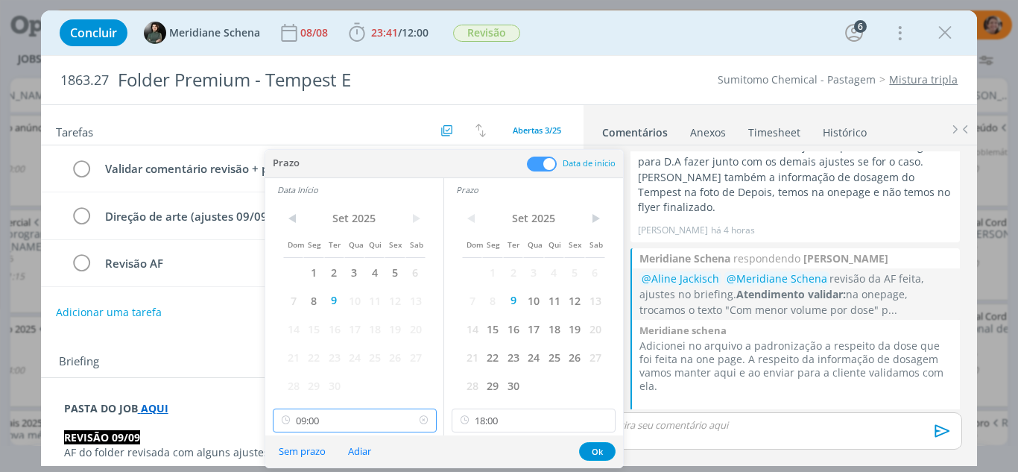
click at [362, 417] on input "09:00" at bounding box center [355, 420] width 164 height 24
click at [294, 323] on div "17:30" at bounding box center [357, 324] width 167 height 27
type input "17:30"
click at [591, 446] on button "Ok" at bounding box center [597, 451] width 37 height 19
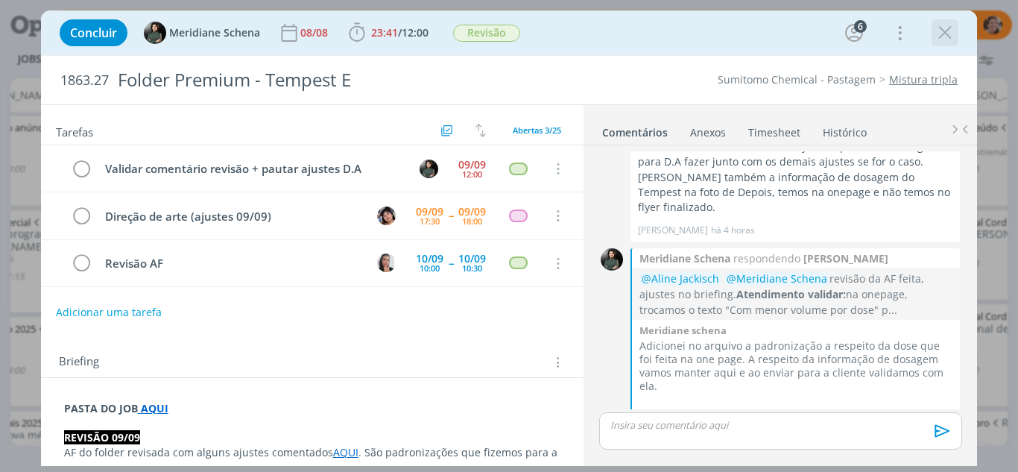
click at [942, 27] on icon "dialog" at bounding box center [945, 33] width 22 height 22
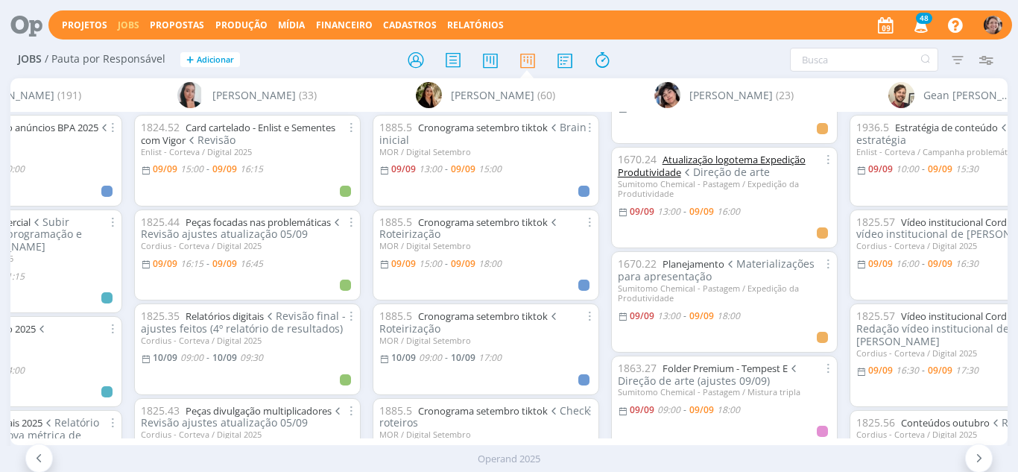
click at [756, 159] on link "Atualização logotema Expedição Produtividade" at bounding box center [712, 166] width 188 height 26
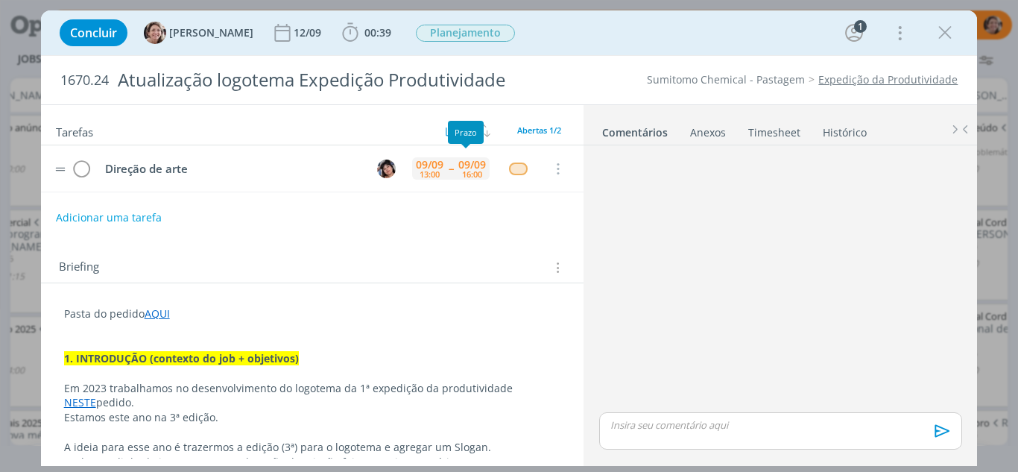
click at [467, 164] on div "09/09" at bounding box center [472, 164] width 28 height 10
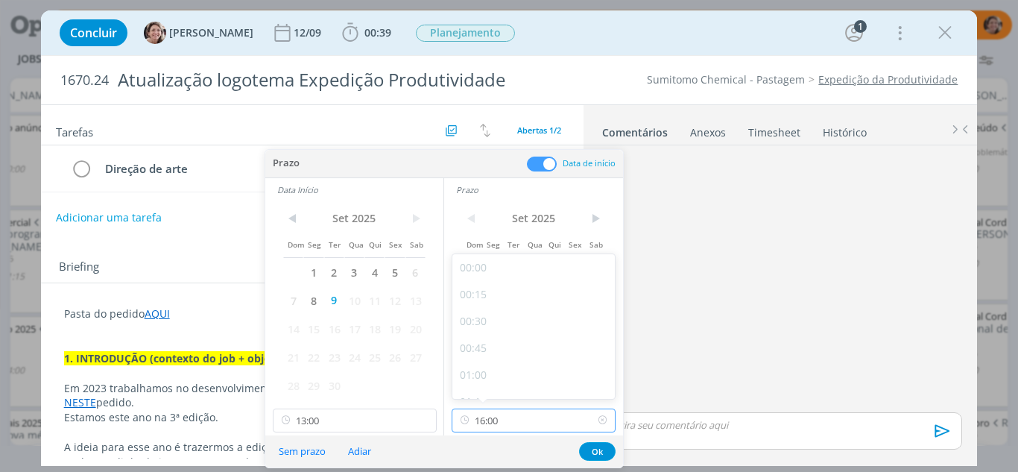
click at [516, 429] on input "16:00" at bounding box center [534, 420] width 164 height 24
click at [488, 386] on div "17:30" at bounding box center [535, 392] width 167 height 27
type input "17:30"
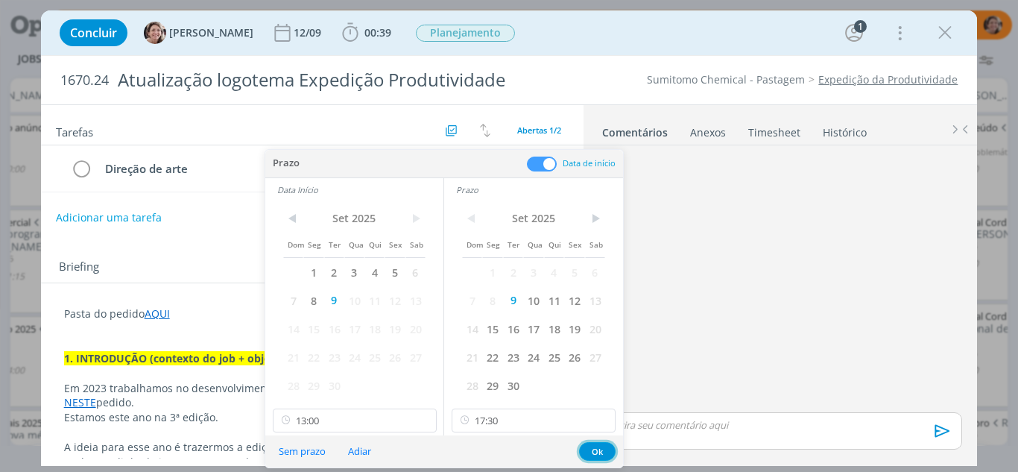
click at [595, 447] on button "Ok" at bounding box center [597, 451] width 37 height 19
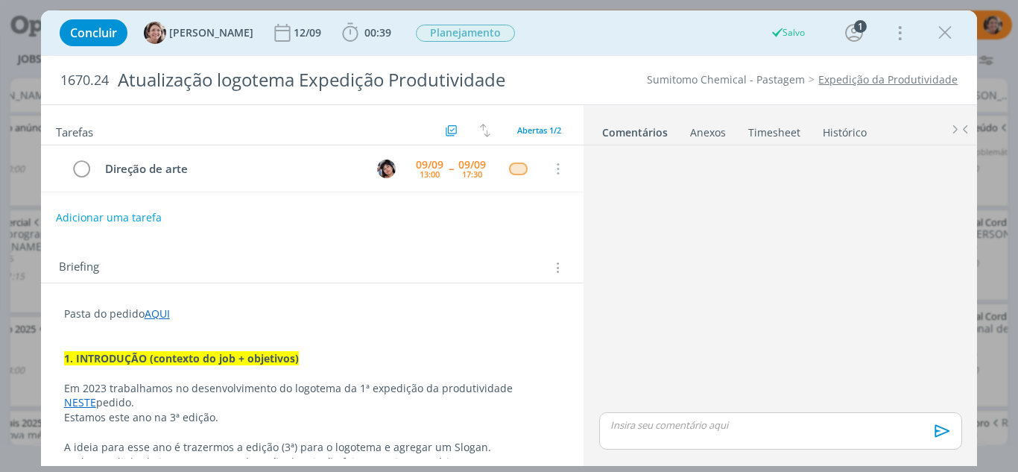
click at [950, 33] on icon "dialog" at bounding box center [945, 33] width 22 height 22
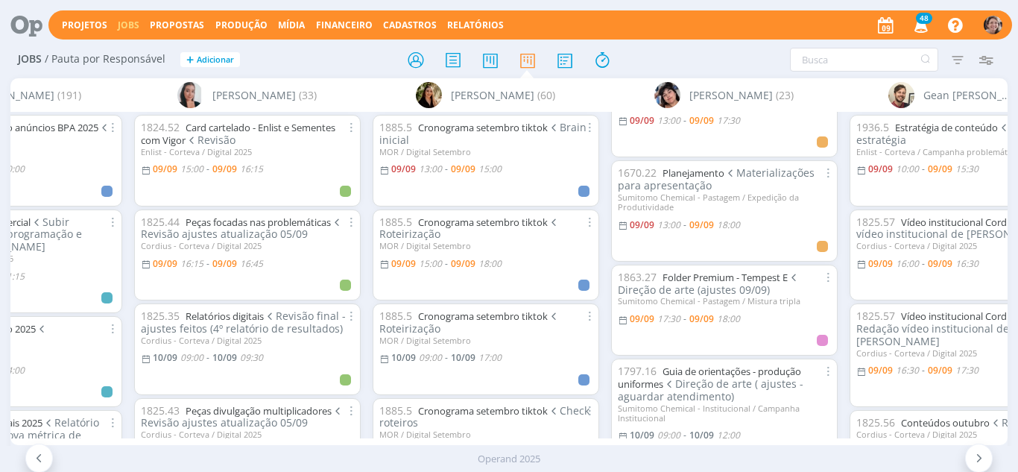
scroll to position [149, 0]
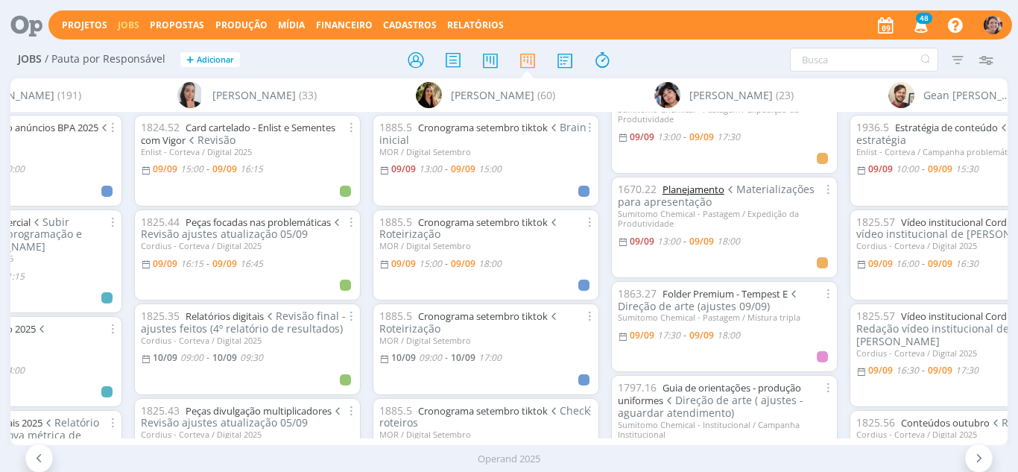
click at [706, 186] on link "Planejamento" at bounding box center [694, 189] width 62 height 13
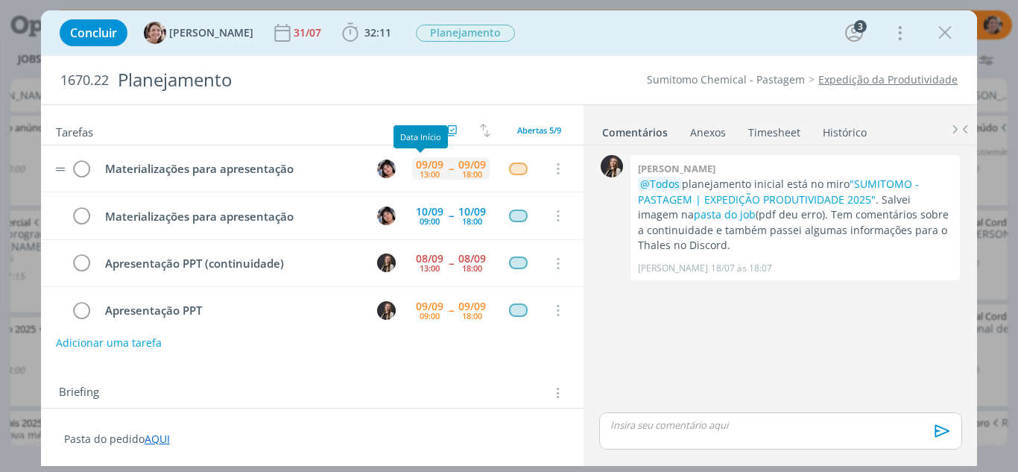
click at [428, 165] on div "09/09" at bounding box center [430, 164] width 28 height 10
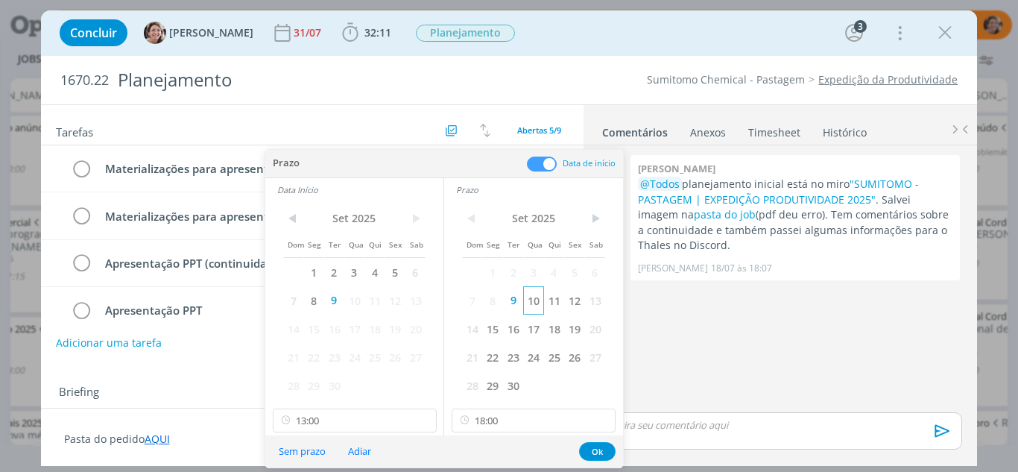
click at [533, 305] on span "10" at bounding box center [533, 300] width 20 height 28
click at [355, 301] on span "10" at bounding box center [354, 300] width 20 height 28
click at [344, 418] on input "13:00" at bounding box center [355, 420] width 164 height 24
click at [302, 317] on div "09:00" at bounding box center [357, 324] width 167 height 27
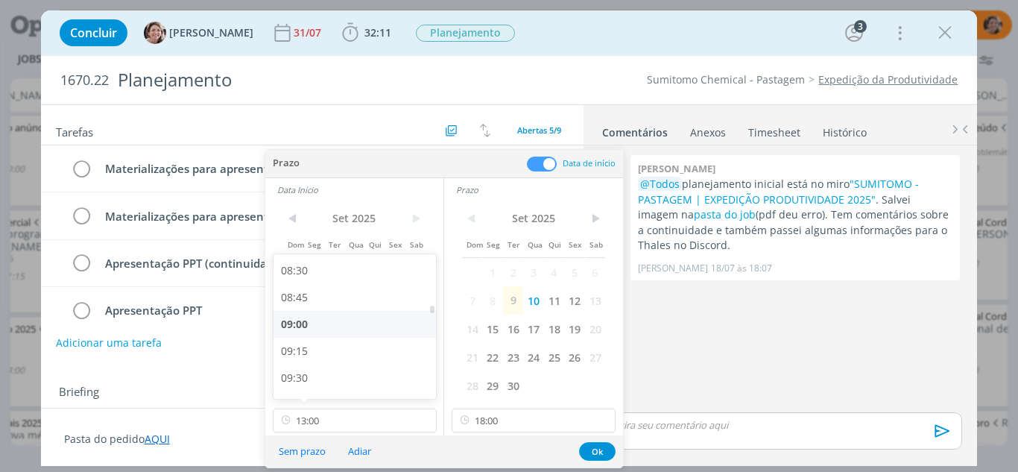
type input "09:00"
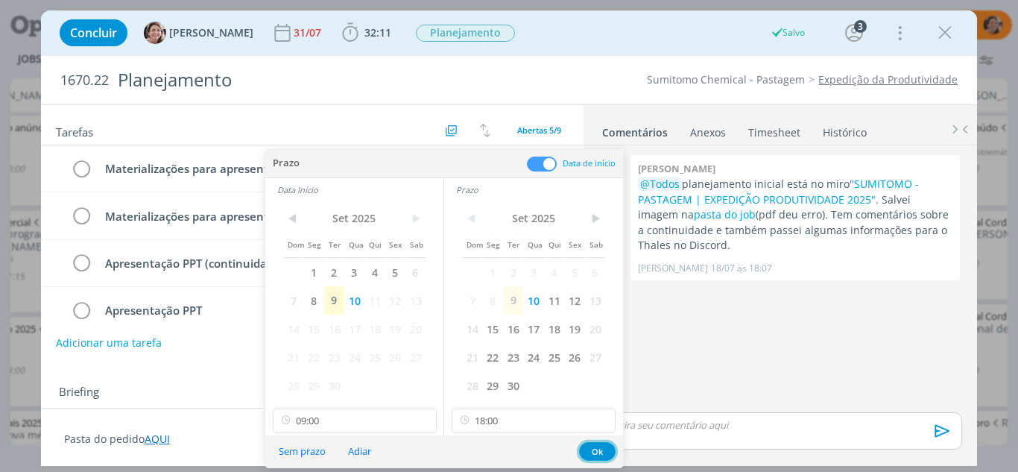
click at [588, 446] on button "Ok" at bounding box center [597, 451] width 37 height 19
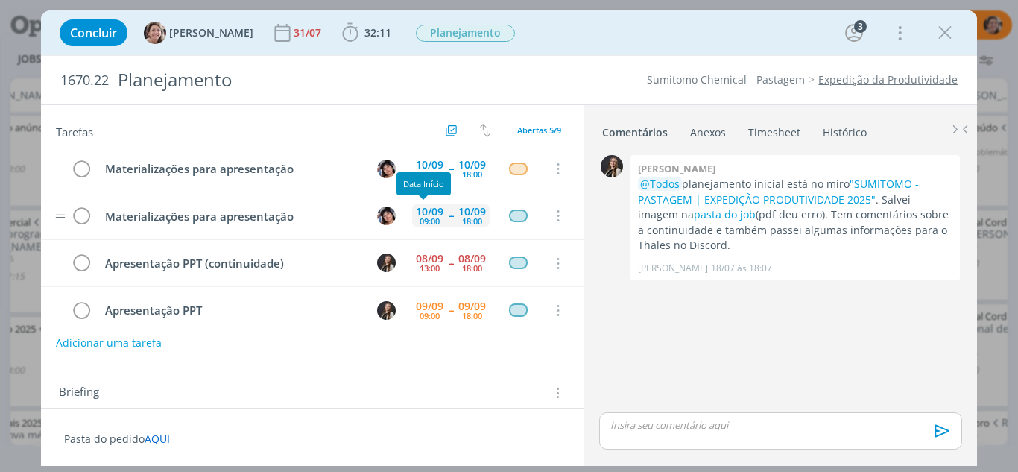
click at [422, 217] on div "09:00" at bounding box center [430, 221] width 20 height 8
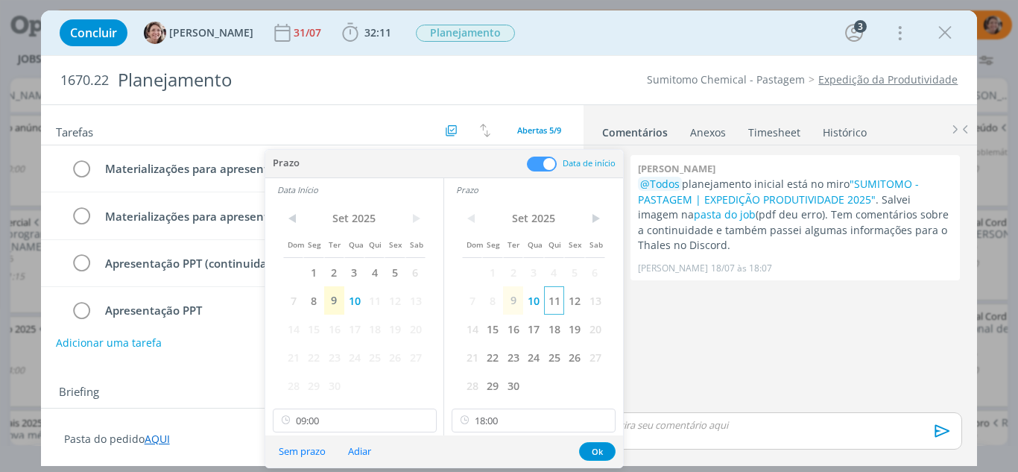
click at [553, 300] on span "11" at bounding box center [554, 300] width 20 height 28
click at [372, 306] on span "11" at bounding box center [374, 300] width 20 height 28
click at [587, 449] on button "Ok" at bounding box center [597, 451] width 37 height 19
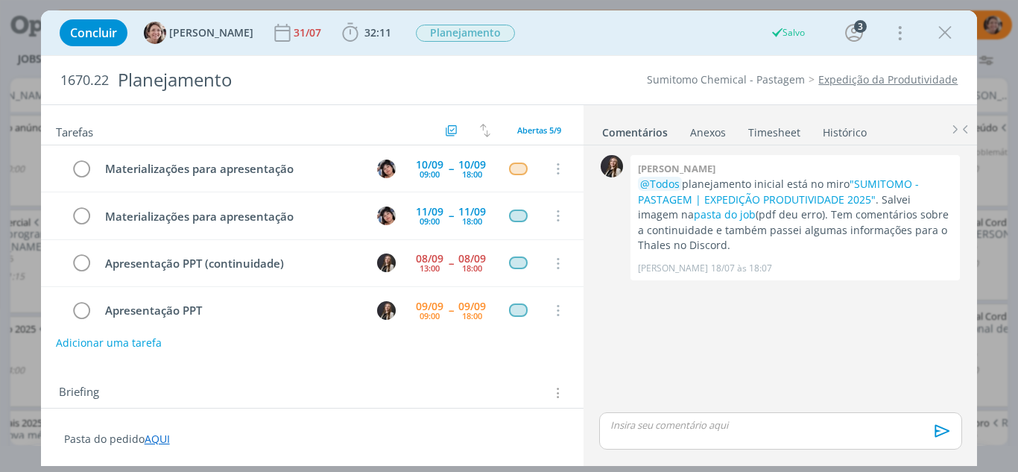
click at [942, 34] on icon "dialog" at bounding box center [945, 33] width 22 height 22
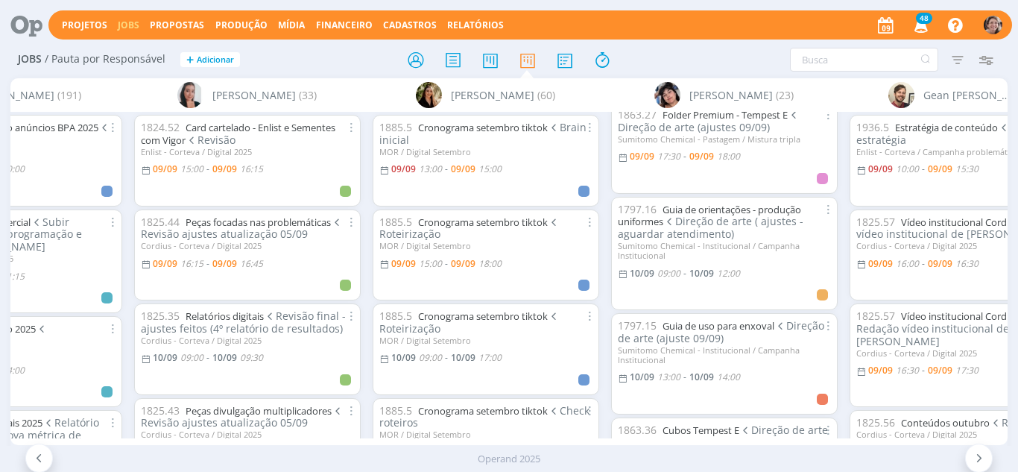
scroll to position [298, 0]
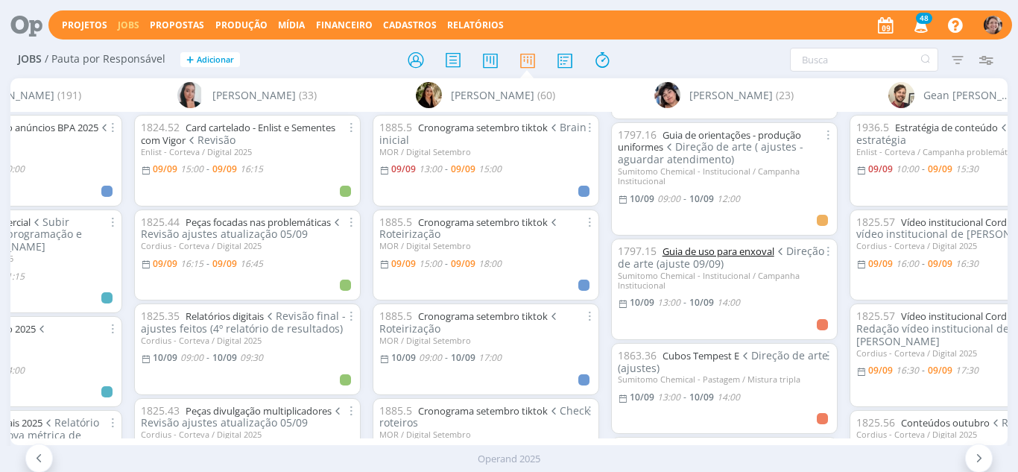
click at [748, 247] on link "Guia de uso para enxoval" at bounding box center [719, 250] width 112 height 13
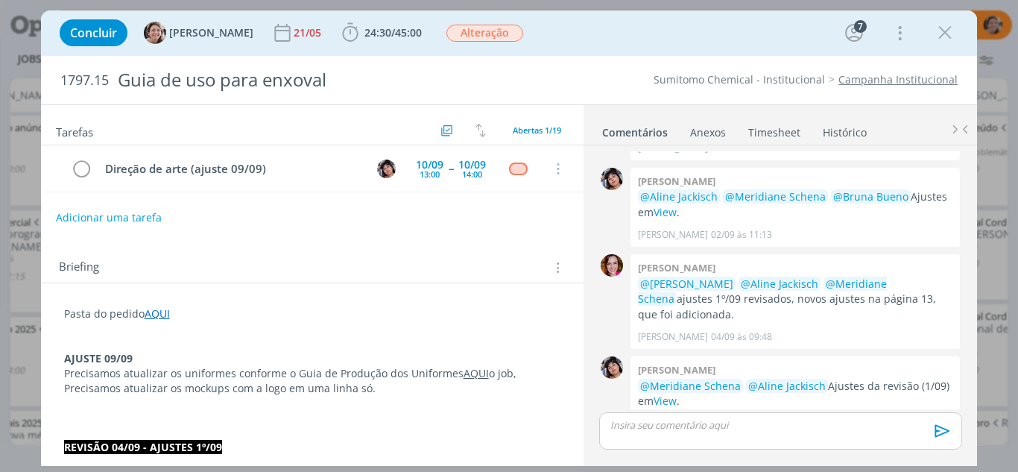
click at [756, 429] on p "dialog" at bounding box center [780, 424] width 338 height 13
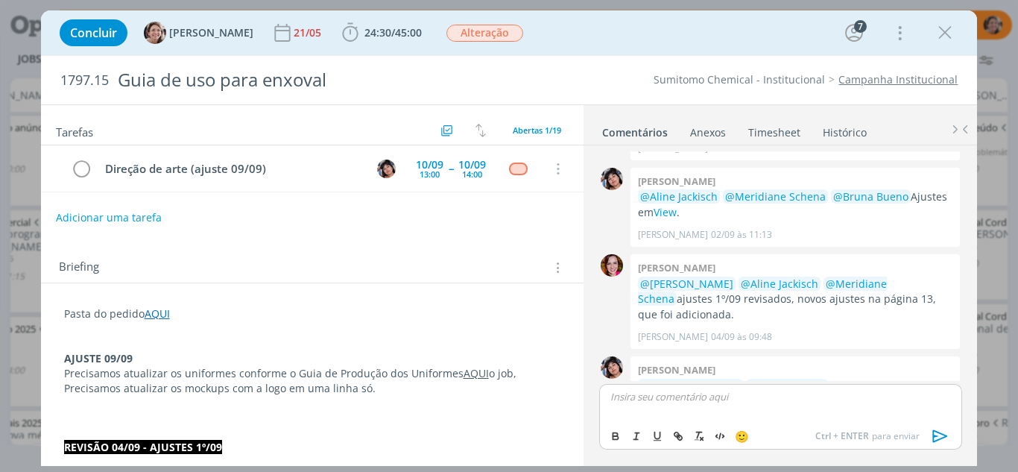
scroll to position [1709, 0]
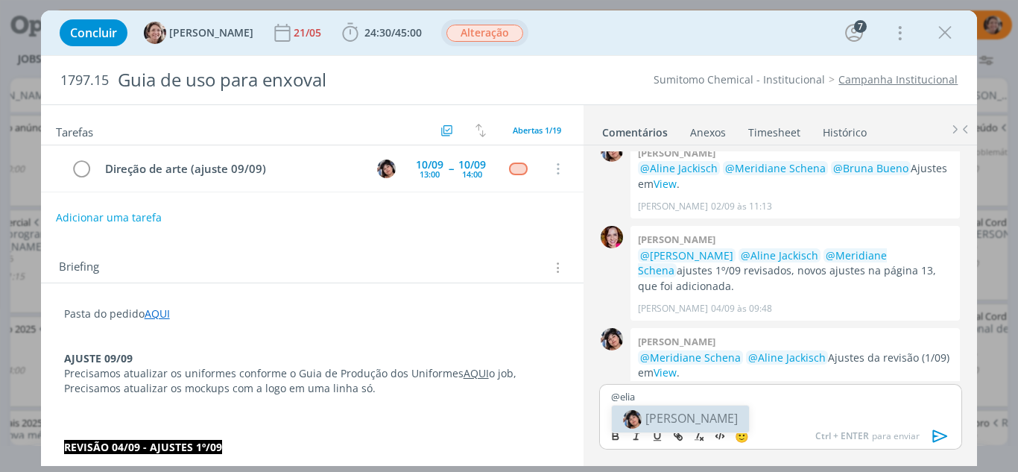
click at [452, 27] on span "Alteração" at bounding box center [484, 33] width 77 height 17
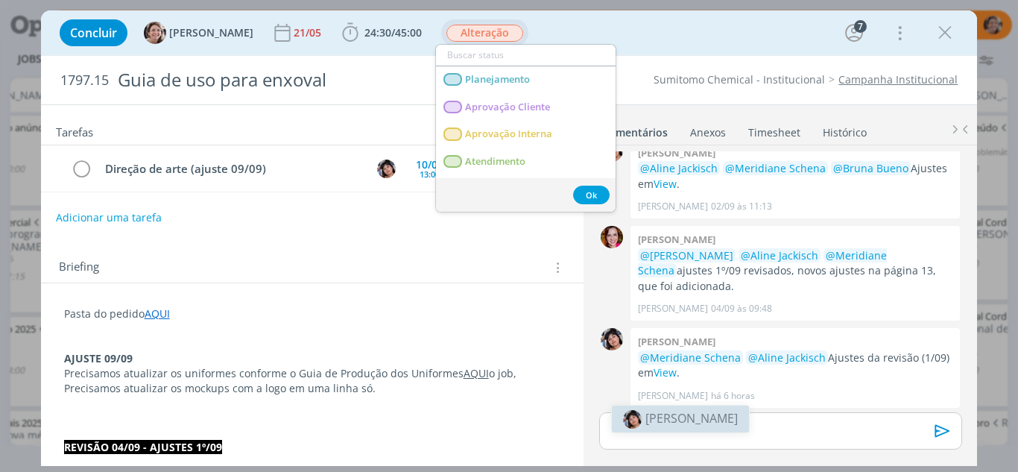
scroll to position [1681, 0]
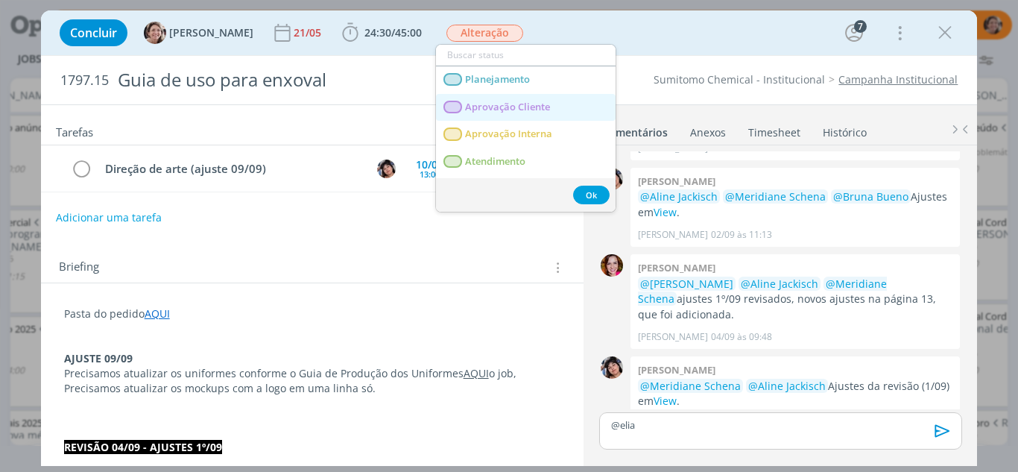
drag, startPoint x: 519, startPoint y: 103, endPoint x: 553, endPoint y: 129, distance: 43.1
click at [519, 103] on span "Aprovação Cliente" at bounding box center [507, 107] width 85 height 12
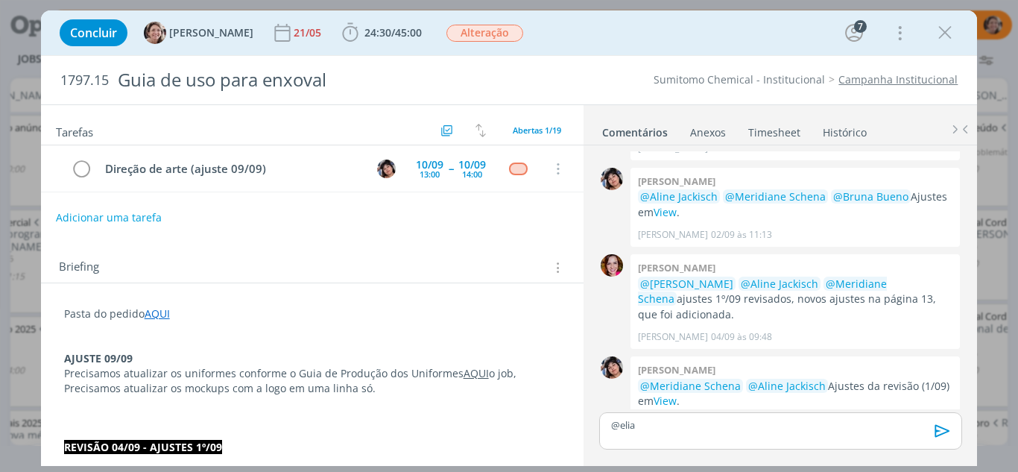
click at [654, 423] on p "@elia" at bounding box center [780, 424] width 338 height 13
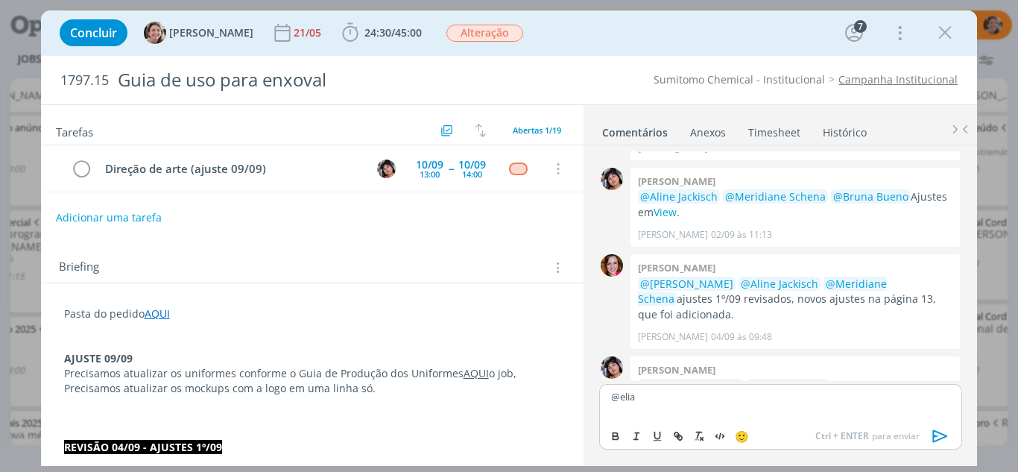
scroll to position [1709, 0]
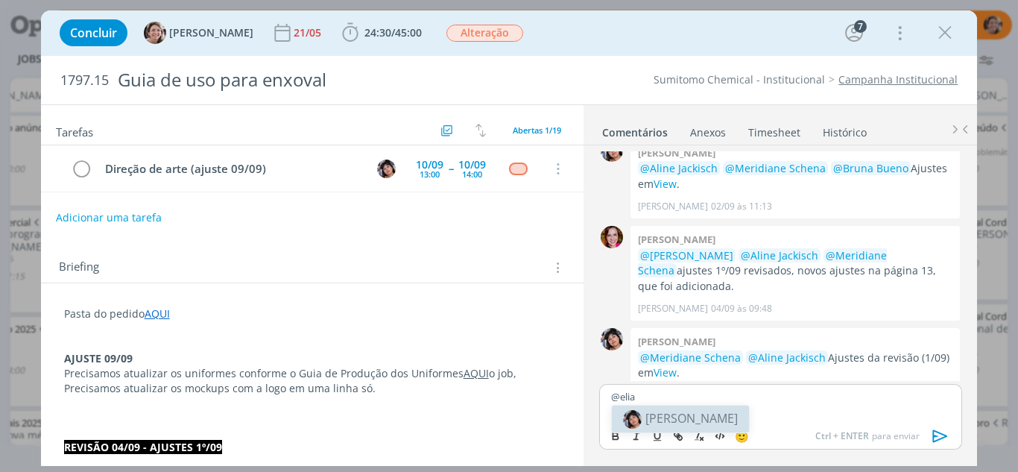
click at [684, 424] on body "Projetos Jobs Propostas Produção Mídia Financeiro Cadastros Relatórios 48 Notif…" at bounding box center [509, 236] width 1018 height 472
click at [647, 391] on p "@elia" at bounding box center [780, 396] width 338 height 13
click at [653, 418] on span "[PERSON_NAME]" at bounding box center [691, 418] width 92 height 16
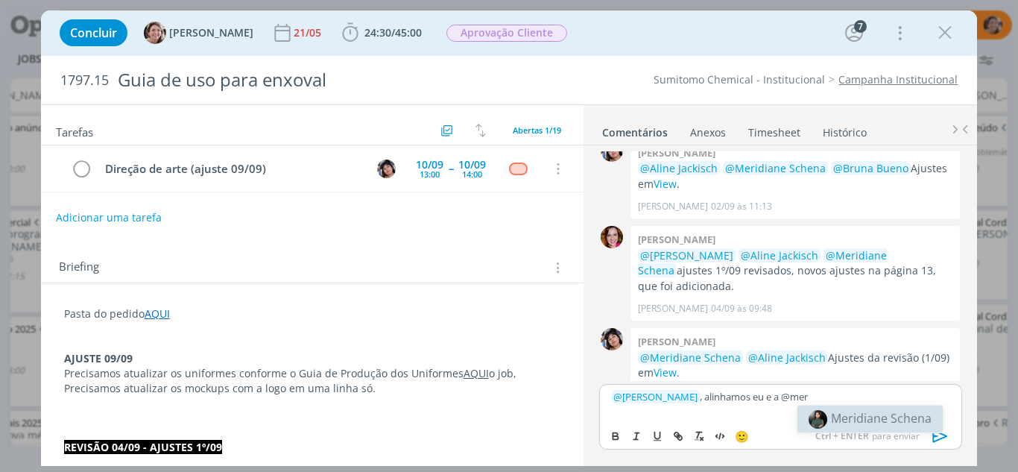
click at [855, 419] on span "Meridiane Schena" at bounding box center [881, 418] width 101 height 16
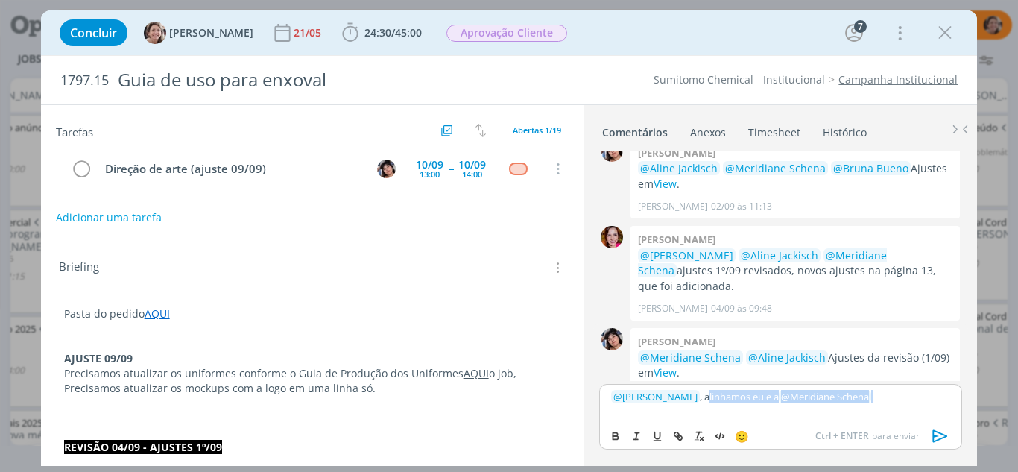
drag, startPoint x: 901, startPoint y: 402, endPoint x: 717, endPoint y: 379, distance: 185.6
click at [717, 379] on div "0 Elisa simon Reservado na Júpiter (reunião do dia 14.05) Elisa Simon 09/05 às …" at bounding box center [780, 303] width 374 height 317
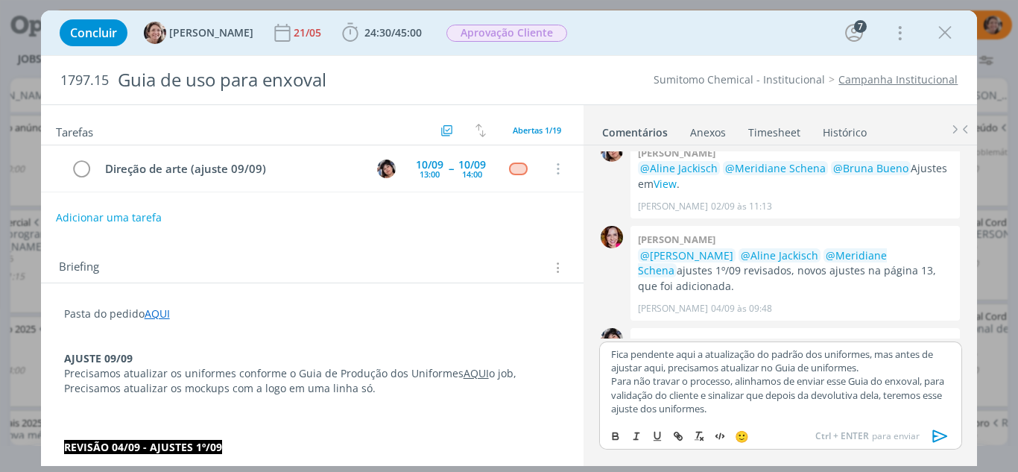
click at [942, 441] on icon "dialog" at bounding box center [940, 436] width 22 height 22
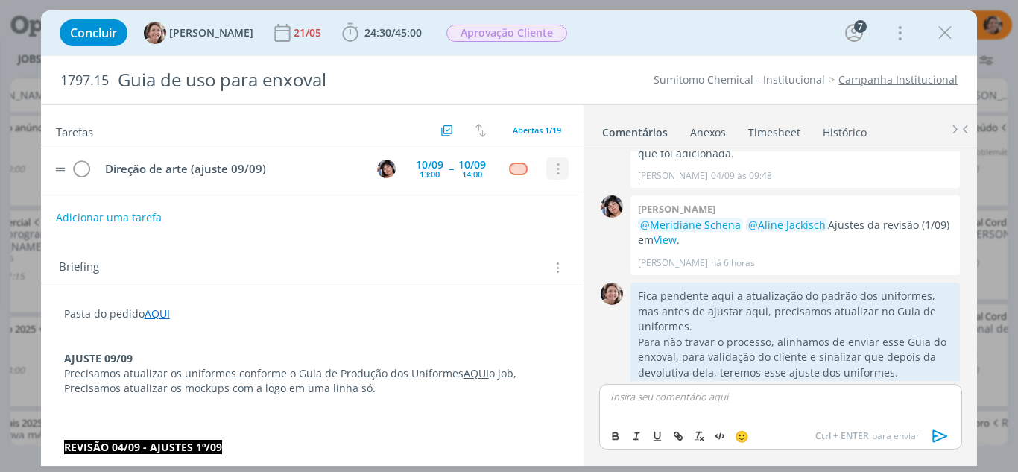
click at [549, 171] on icon "dialog" at bounding box center [557, 168] width 16 height 13
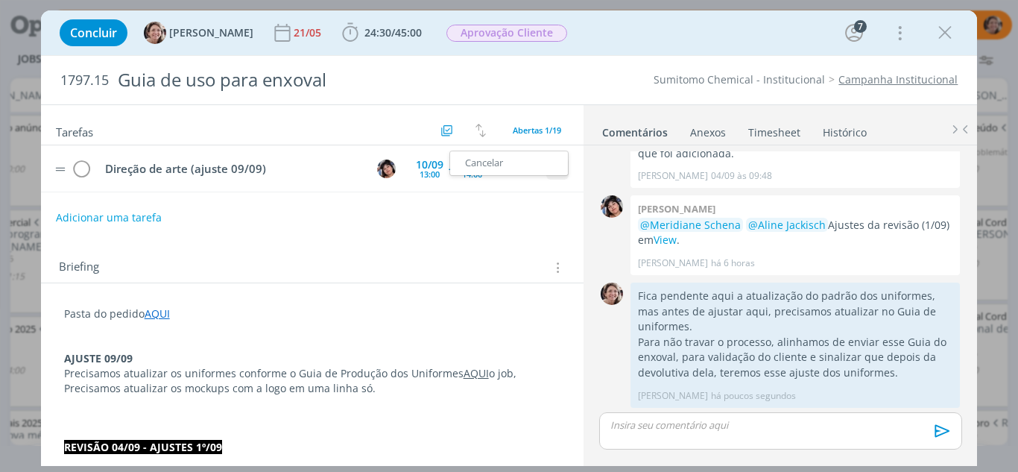
scroll to position [1813, 0]
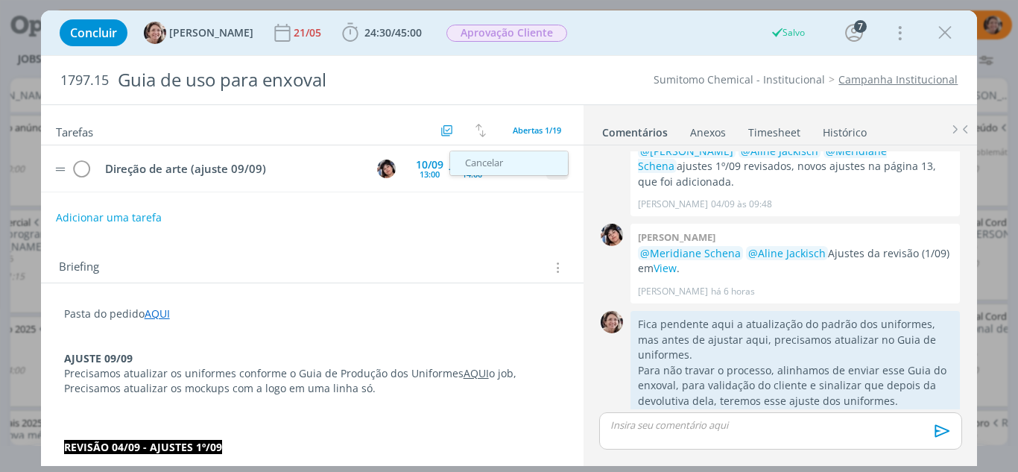
click at [505, 159] on link "Cancelar" at bounding box center [509, 163] width 118 height 24
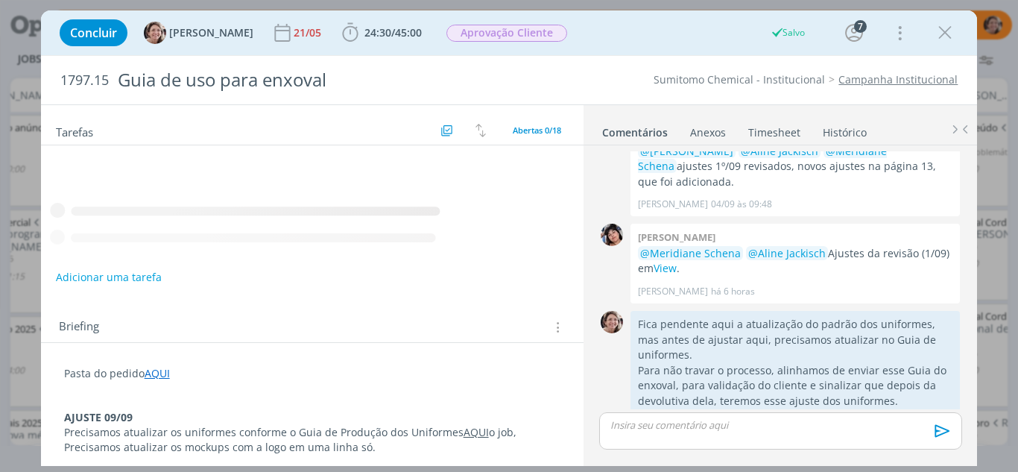
click at [941, 37] on icon "dialog" at bounding box center [945, 33] width 22 height 22
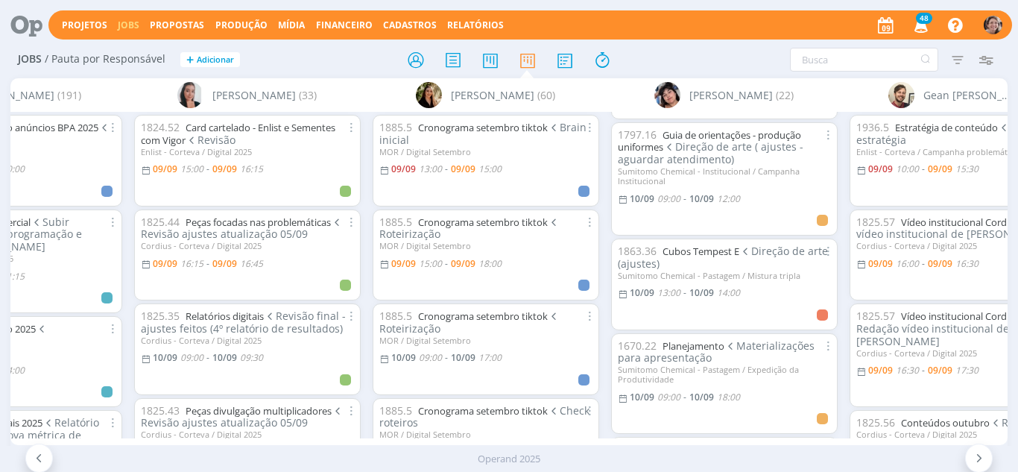
scroll to position [373, 0]
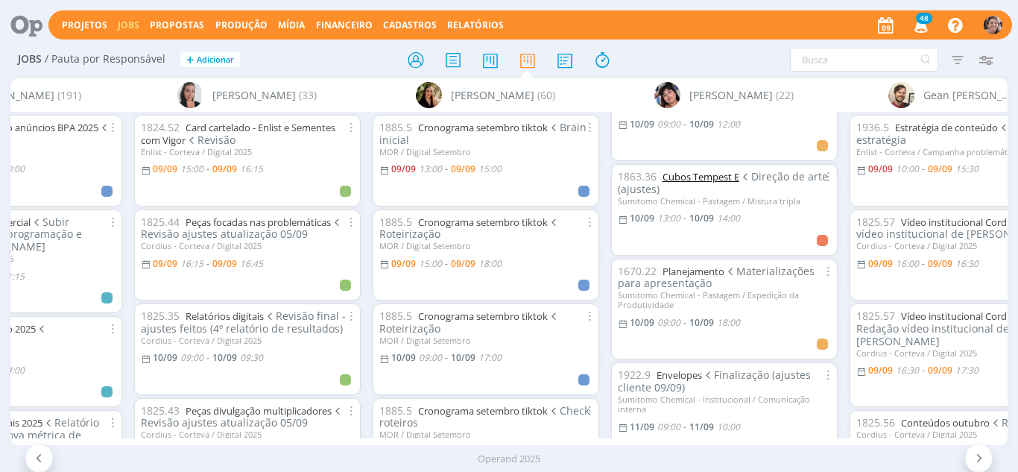
click at [687, 171] on link "Cubos Tempest E" at bounding box center [701, 176] width 77 height 13
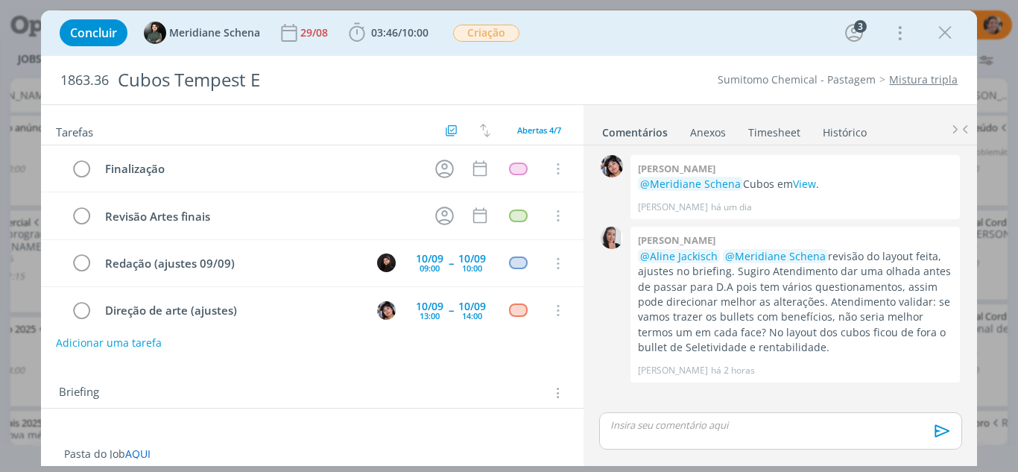
scroll to position [16, 0]
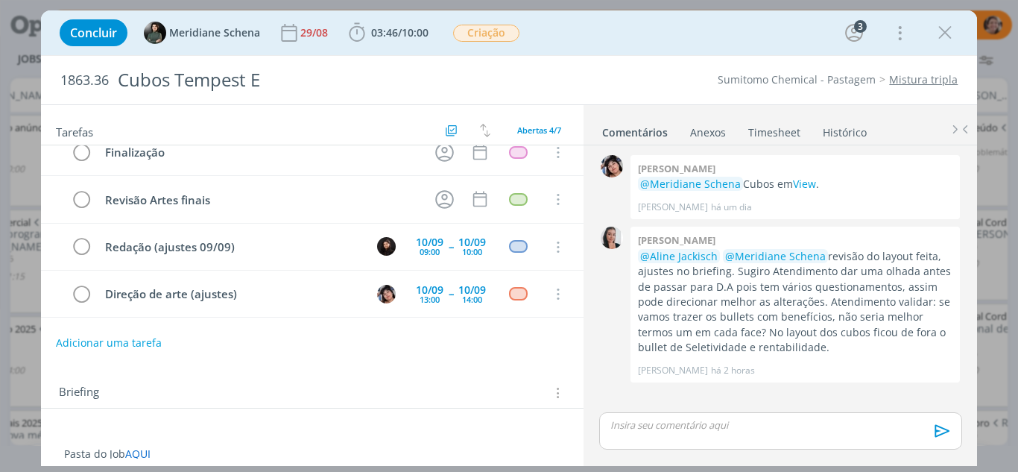
click at [809, 432] on p "dialog" at bounding box center [780, 424] width 338 height 13
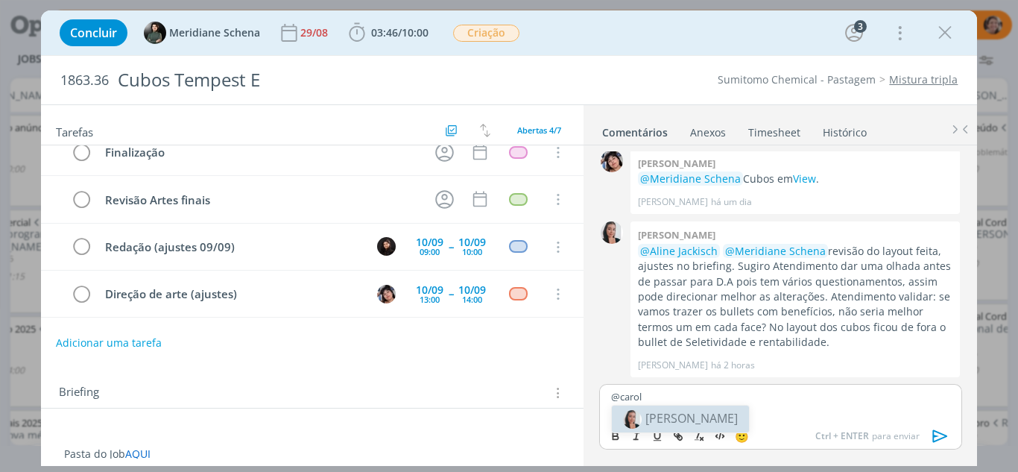
click at [684, 418] on span "[PERSON_NAME]" at bounding box center [691, 418] width 92 height 16
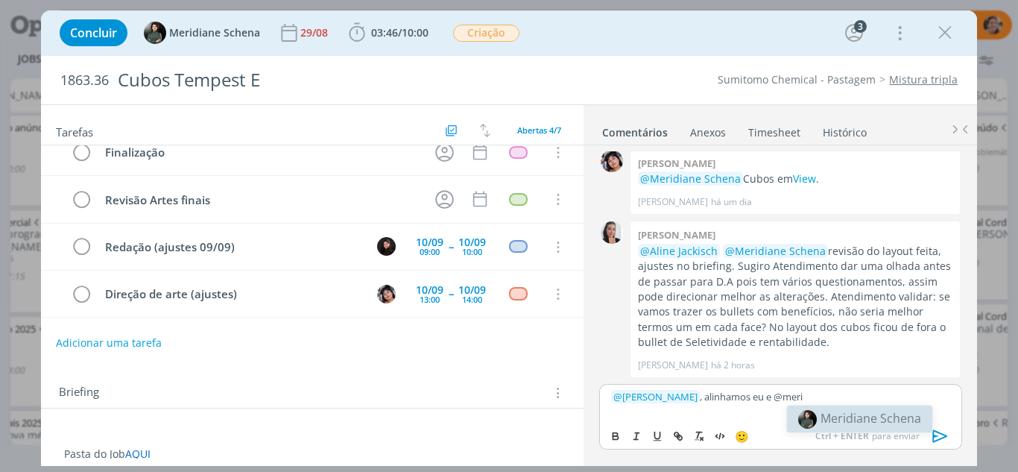
click at [885, 425] on span "Meridiane Schena" at bounding box center [871, 418] width 101 height 16
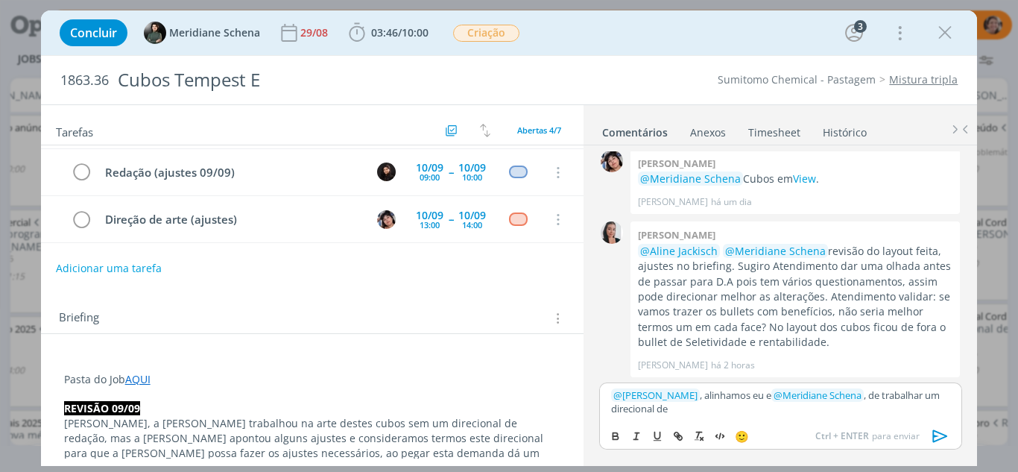
scroll to position [149, 0]
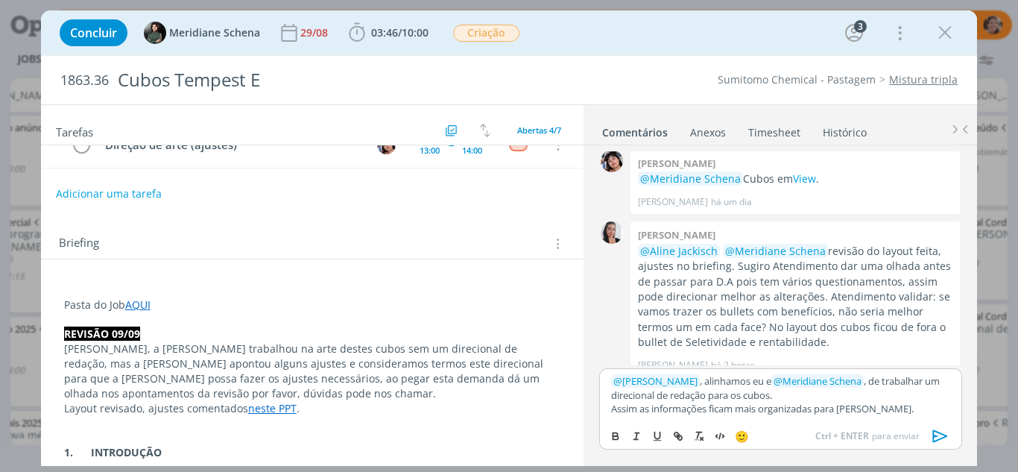
click at [936, 436] on icon "dialog" at bounding box center [939, 435] width 15 height 13
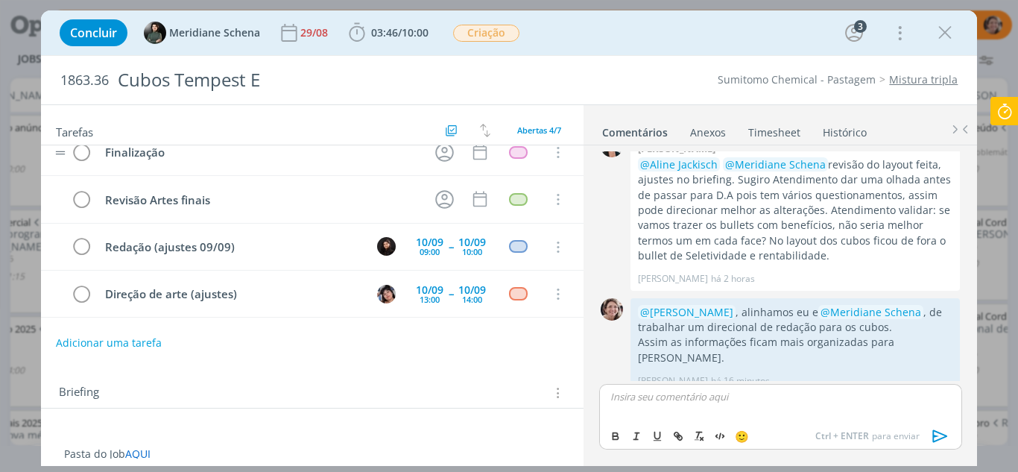
scroll to position [0, 0]
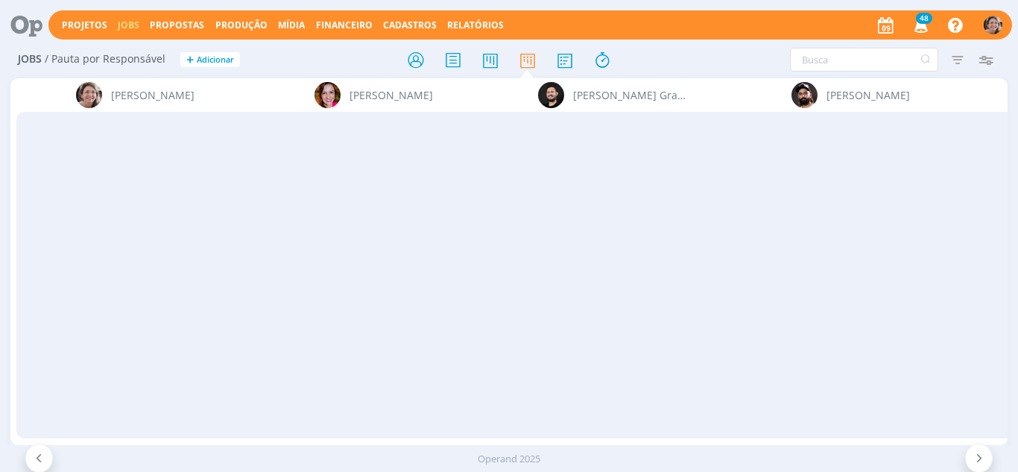
scroll to position [447, 0]
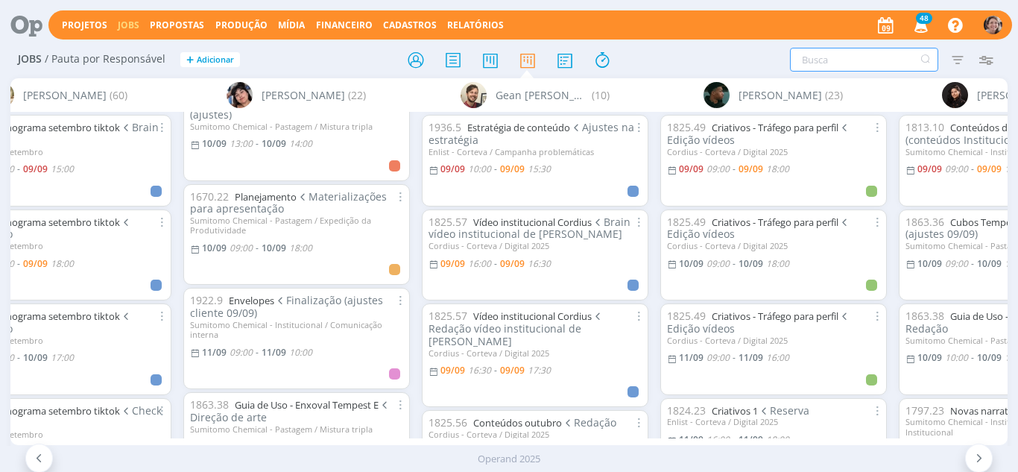
click at [824, 60] on input "text" at bounding box center [864, 60] width 148 height 24
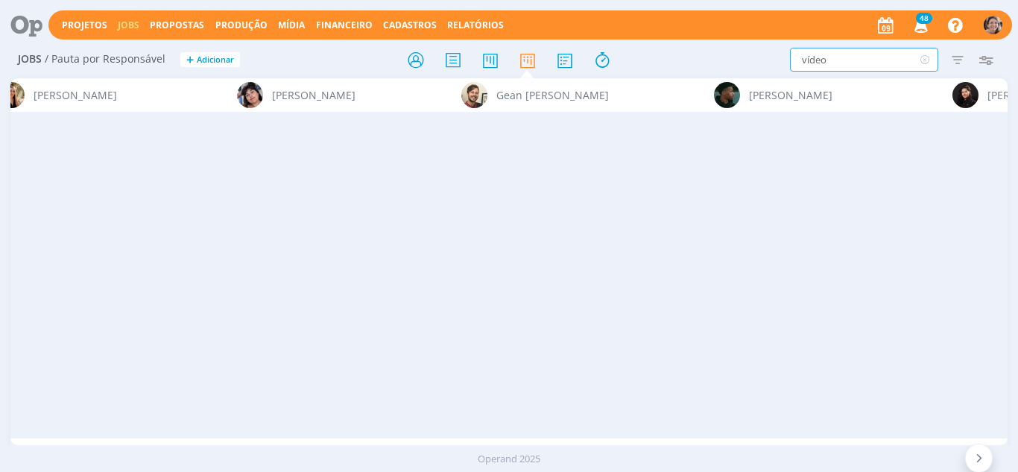
scroll to position [0, 0]
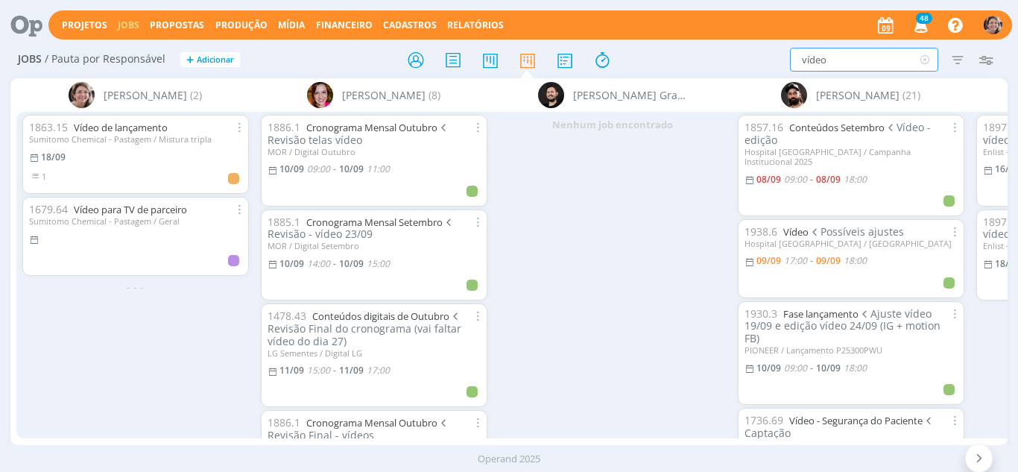
drag, startPoint x: 850, startPoint y: 63, endPoint x: 742, endPoint y: 50, distance: 108.2
click at [741, 51] on div "vídeo Filtrar Filtrar Limpar vídeo Tipo Jobs e Tarefas Data Personalizado a Sit…" at bounding box center [841, 60] width 317 height 24
type input "algodão"
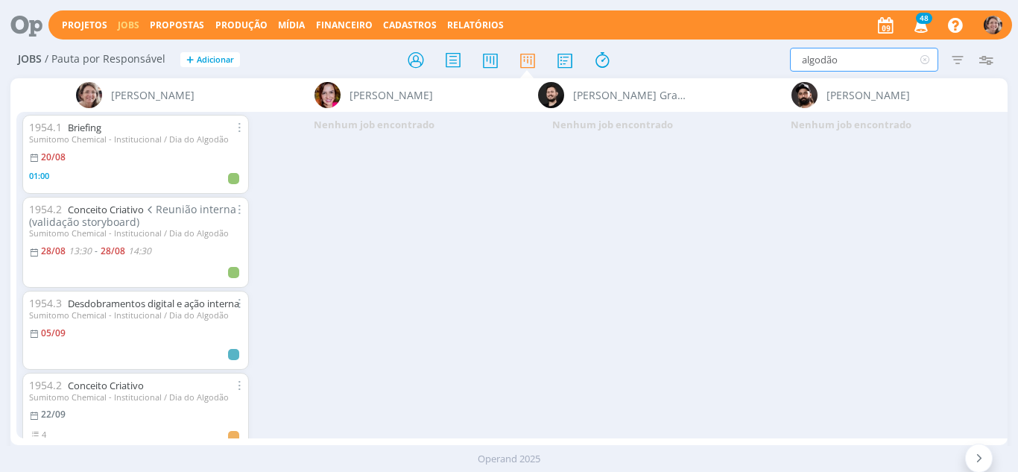
scroll to position [75, 0]
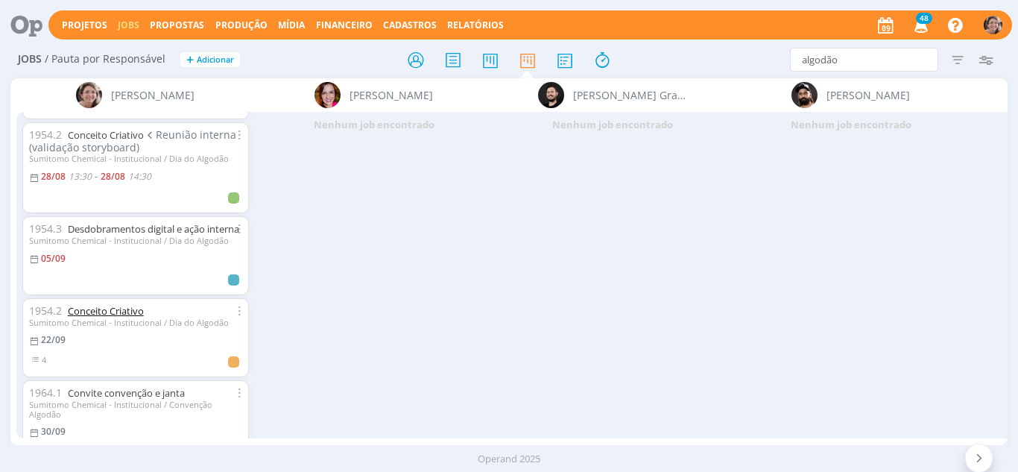
click at [113, 317] on link "Conceito Criativo" at bounding box center [106, 310] width 76 height 13
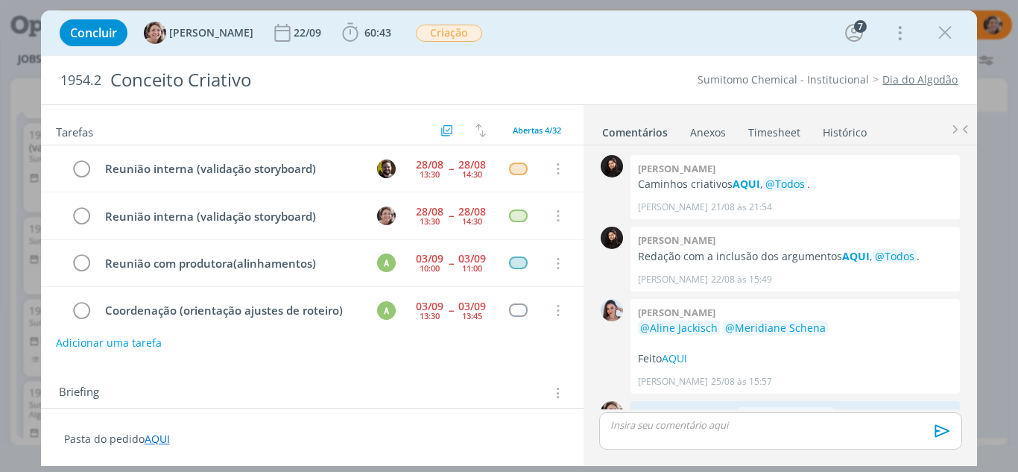
scroll to position [626, 0]
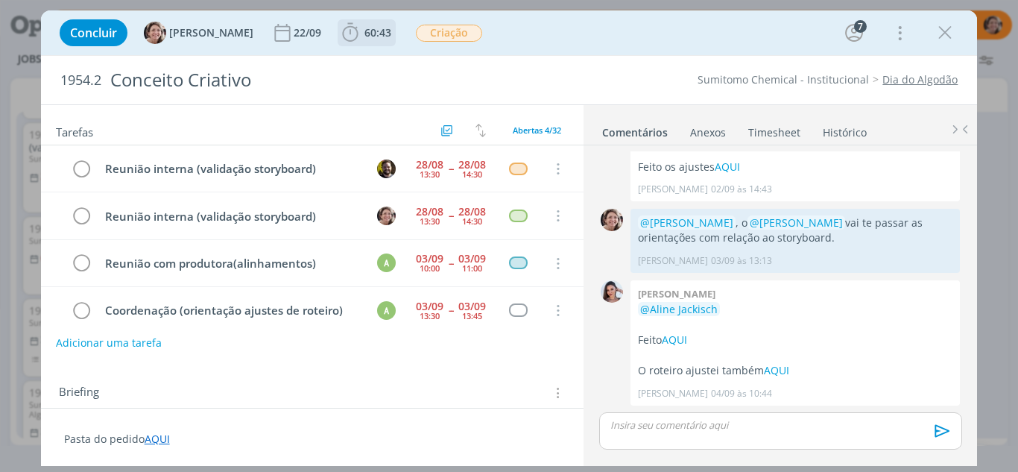
click at [339, 31] on icon "dialog" at bounding box center [350, 33] width 22 height 22
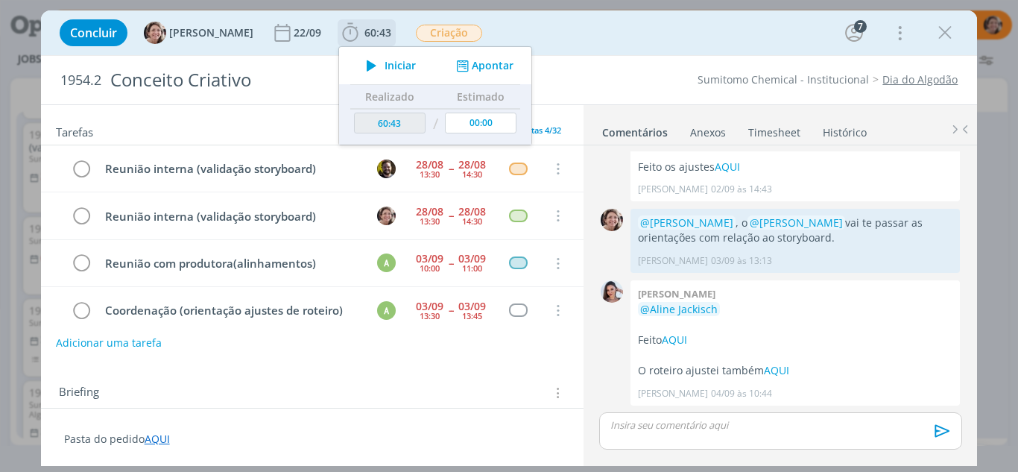
click at [385, 61] on span "Iniciar" at bounding box center [400, 65] width 31 height 10
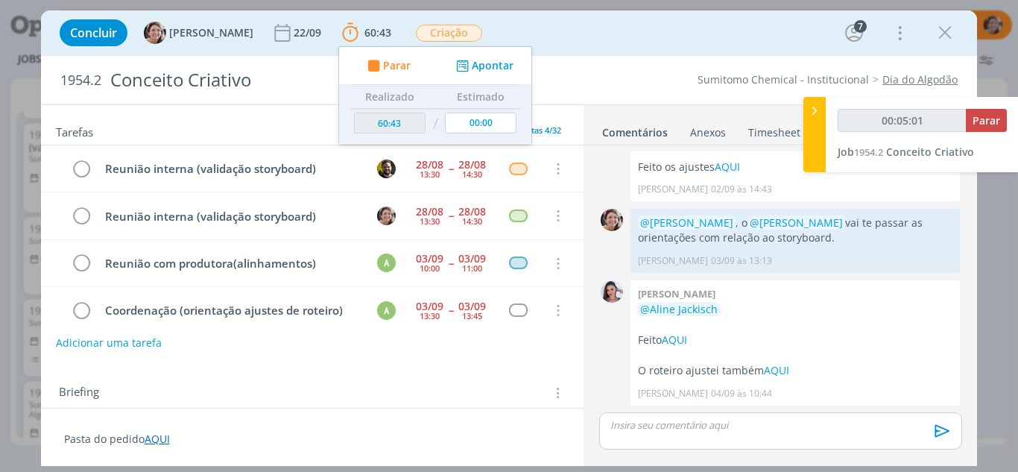
type input "00:05:02"
click at [814, 108] on icon at bounding box center [814, 111] width 15 height 16
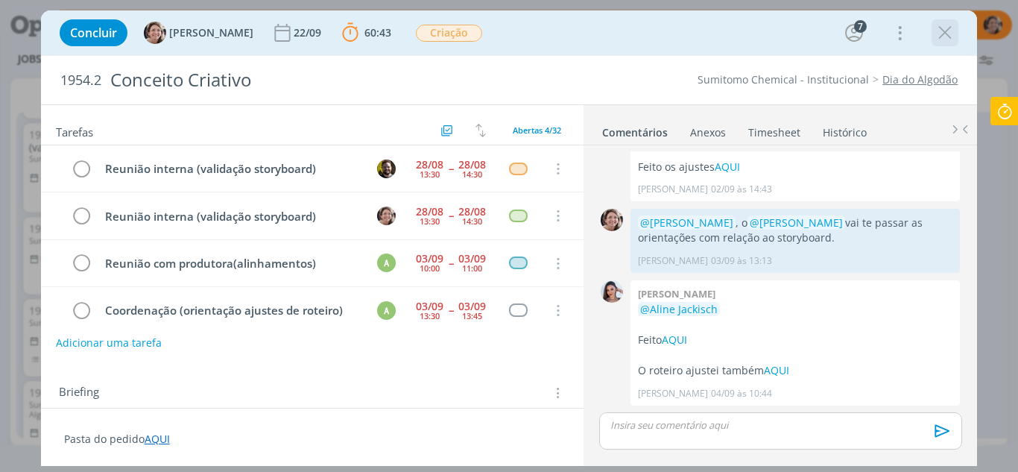
click at [944, 31] on icon "dialog" at bounding box center [945, 33] width 22 height 22
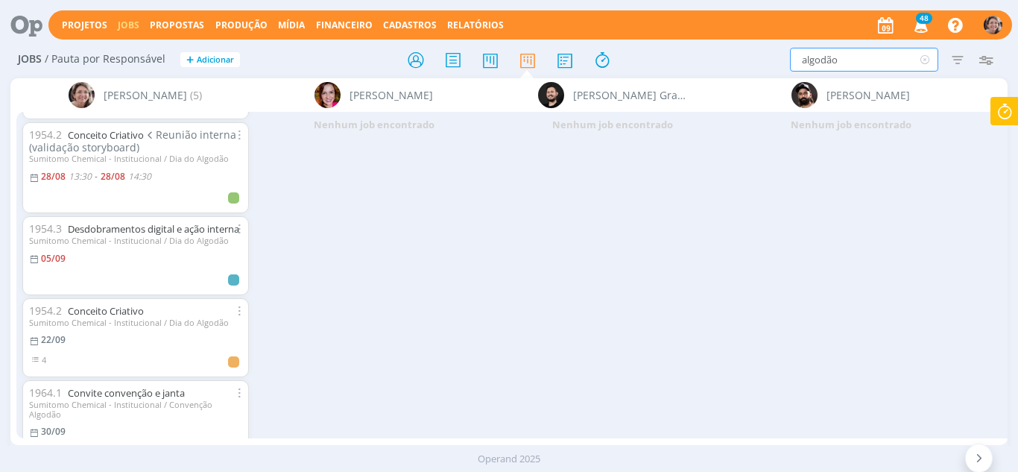
drag, startPoint x: 852, startPoint y: 53, endPoint x: 725, endPoint y: 15, distance: 132.3
click at [725, 15] on div "Projetos Jobs Propostas Produção [GEOGRAPHIC_DATA] Financeiro Cadastros Relatór…" at bounding box center [509, 236] width 1018 height 472
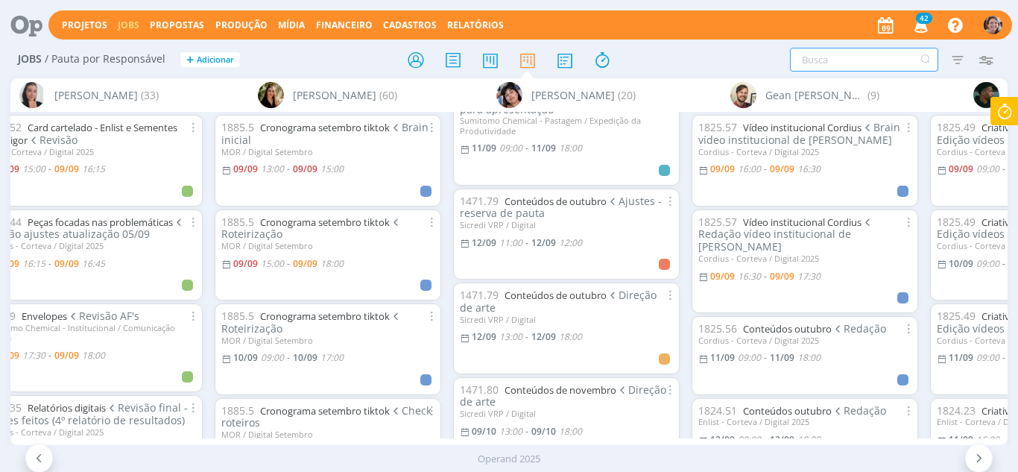
scroll to position [671, 0]
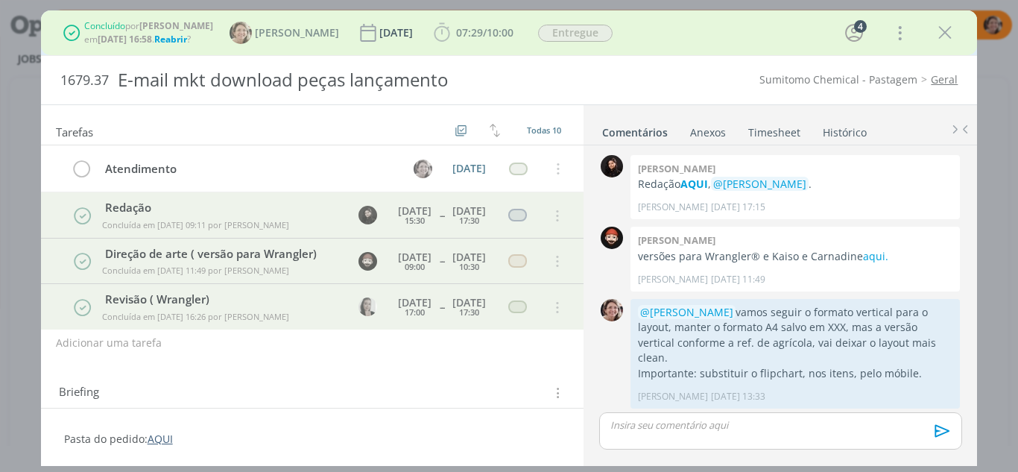
scroll to position [666, 0]
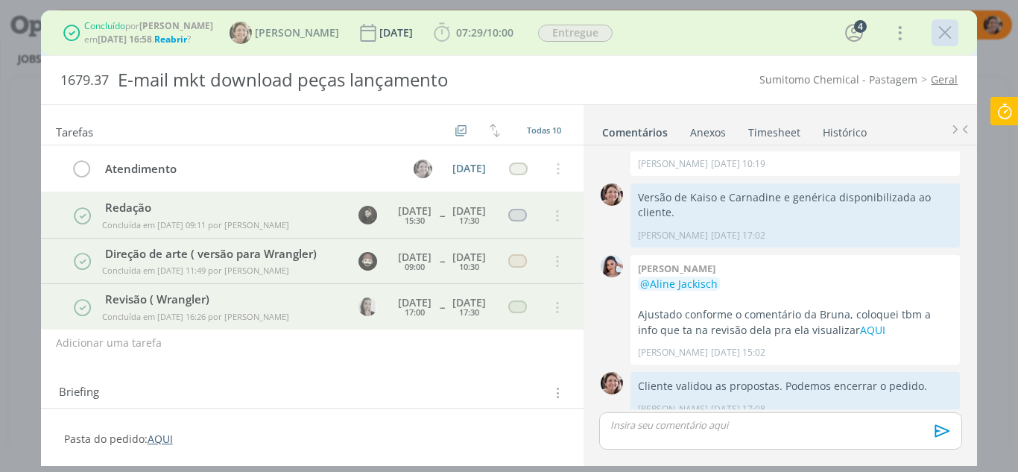
click at [955, 34] on icon "dialog" at bounding box center [945, 33] width 22 height 22
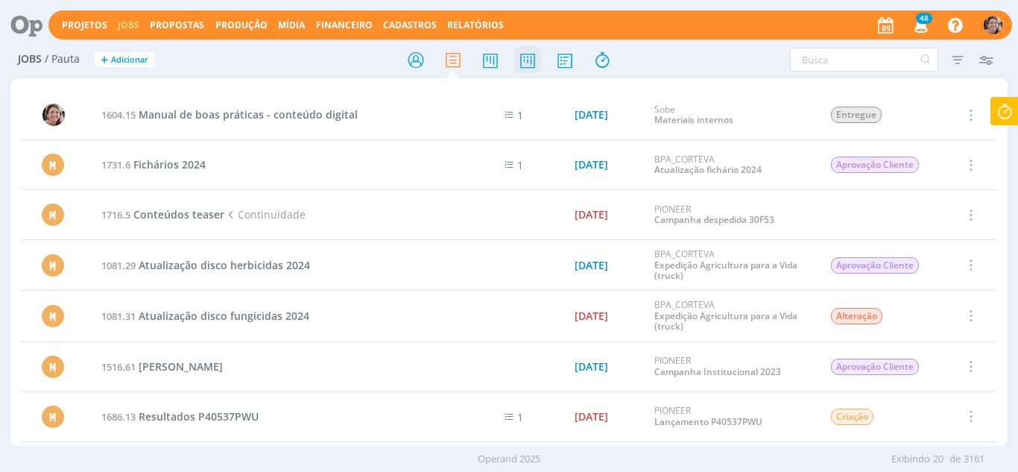
click at [534, 54] on div "Projetos Jobs Propostas Produção [GEOGRAPHIC_DATA] Financeiro Cadastros Relatór…" at bounding box center [509, 236] width 1018 height 472
click at [532, 65] on icon at bounding box center [527, 59] width 27 height 29
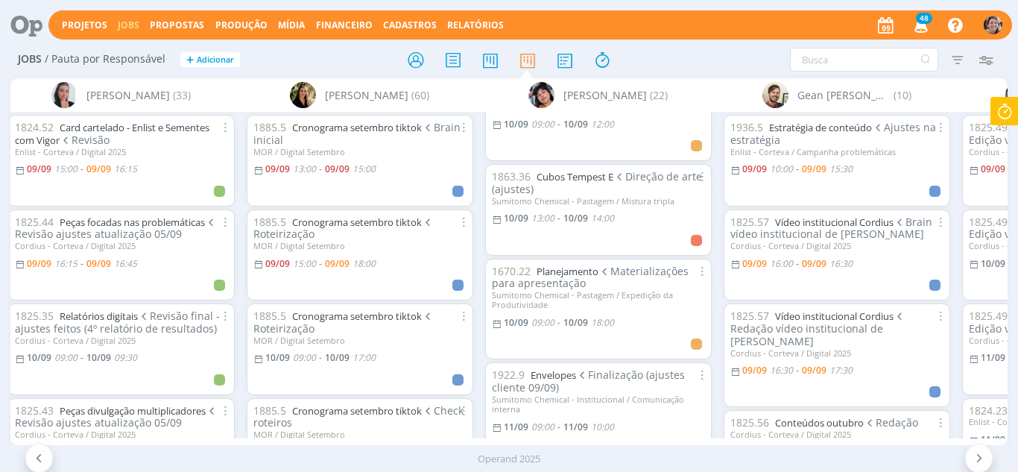
scroll to position [447, 0]
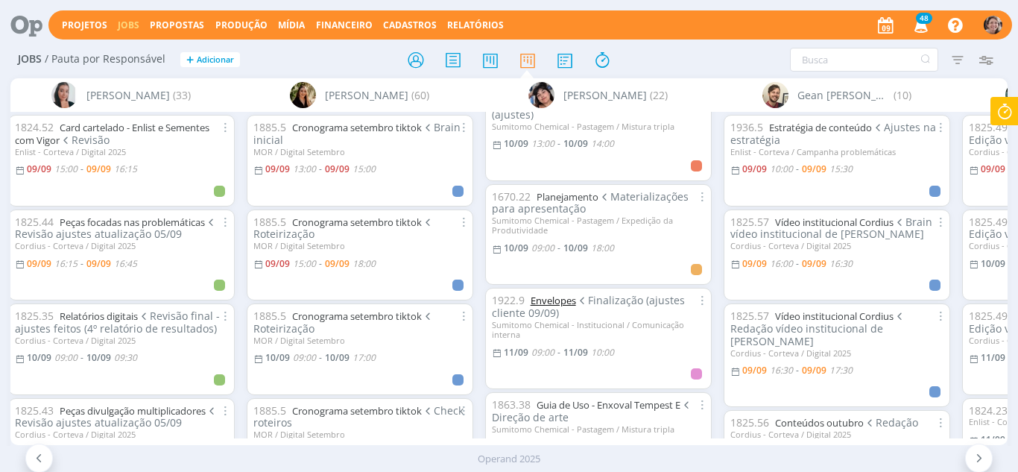
click at [567, 303] on link "Envelopes" at bounding box center [553, 300] width 45 height 13
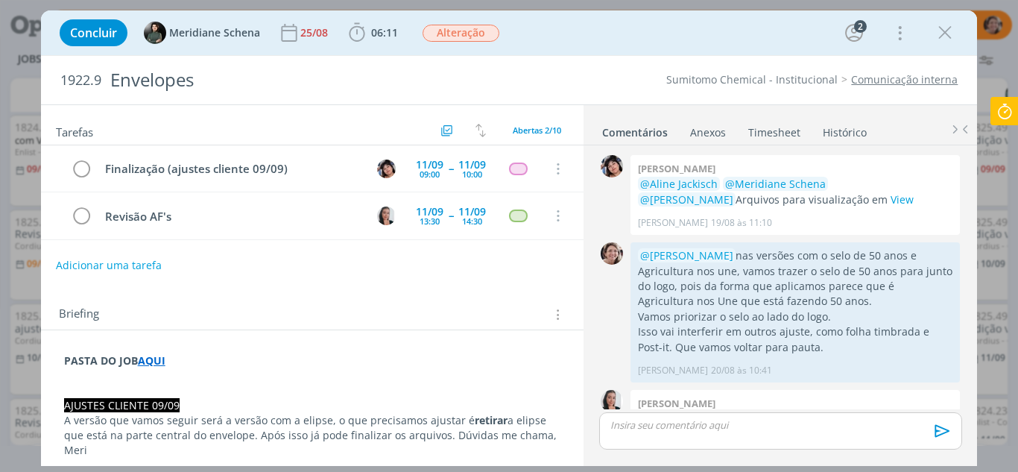
scroll to position [772, 0]
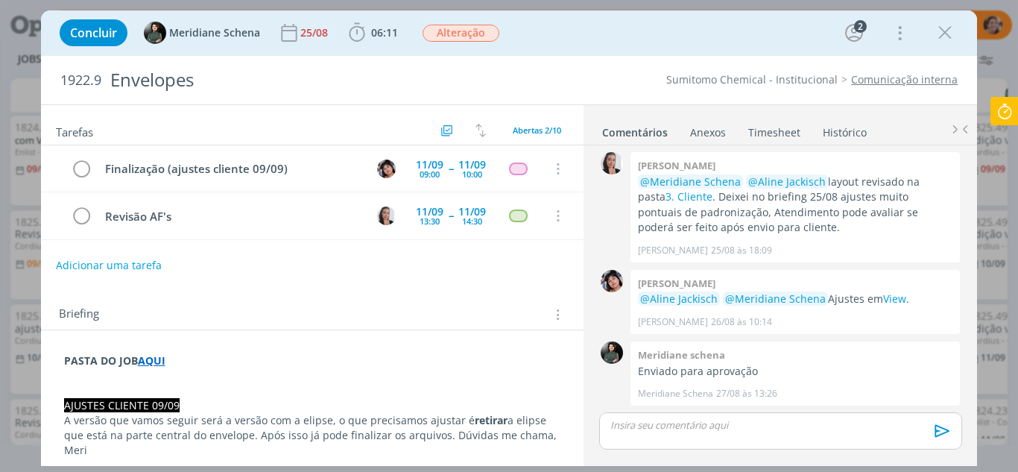
click at [322, 422] on p "A versão que vamos seguir será a versão com a elipse, o que precisamos ajustar …" at bounding box center [312, 435] width 497 height 45
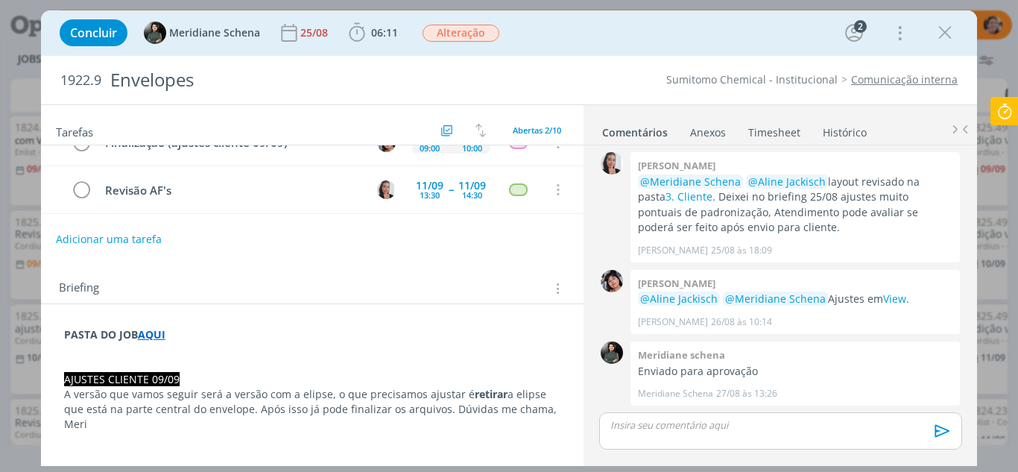
scroll to position [0, 0]
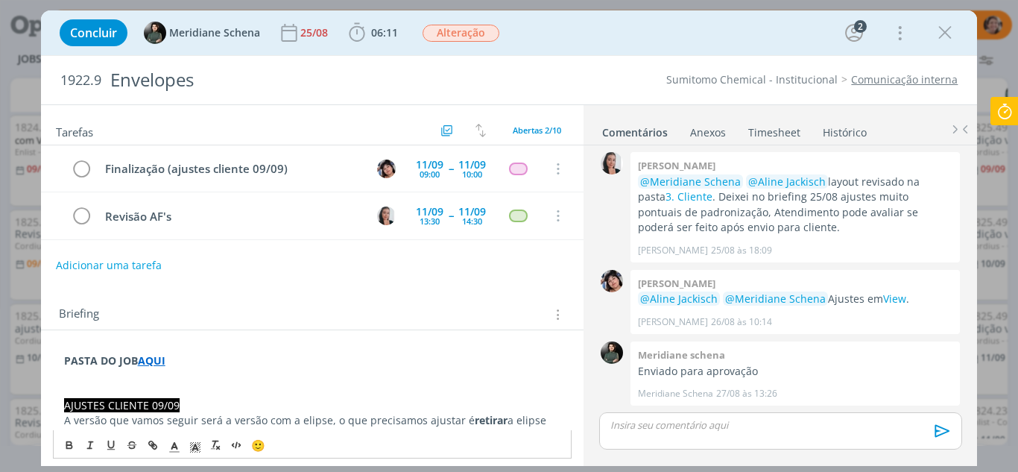
click at [326, 425] on p "A versão que vamos seguir será a versão com a elipse, o que precisamos ajustar …" at bounding box center [312, 435] width 497 height 45
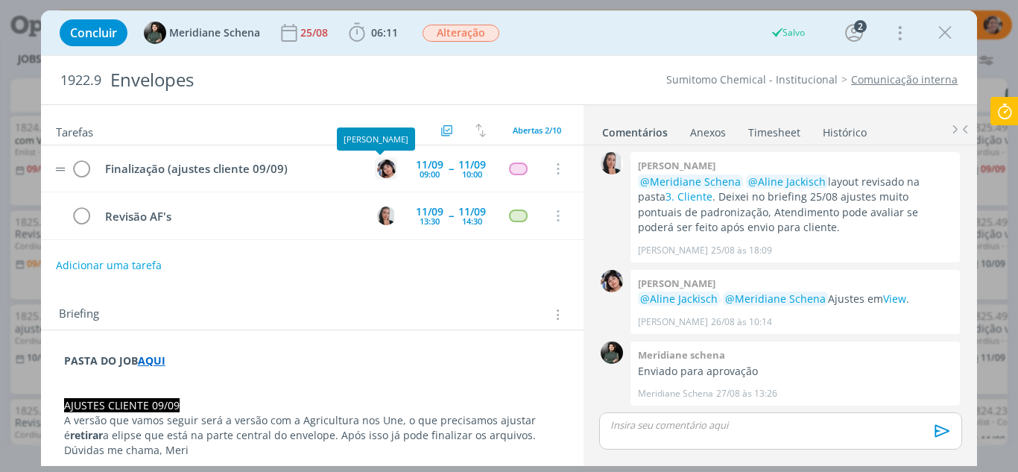
click at [379, 159] on img "dialog" at bounding box center [386, 168] width 19 height 19
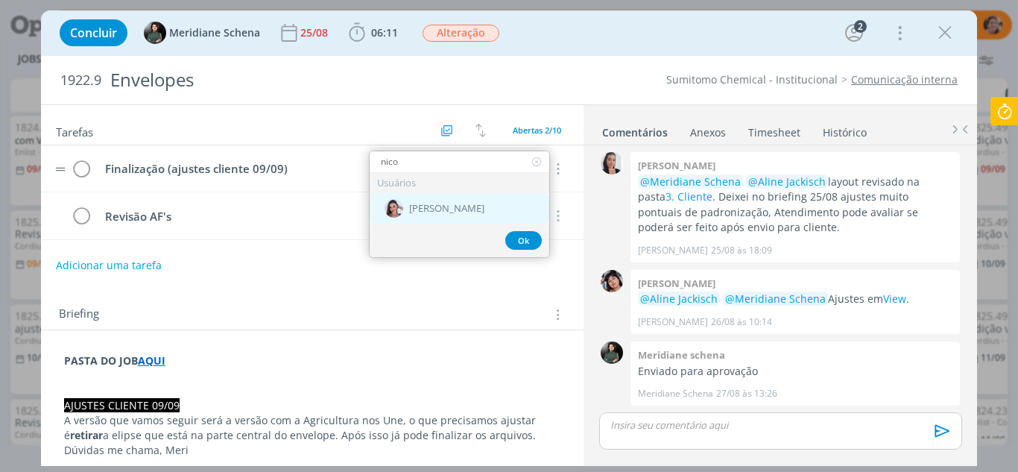
type input "nico"
click at [437, 207] on span "[PERSON_NAME]" at bounding box center [446, 209] width 75 height 12
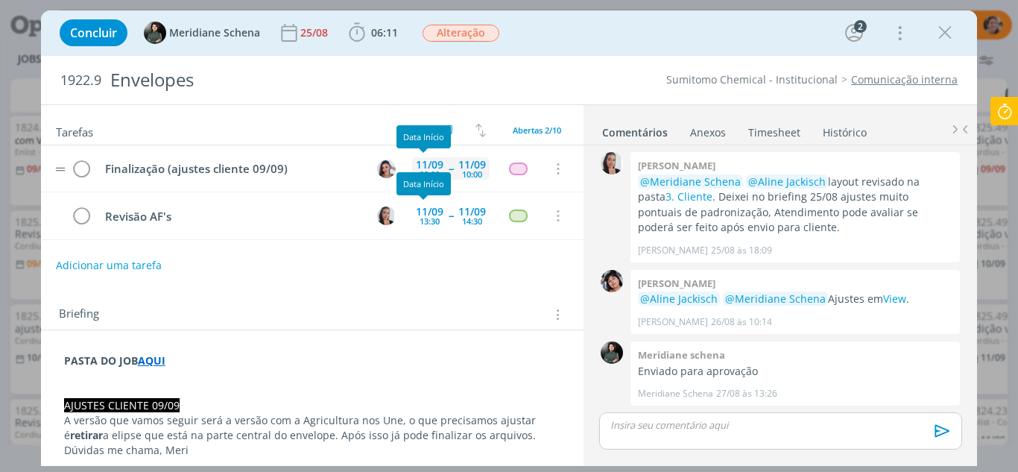
click at [415, 155] on div "[DATE] 09:00 -- [DATE] 10:00" at bounding box center [451, 169] width 78 height 32
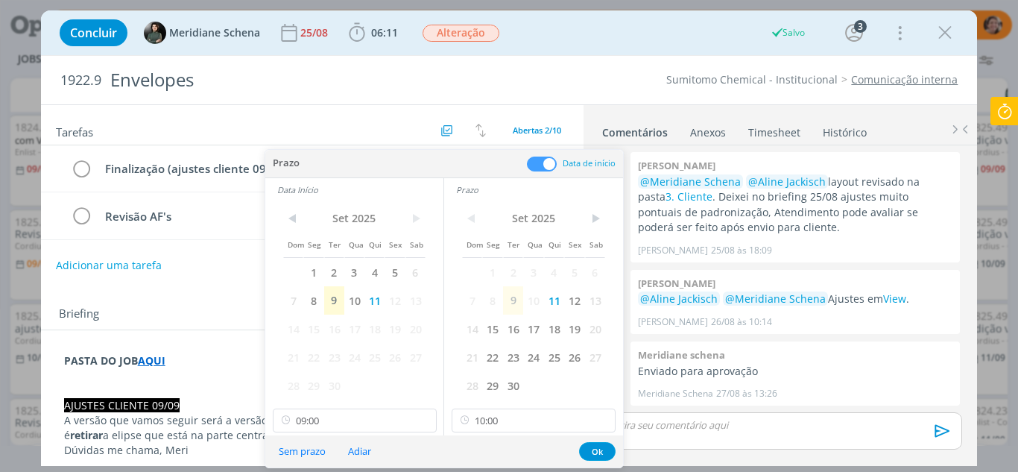
click at [334, 302] on span "9" at bounding box center [334, 300] width 20 height 28
click at [512, 303] on span "9" at bounding box center [513, 300] width 20 height 28
click at [393, 414] on input "09:00" at bounding box center [355, 420] width 164 height 24
click at [516, 426] on input "10:00" at bounding box center [534, 420] width 164 height 24
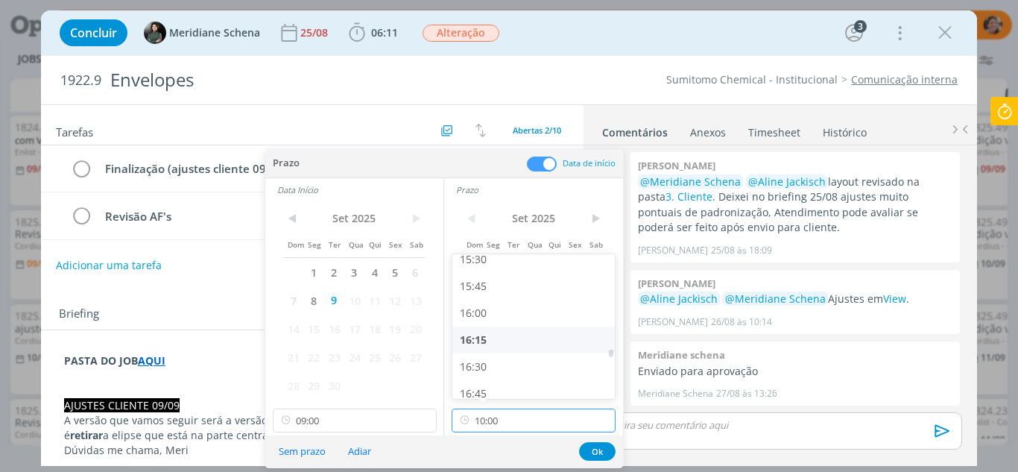
scroll to position [1705, 0]
drag, startPoint x: 479, startPoint y: 333, endPoint x: 471, endPoint y: 343, distance: 12.7
click at [478, 334] on div "16:30" at bounding box center [535, 333] width 167 height 27
type input "16:30"
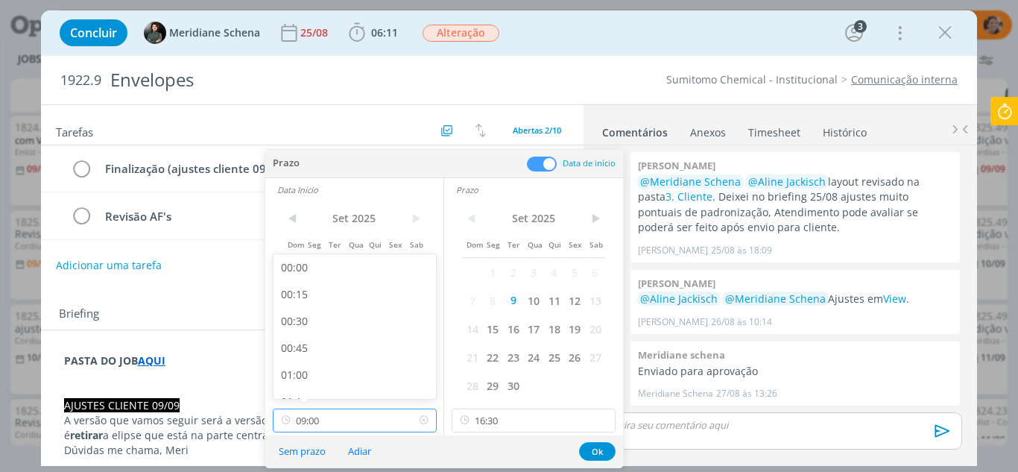
click at [389, 426] on input "09:00" at bounding box center [355, 420] width 164 height 24
click at [299, 332] on div "15:30" at bounding box center [357, 333] width 167 height 27
type input "15:30"
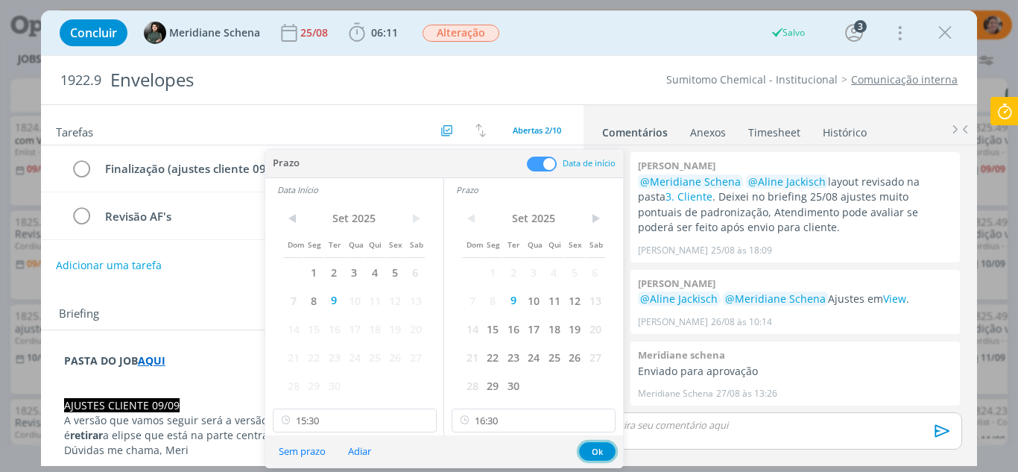
click at [590, 450] on button "Ok" at bounding box center [597, 451] width 37 height 19
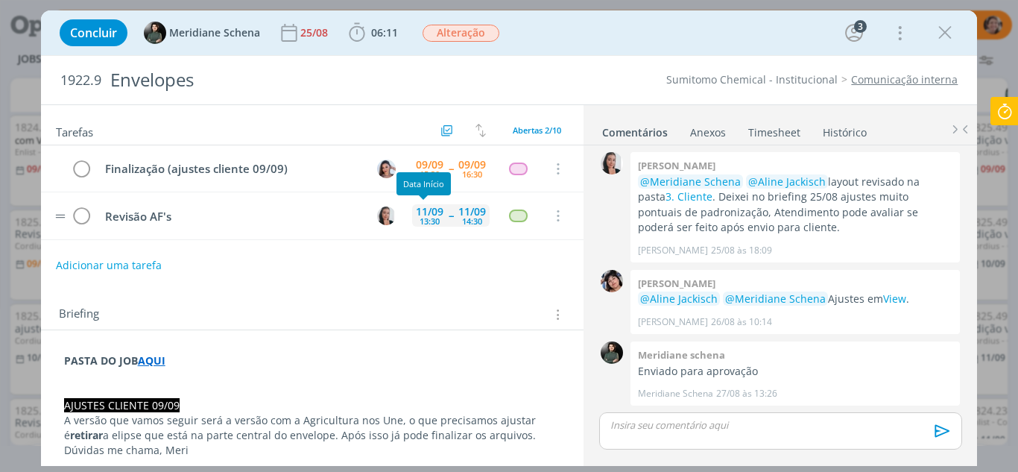
click at [430, 224] on div "13:30" at bounding box center [430, 221] width 20 height 8
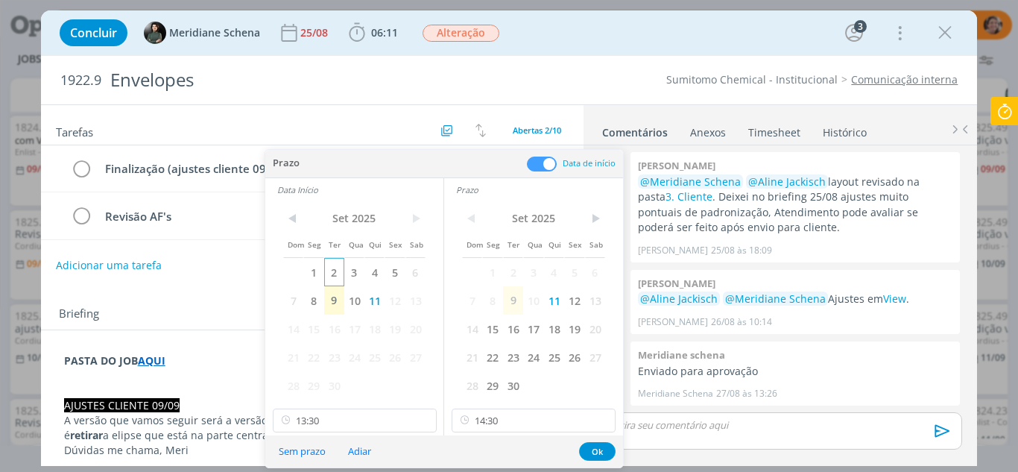
drag, startPoint x: 511, startPoint y: 300, endPoint x: 323, endPoint y: 277, distance: 189.2
click at [508, 298] on span "9" at bounding box center [513, 300] width 20 height 28
click at [335, 300] on span "9" at bounding box center [334, 300] width 20 height 28
click at [512, 301] on span "9" at bounding box center [513, 300] width 20 height 28
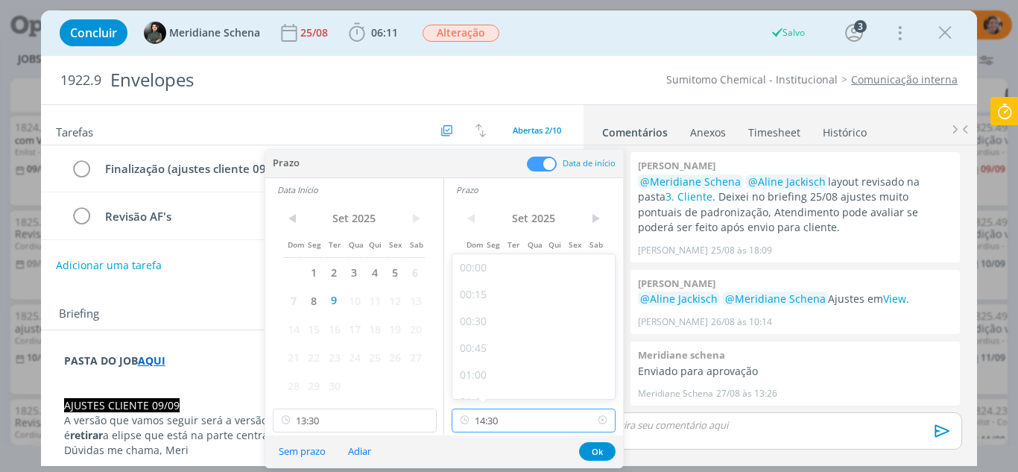
click at [517, 423] on input "14:30" at bounding box center [534, 420] width 164 height 24
click at [481, 376] on div "18:00" at bounding box center [535, 383] width 167 height 27
type input "18:00"
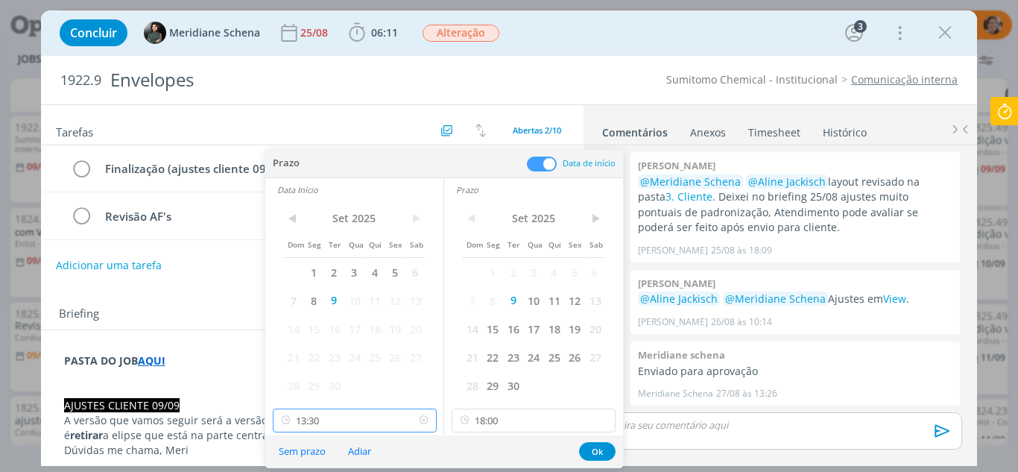
click at [347, 411] on input "13:30" at bounding box center [355, 420] width 164 height 24
click at [288, 283] on div "17:30" at bounding box center [357, 288] width 167 height 27
type input "17:30"
click at [589, 450] on button "Ok" at bounding box center [597, 451] width 37 height 19
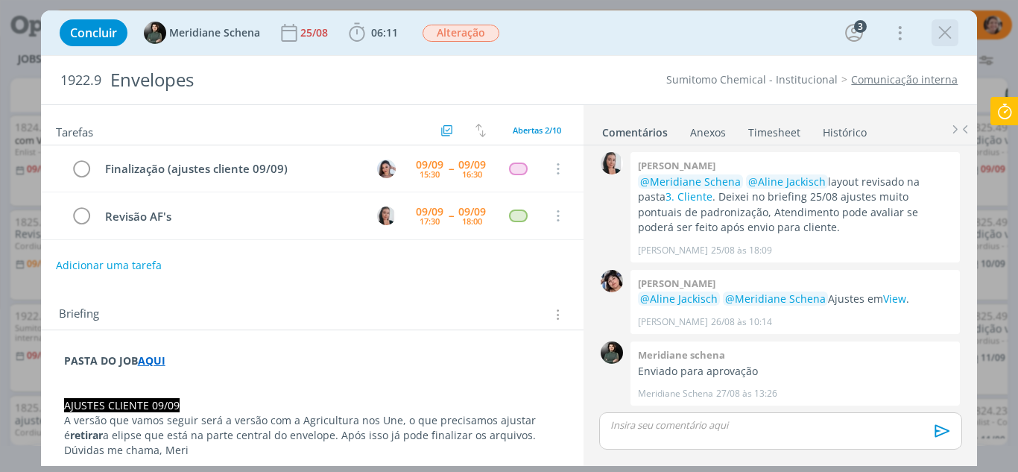
click at [947, 40] on icon "dialog" at bounding box center [945, 33] width 22 height 22
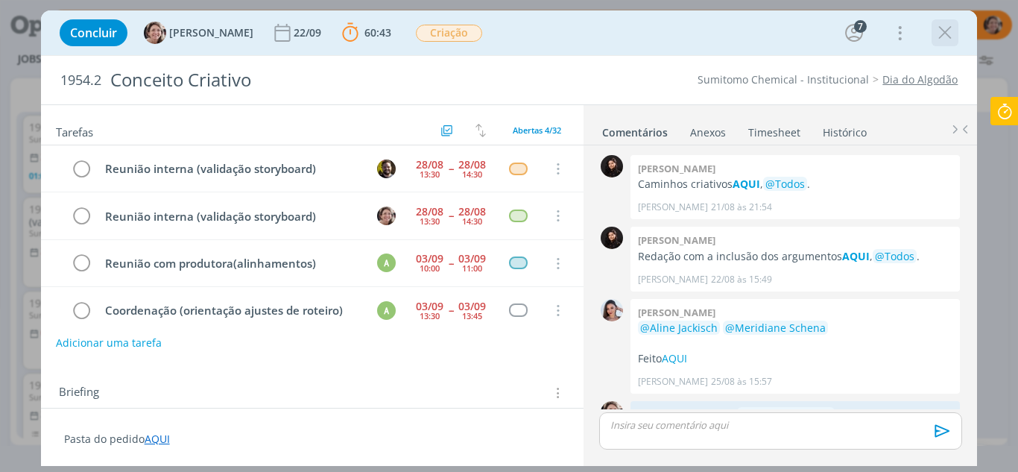
scroll to position [626, 0]
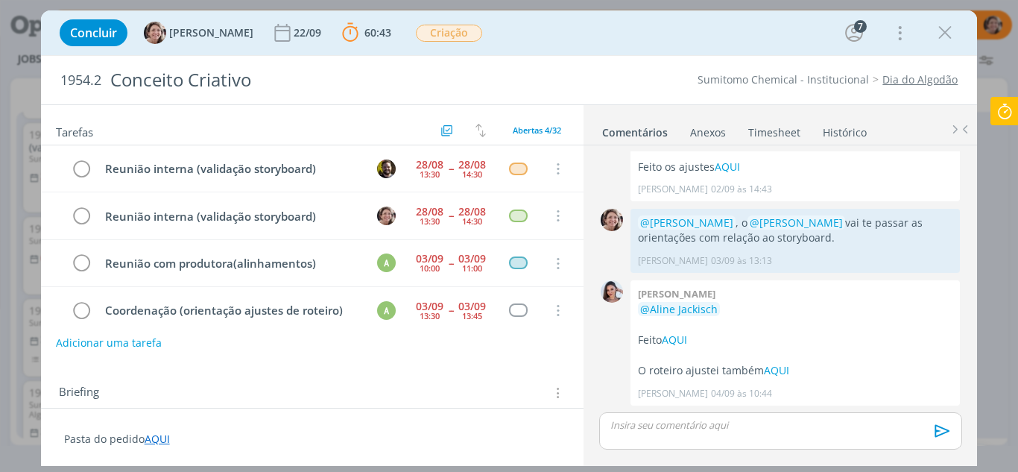
drag, startPoint x: 943, startPoint y: 25, endPoint x: 932, endPoint y: 28, distance: 10.9
click at [942, 25] on icon "dialog" at bounding box center [945, 33] width 22 height 22
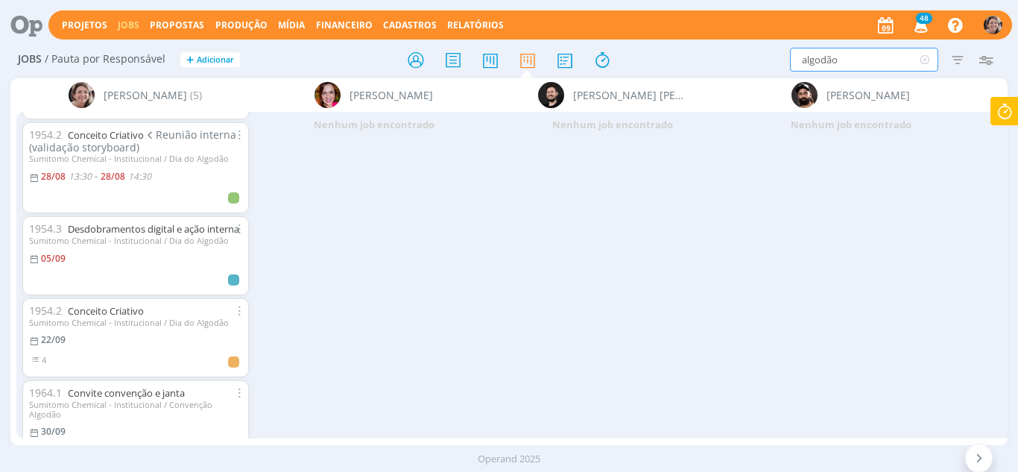
drag, startPoint x: 864, startPoint y: 64, endPoint x: 687, endPoint y: 25, distance: 181.0
click at [687, 25] on div "Projetos Jobs Propostas Produção [GEOGRAPHIC_DATA] Financeiro Cadastros Relatór…" at bounding box center [509, 236] width 1018 height 472
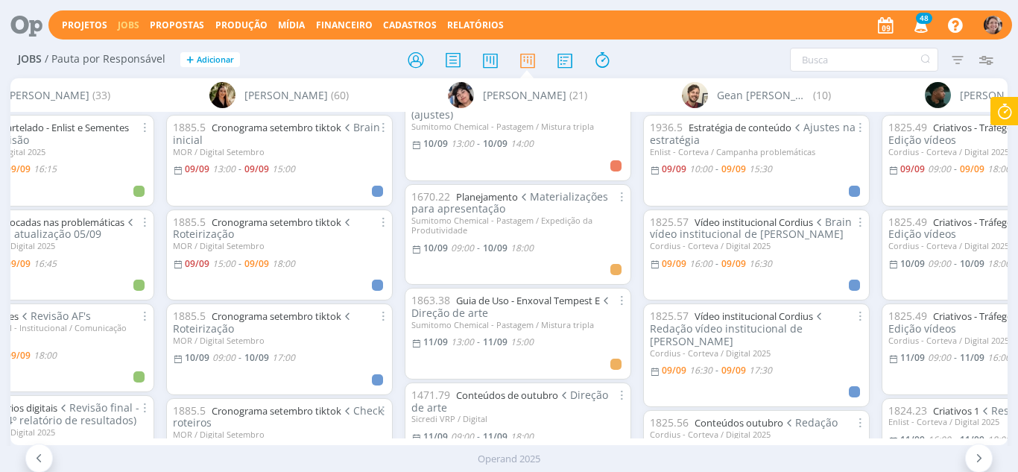
scroll to position [522, 0]
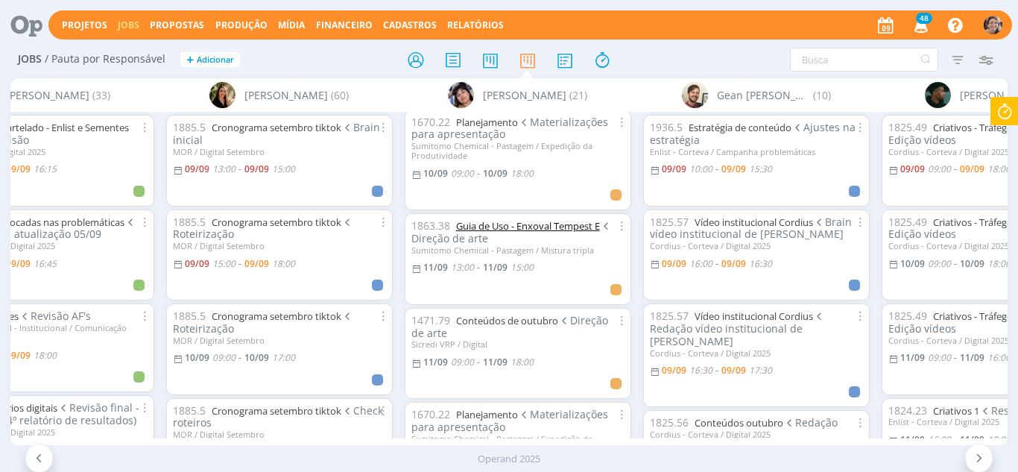
click at [544, 229] on link "Guia de Uso - Enxoval Tempest E" at bounding box center [528, 225] width 144 height 13
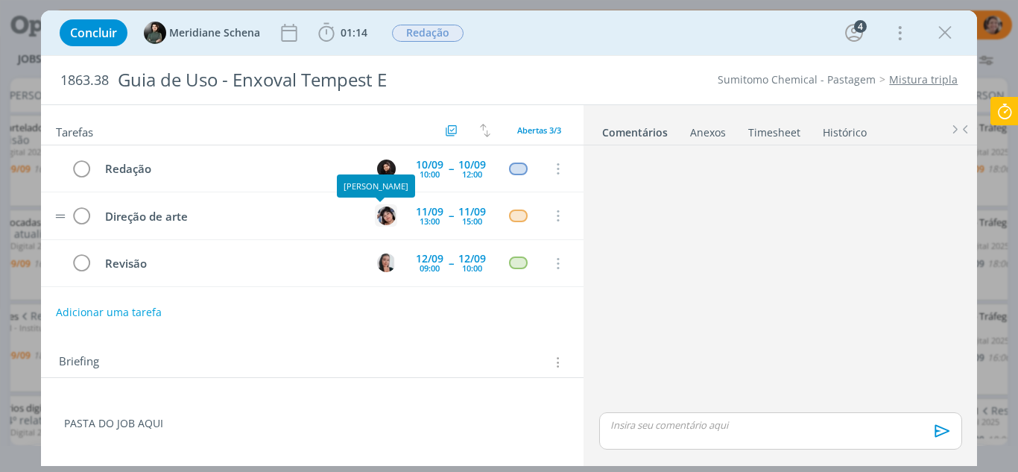
click at [385, 219] on img "dialog" at bounding box center [386, 215] width 19 height 19
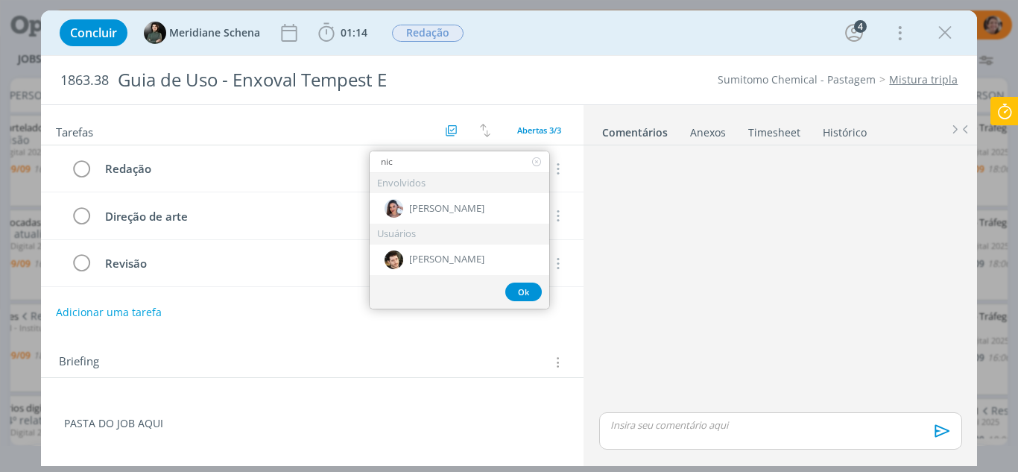
type input "nic"
click at [408, 203] on div "[PERSON_NAME]" at bounding box center [460, 208] width 180 height 31
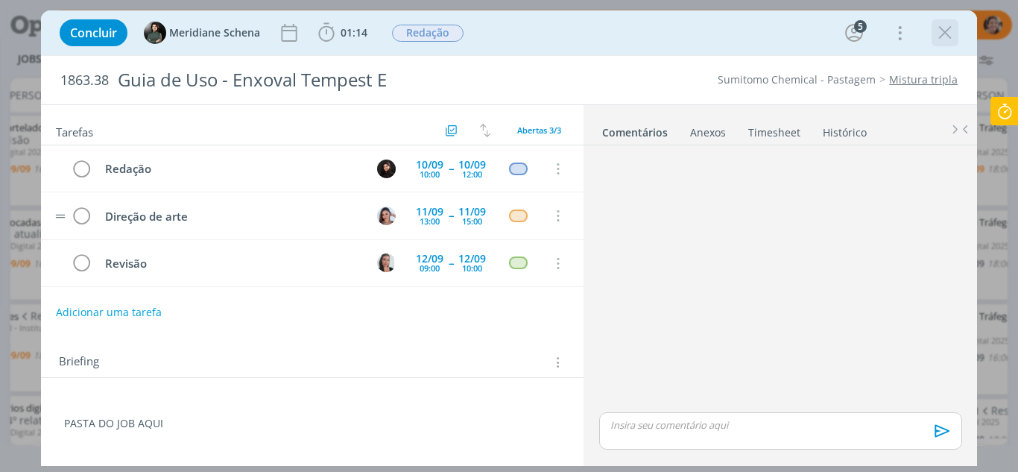
click at [938, 31] on icon "dialog" at bounding box center [945, 33] width 22 height 22
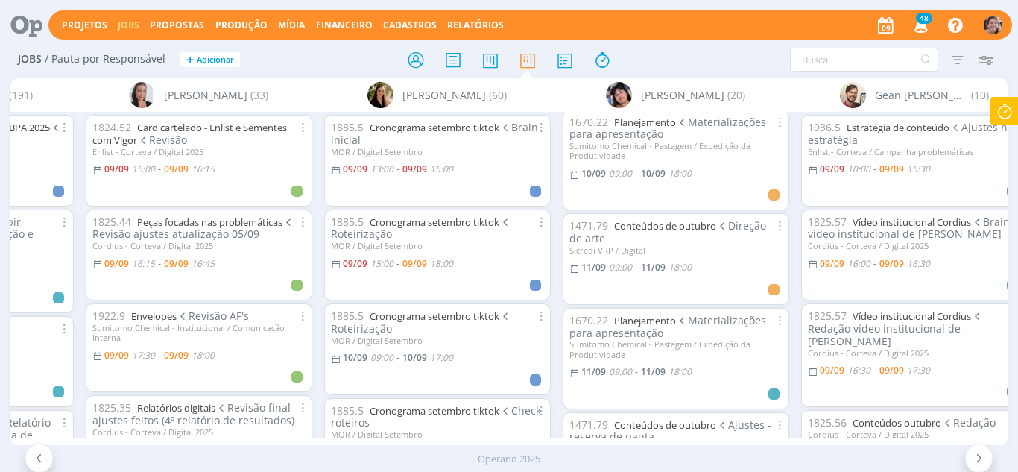
scroll to position [0, 1132]
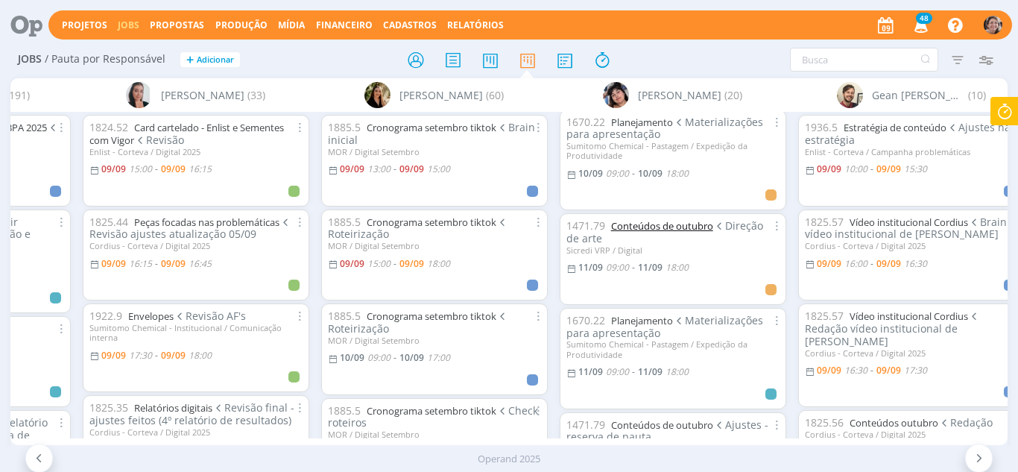
click at [657, 219] on link "Conteúdos de outubro" at bounding box center [662, 225] width 102 height 13
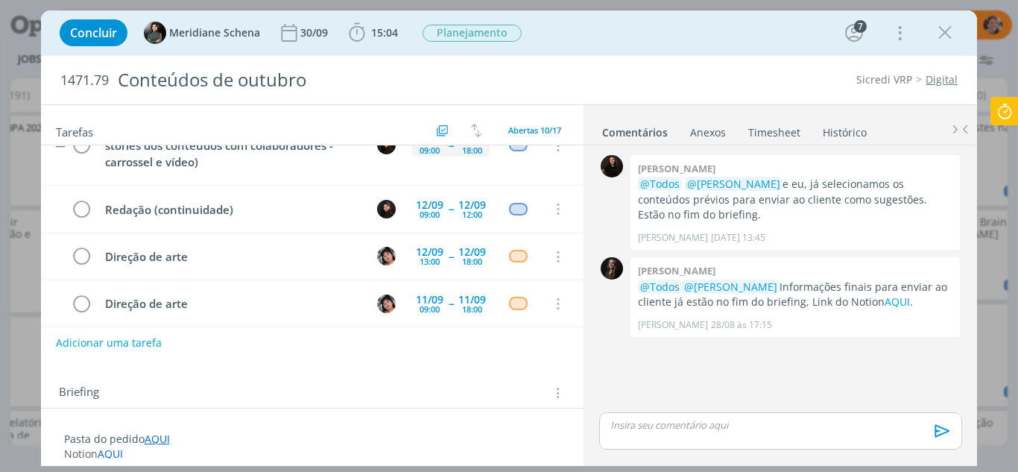
scroll to position [75, 0]
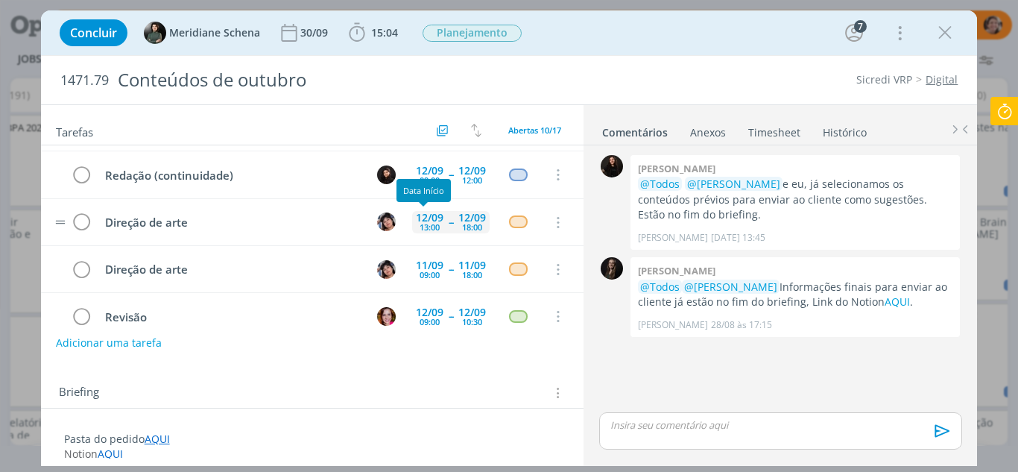
click at [421, 220] on div "12/09" at bounding box center [430, 217] width 28 height 10
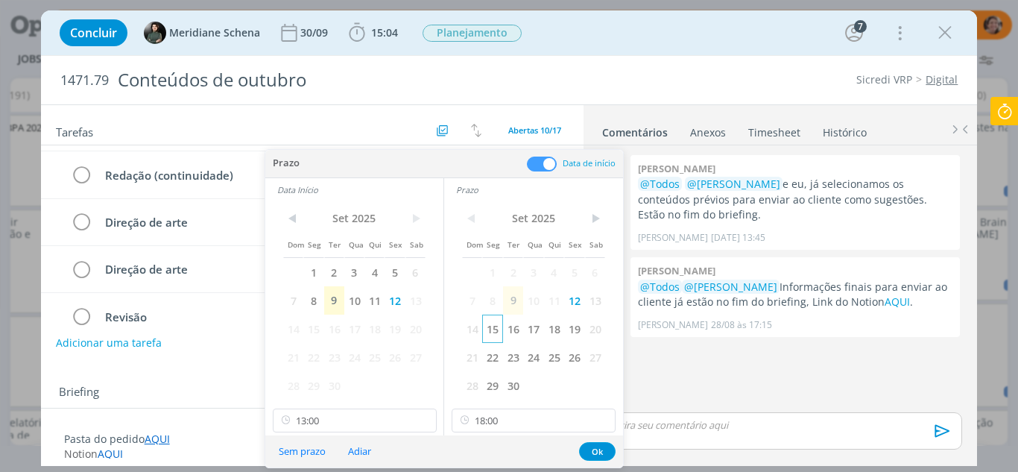
click at [496, 332] on span "15" at bounding box center [492, 329] width 20 height 28
click at [321, 325] on span "15" at bounding box center [313, 329] width 20 height 28
click at [509, 328] on span "16" at bounding box center [513, 329] width 20 height 28
click at [491, 335] on span "15" at bounding box center [492, 329] width 20 height 28
drag, startPoint x: 360, startPoint y: 414, endPoint x: 300, endPoint y: 328, distance: 104.8
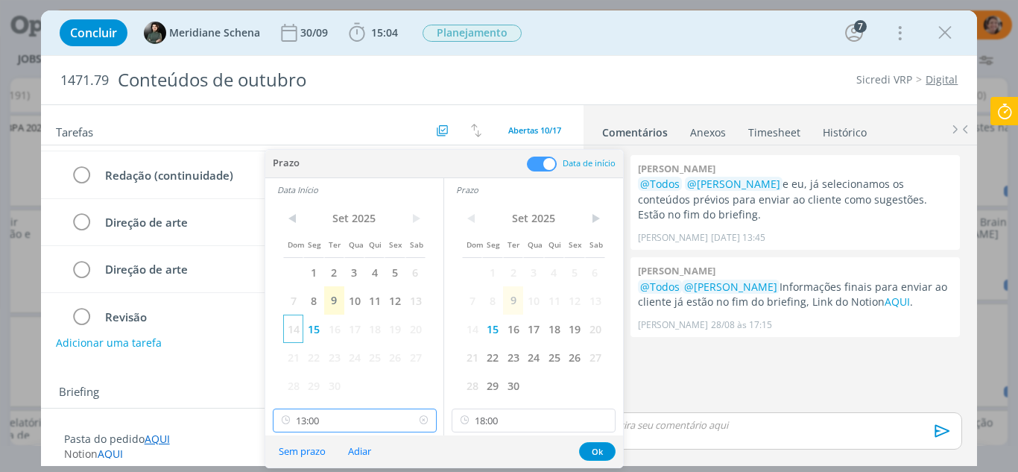
click at [359, 414] on input "13:00" at bounding box center [355, 420] width 164 height 24
click at [314, 323] on div "09:00" at bounding box center [357, 324] width 167 height 27
type input "09:00"
click at [593, 444] on button "Ok" at bounding box center [597, 451] width 37 height 19
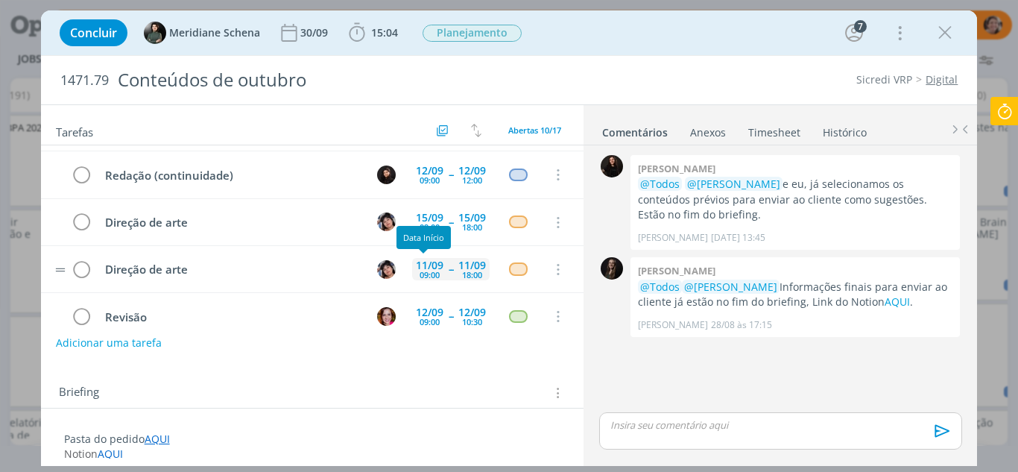
click at [420, 273] on div "09:00" at bounding box center [430, 275] width 20 height 8
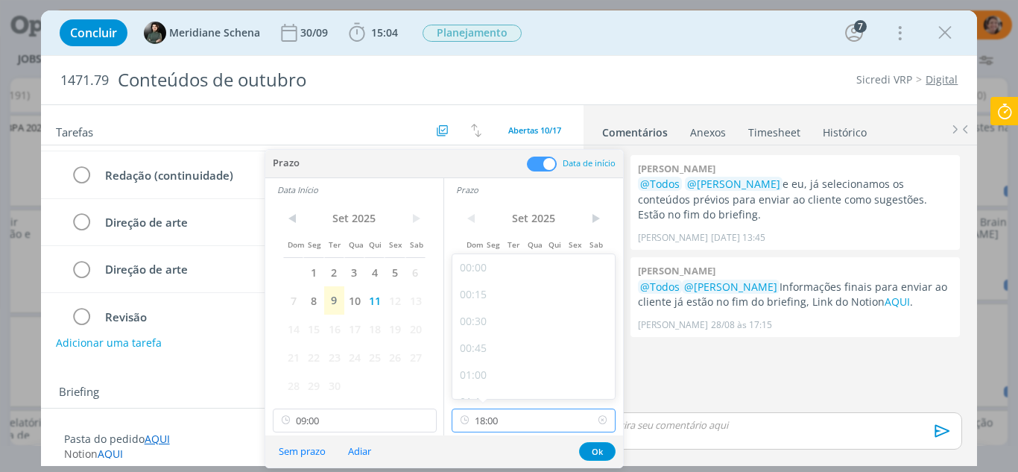
click at [523, 421] on input "18:00" at bounding box center [534, 420] width 164 height 24
click at [490, 312] on div "16:00" at bounding box center [535, 315] width 167 height 27
type input "16:00"
click at [599, 455] on button "Ok" at bounding box center [597, 451] width 37 height 19
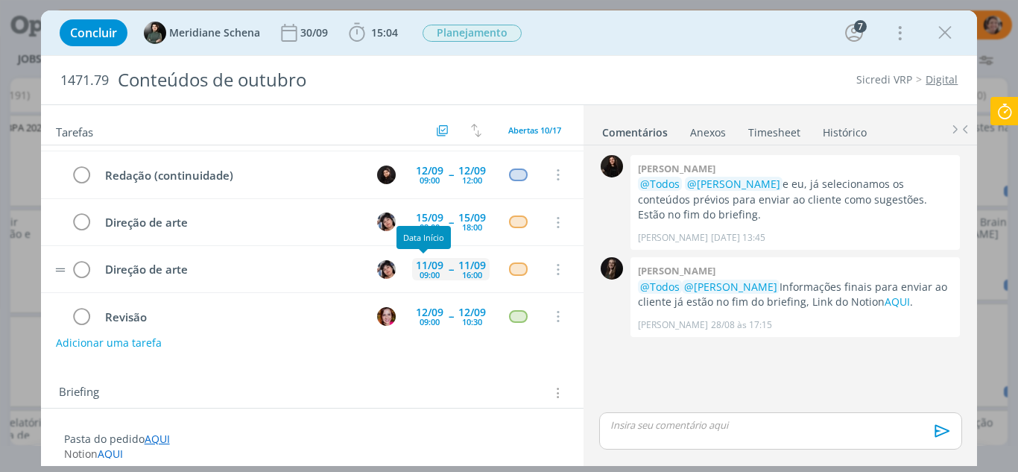
click at [426, 274] on div "09:00" at bounding box center [430, 275] width 20 height 8
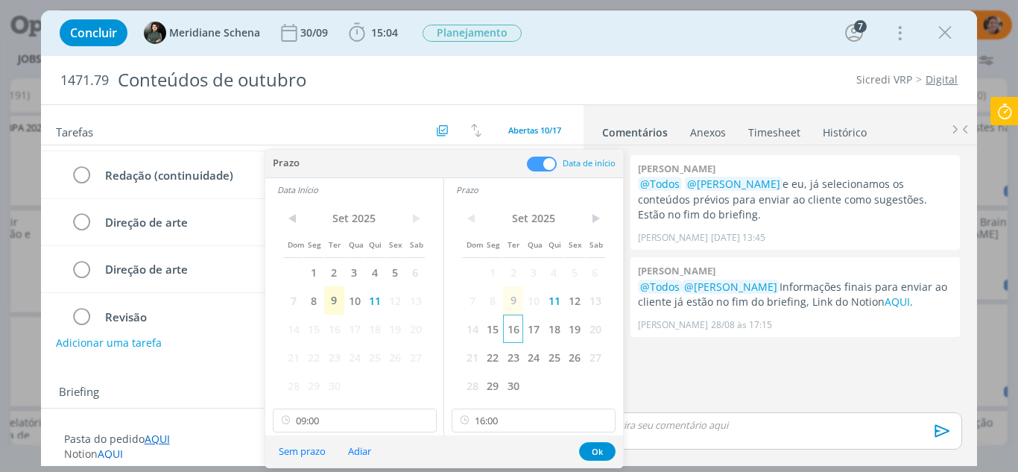
click at [515, 334] on span "16" at bounding box center [513, 329] width 20 height 28
click at [343, 330] on span "16" at bounding box center [334, 329] width 20 height 28
click at [595, 453] on button "Ok" at bounding box center [597, 451] width 37 height 19
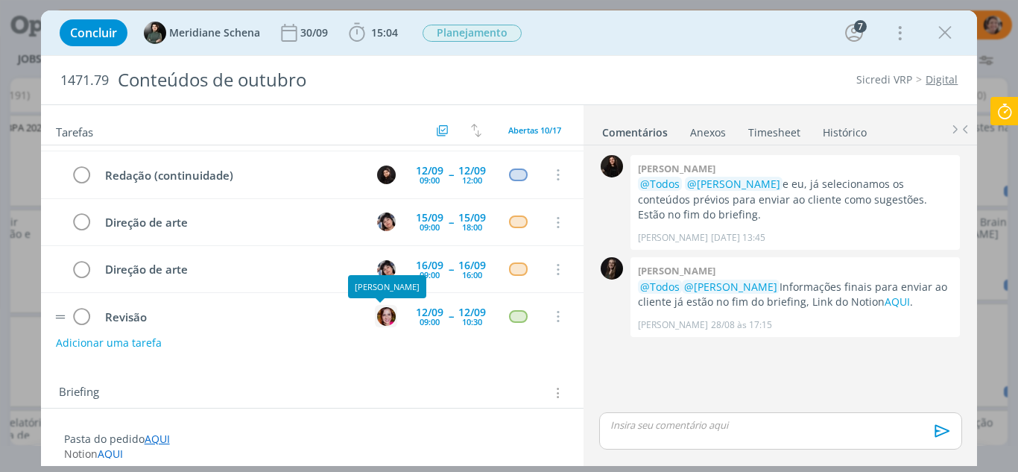
click at [378, 312] on img "dialog" at bounding box center [386, 316] width 19 height 19
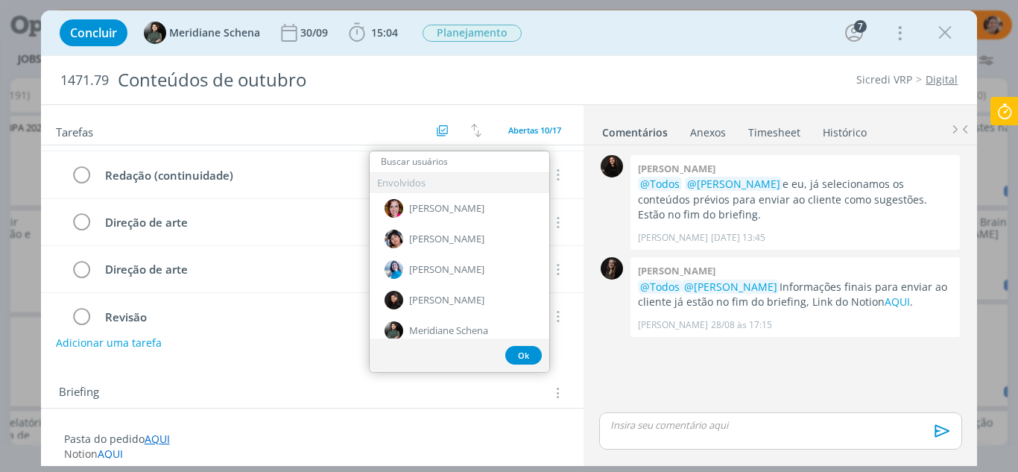
drag, startPoint x: 231, startPoint y: 361, endPoint x: 325, endPoint y: 370, distance: 94.3
click at [231, 361] on div "Tarefas Usar Job de template Criar template a partir deste job Visualizar Templ…" at bounding box center [312, 281] width 543 height 353
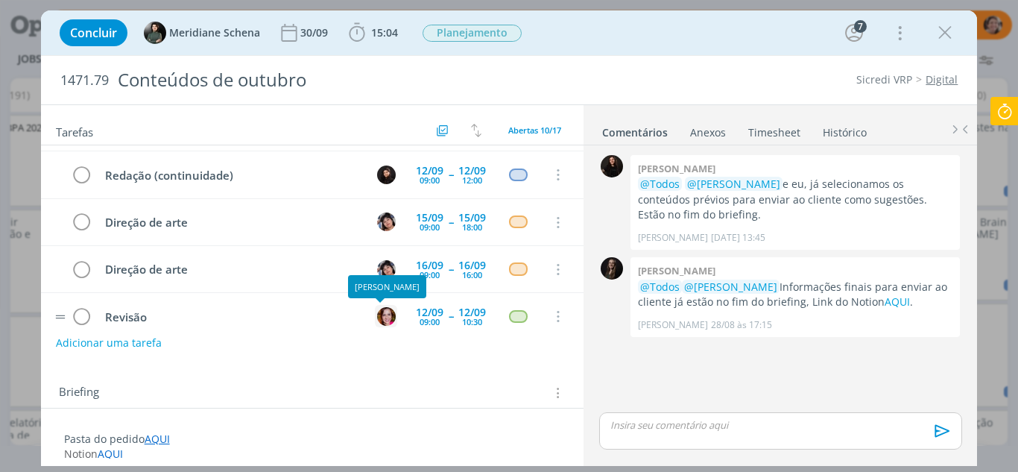
click at [382, 320] on img "dialog" at bounding box center [386, 316] width 19 height 19
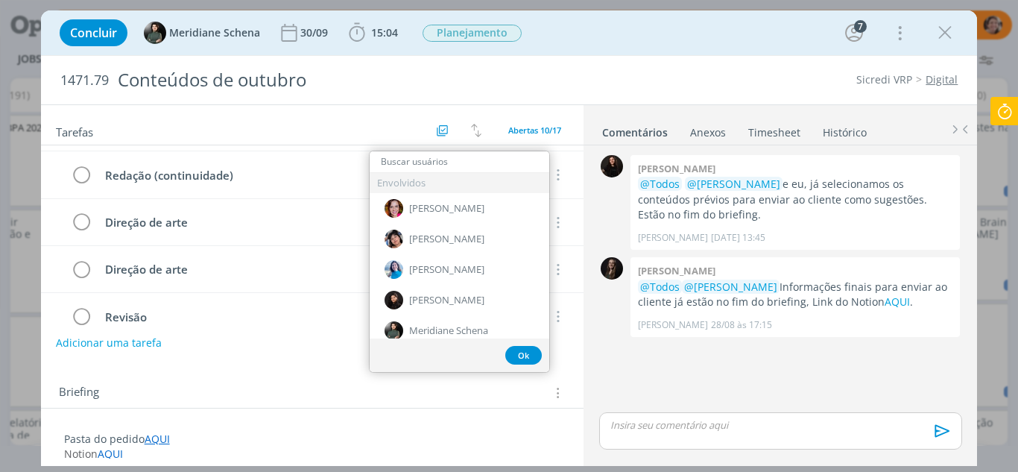
click at [298, 356] on div "Adicionar uma tarefa" at bounding box center [312, 342] width 543 height 27
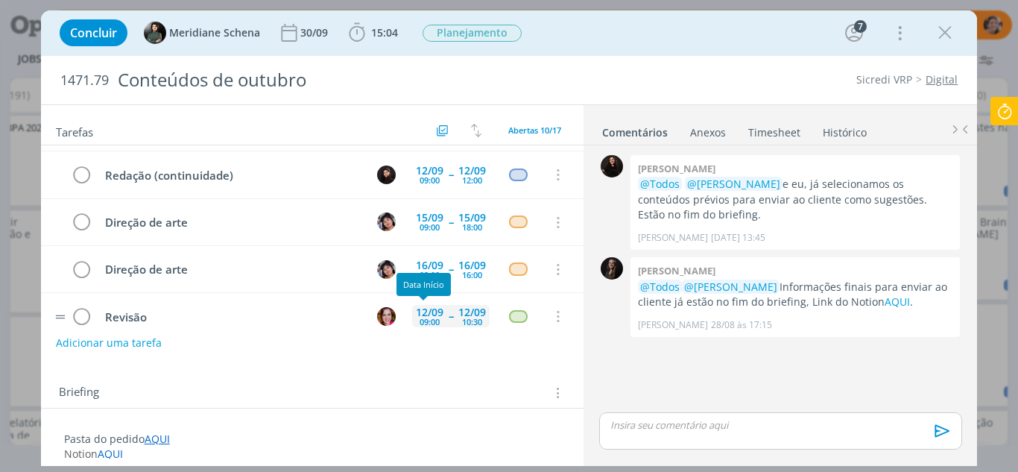
click at [429, 315] on div "12/09" at bounding box center [430, 312] width 28 height 10
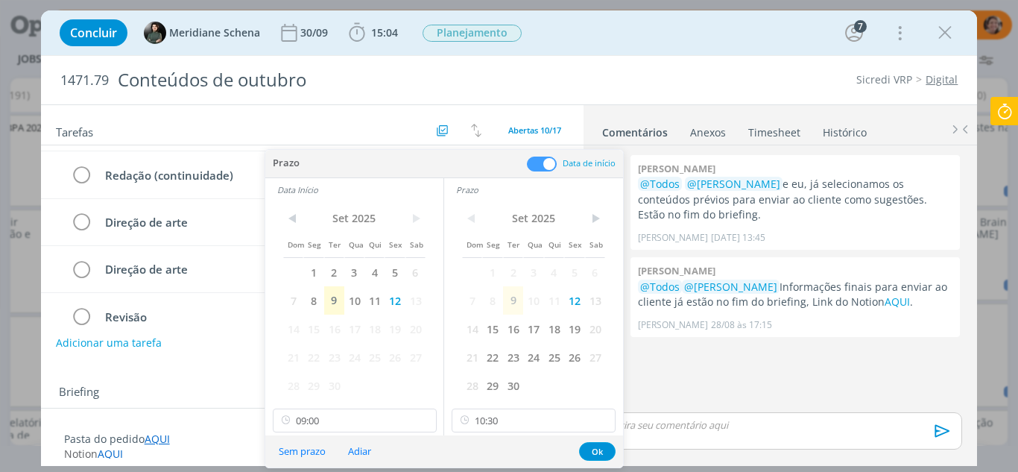
click at [296, 452] on button "Sem prazo" at bounding box center [302, 451] width 66 height 20
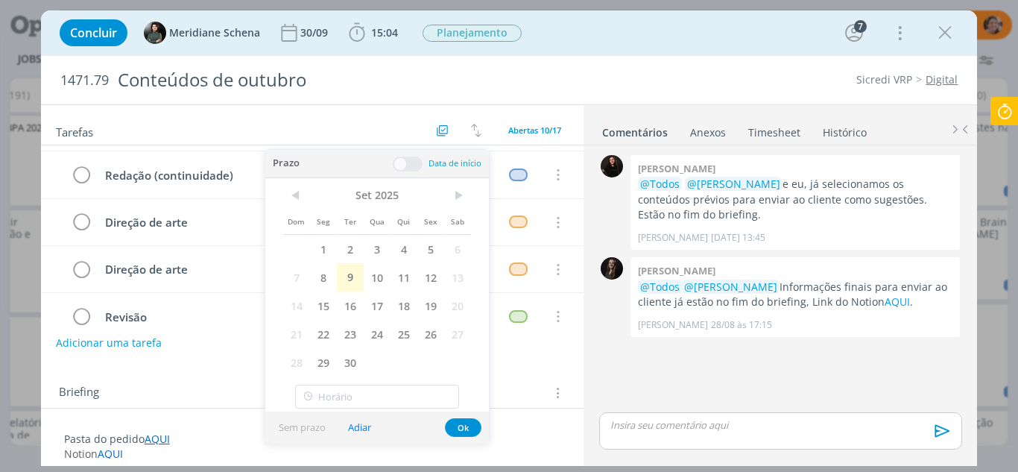
type input "09:00"
click at [510, 373] on div "Briefing Briefings Predefinidos Versões do Briefing Ver Briefing do Projeto" at bounding box center [312, 388] width 543 height 40
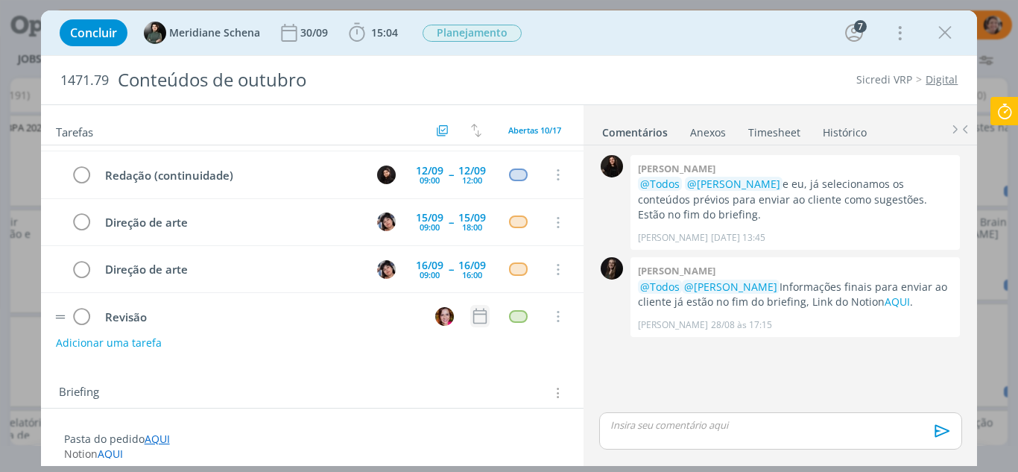
click at [470, 317] on icon "dialog" at bounding box center [479, 315] width 19 height 19
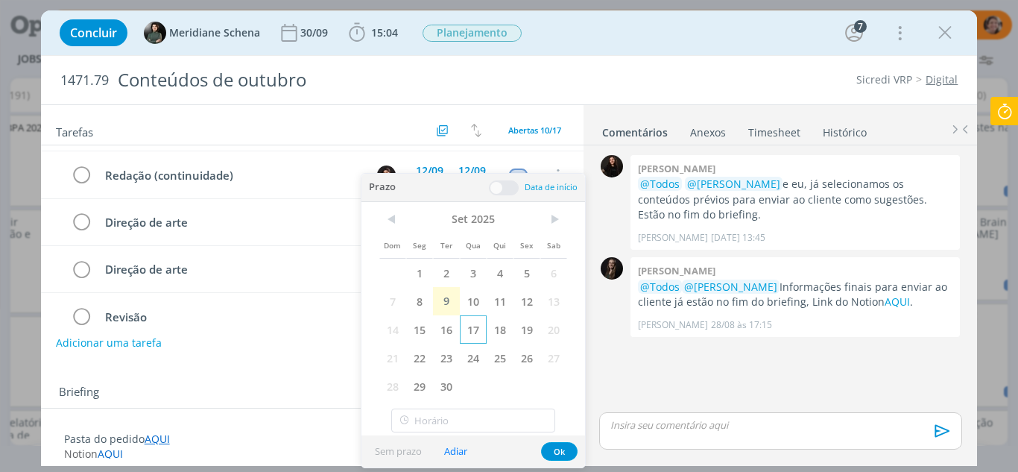
click at [473, 332] on span "17" at bounding box center [473, 329] width 27 height 28
click at [502, 185] on span at bounding box center [504, 187] width 30 height 15
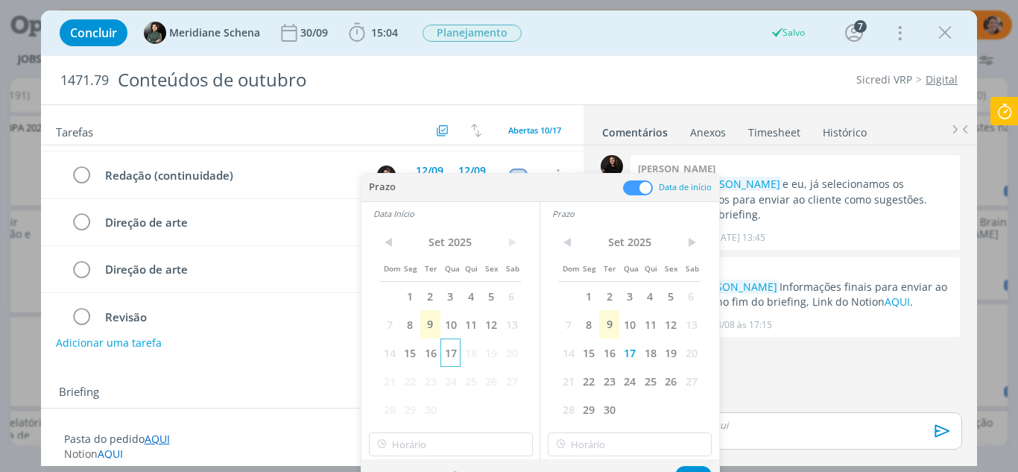
drag, startPoint x: 454, startPoint y: 353, endPoint x: 444, endPoint y: 399, distance: 47.9
click at [453, 352] on span "17" at bounding box center [450, 352] width 20 height 28
click at [440, 440] on input "16:00" at bounding box center [451, 444] width 164 height 24
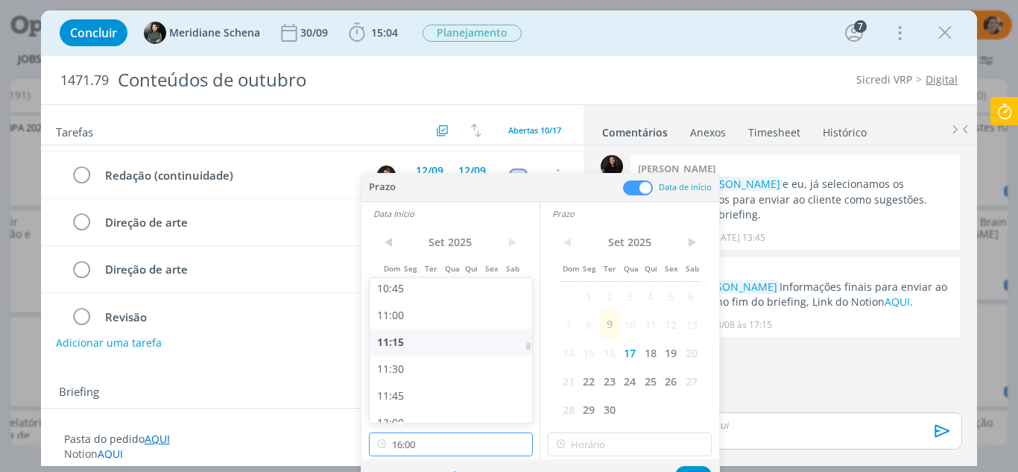
scroll to position [1082, 0]
click at [399, 341] on div "10:30" at bounding box center [453, 336] width 167 height 27
type input "10:30"
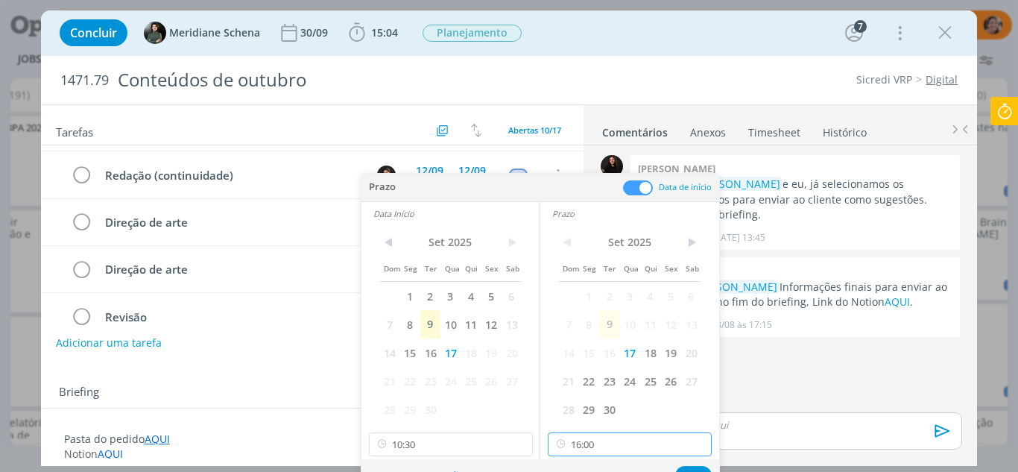
click at [604, 440] on input "16:00" at bounding box center [630, 444] width 164 height 24
click at [572, 353] on div "12:00" at bounding box center [632, 348] width 167 height 27
type input "12:00"
click at [697, 467] on button "Ok" at bounding box center [693, 475] width 37 height 19
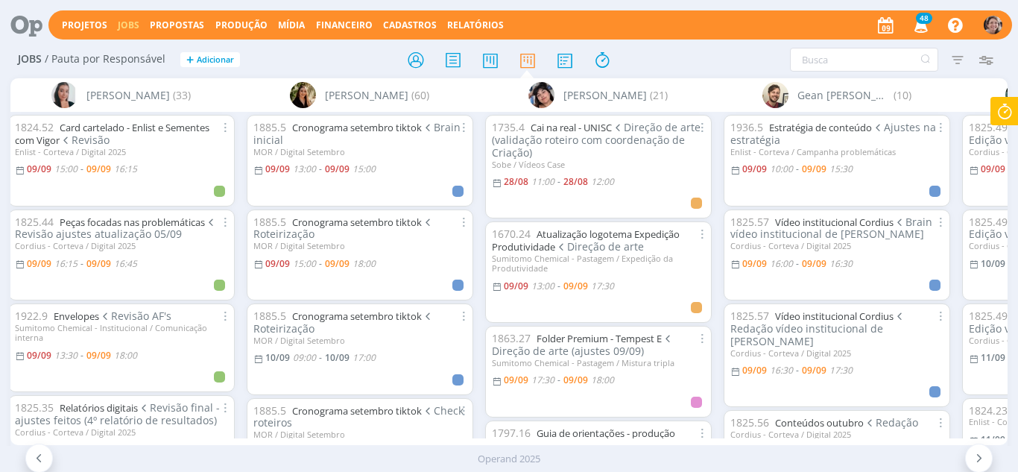
scroll to position [447, 0]
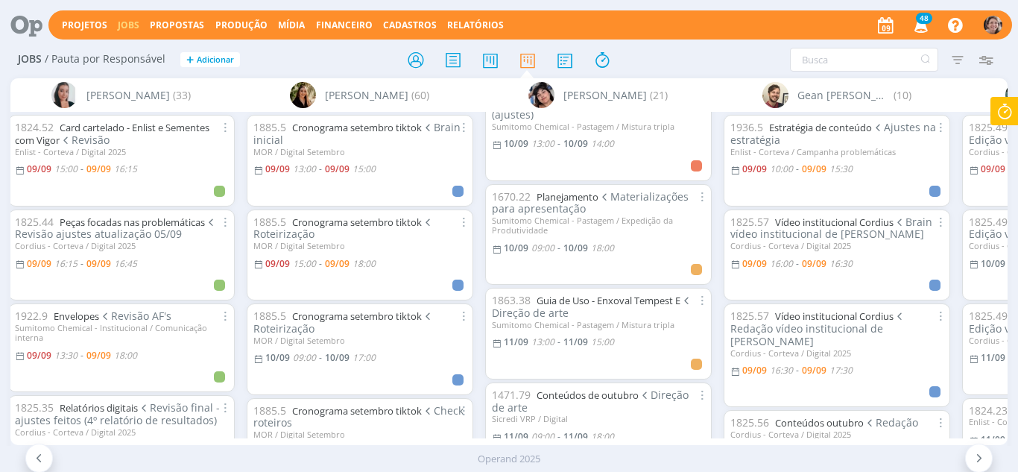
click at [353, 451] on div "Operand 2025" at bounding box center [509, 459] width 1018 height 26
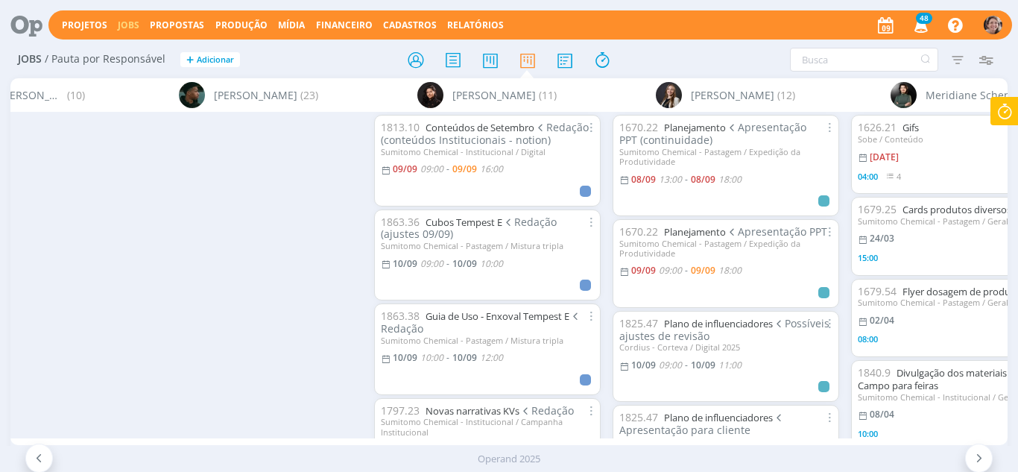
scroll to position [0, 2493]
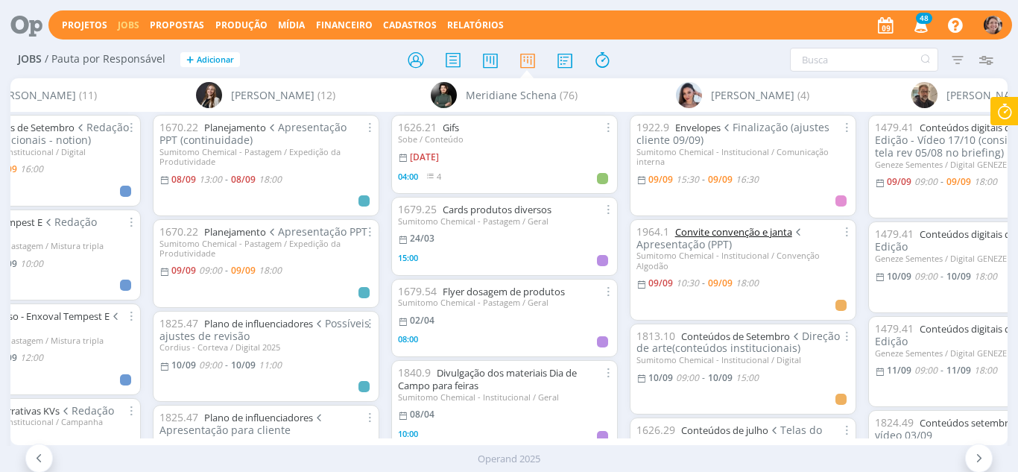
click at [742, 233] on link "Convite convenção e janta" at bounding box center [733, 231] width 117 height 13
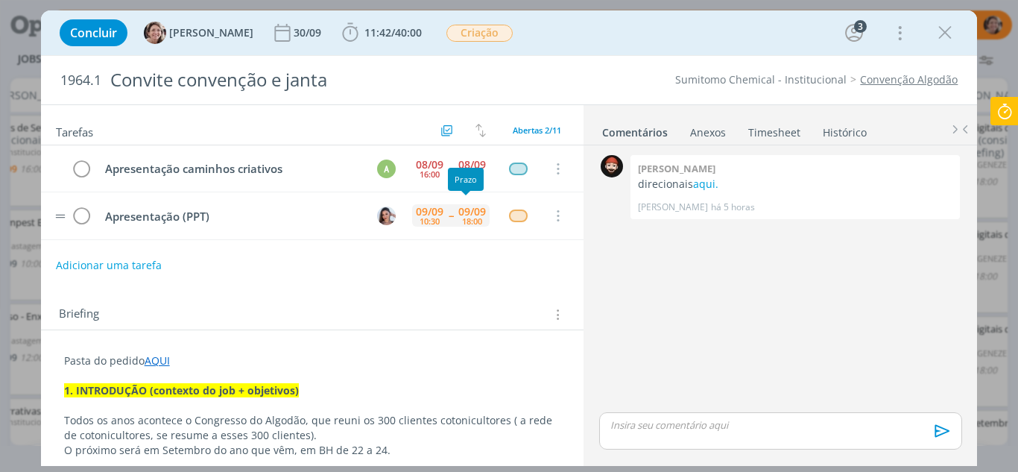
click at [468, 213] on div "09/09" at bounding box center [472, 211] width 28 height 10
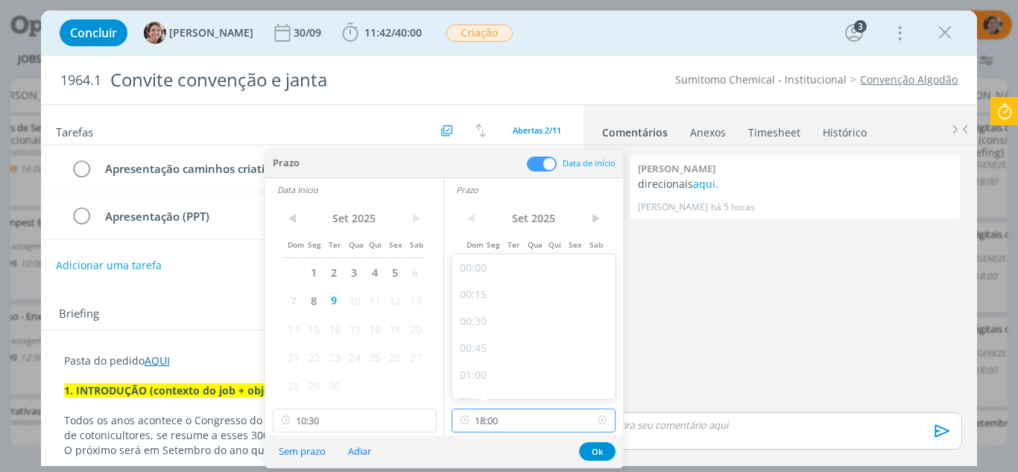
click at [515, 417] on input "18:00" at bounding box center [534, 420] width 164 height 24
click at [474, 337] on div "15:30" at bounding box center [535, 336] width 167 height 27
type input "15:30"
click at [593, 450] on button "Ok" at bounding box center [597, 451] width 37 height 19
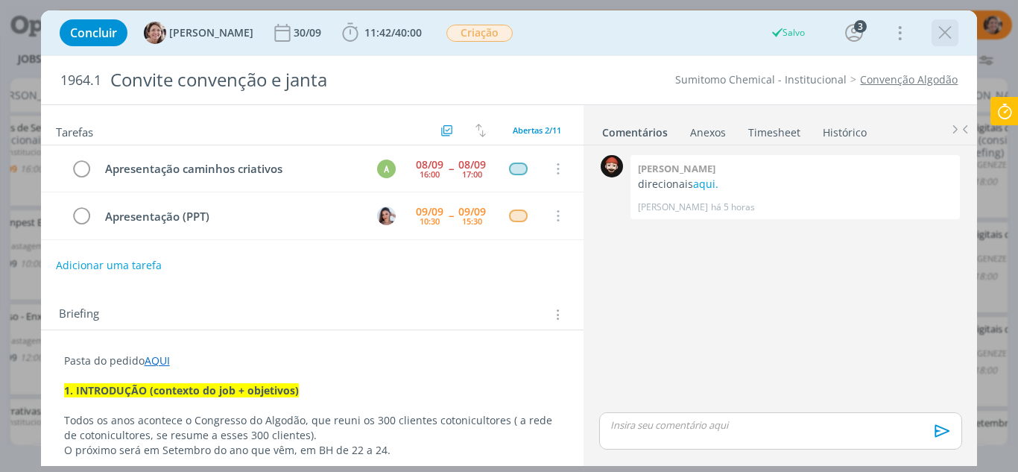
click at [939, 30] on icon "dialog" at bounding box center [945, 33] width 22 height 22
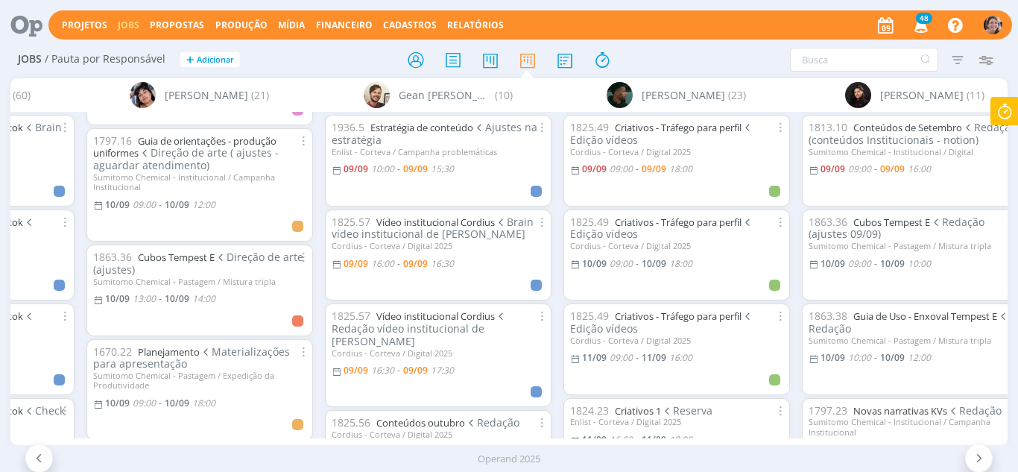
scroll to position [298, 0]
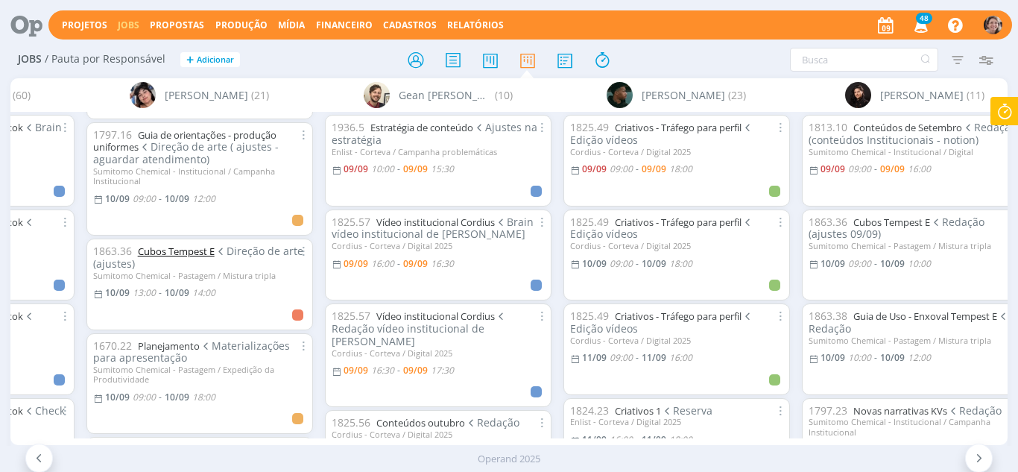
click at [191, 246] on link "Cubos Tempest E" at bounding box center [176, 250] width 77 height 13
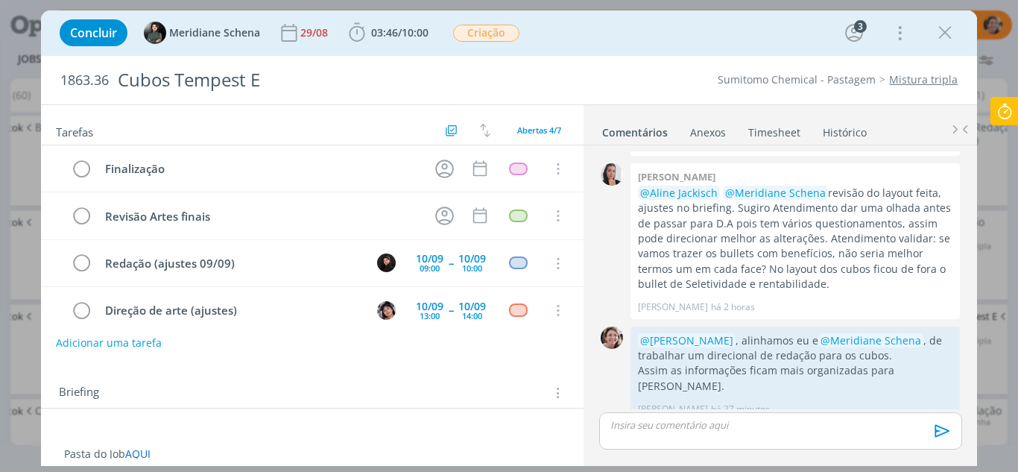
scroll to position [16, 0]
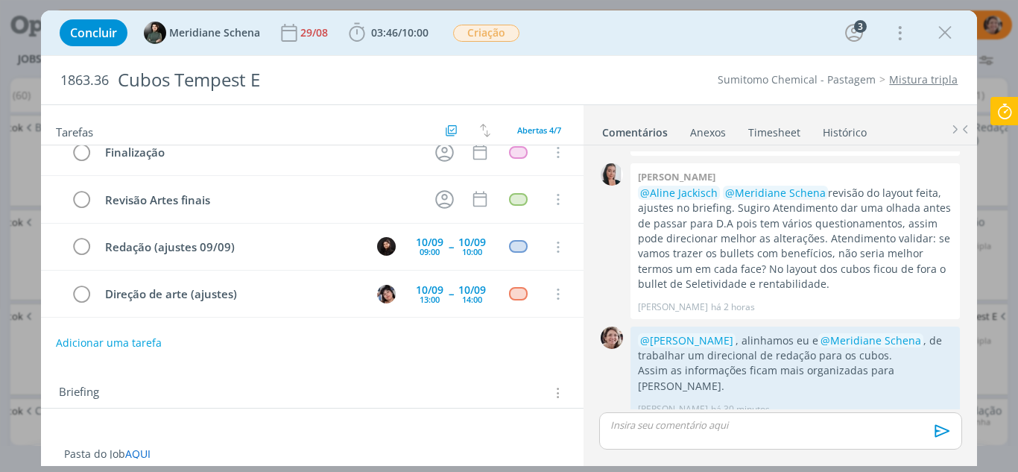
drag, startPoint x: 948, startPoint y: 35, endPoint x: 617, endPoint y: 147, distance: 349.3
click at [949, 35] on icon "dialog" at bounding box center [945, 33] width 22 height 22
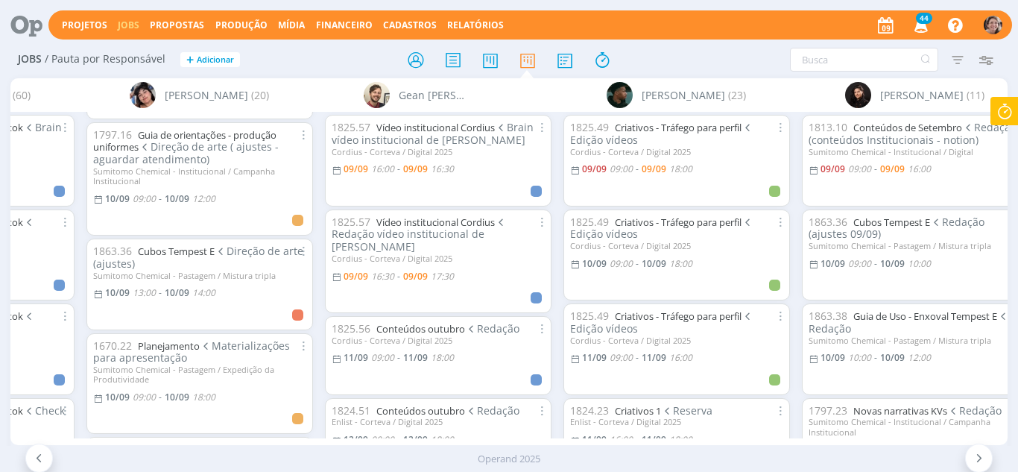
scroll to position [0, 1415]
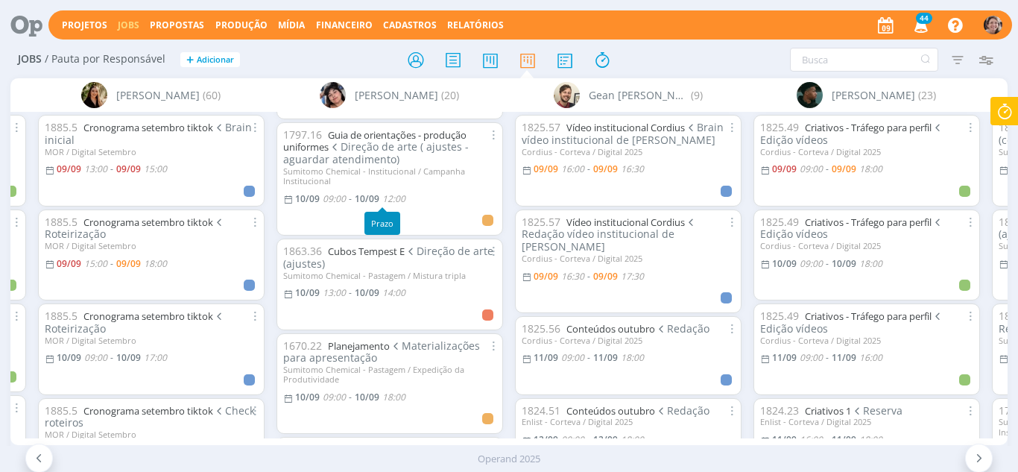
click at [39, 455] on icon at bounding box center [39, 458] width 15 height 14
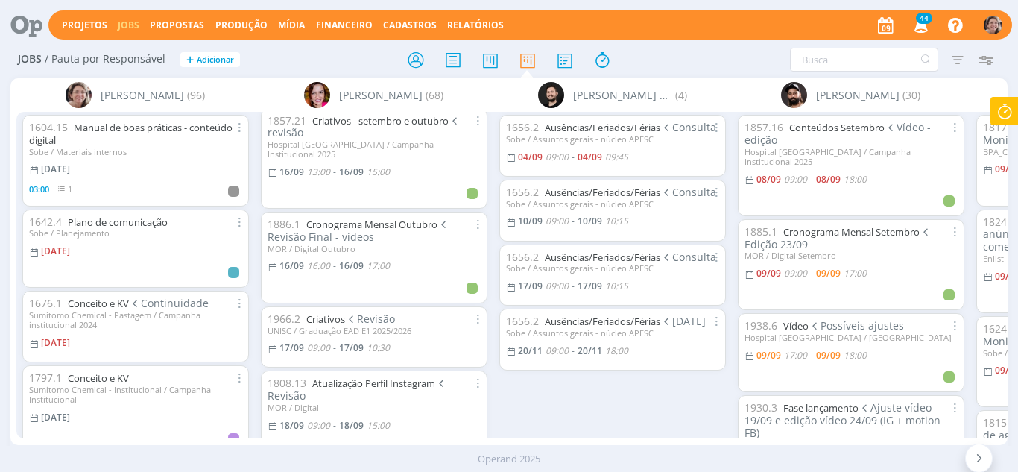
scroll to position [2012, 0]
